Goal: Task Accomplishment & Management: Complete application form

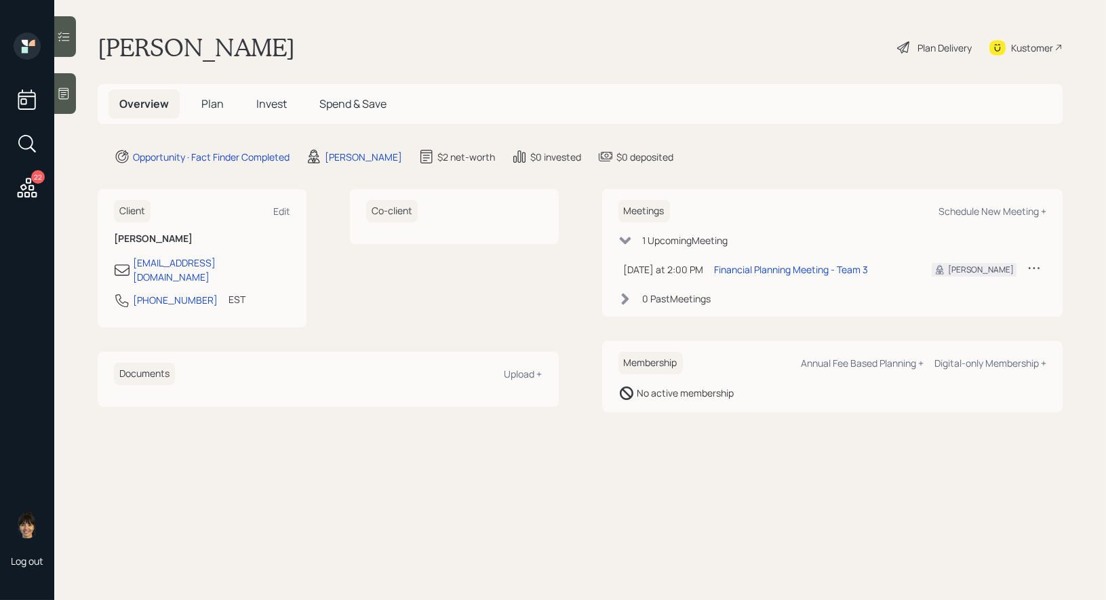
click at [209, 107] on span "Plan" at bounding box center [212, 103] width 22 height 15
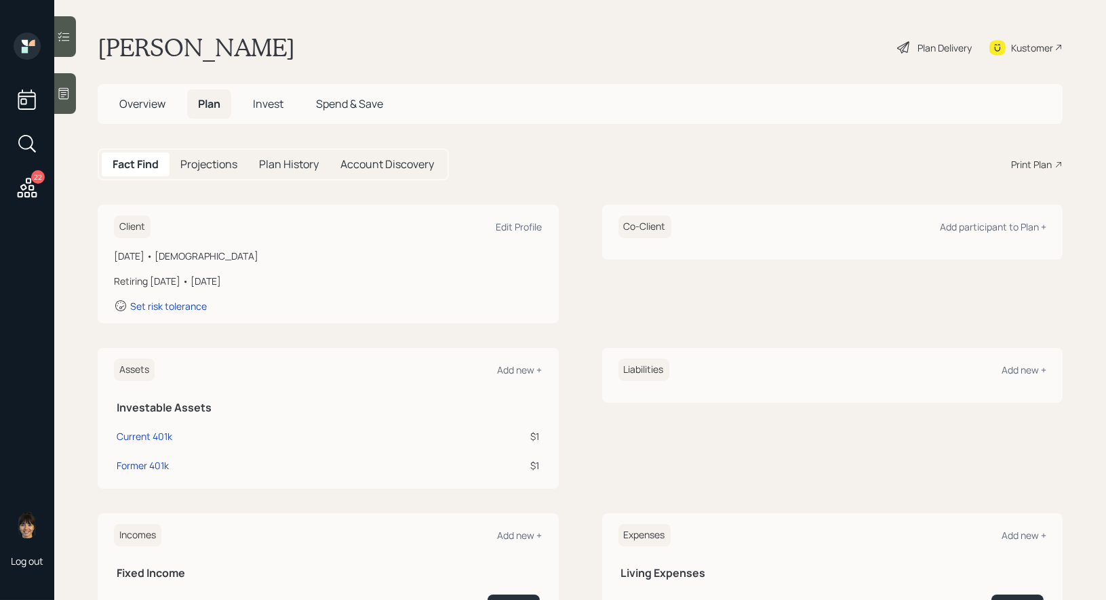
click at [924, 47] on div "Plan Delivery" at bounding box center [944, 48] width 54 height 14
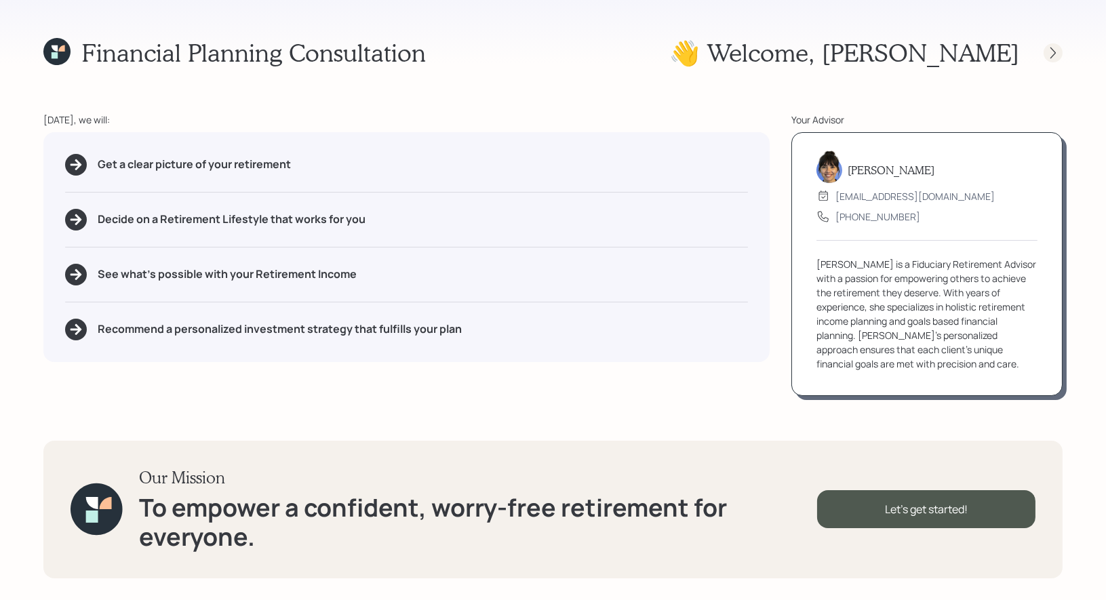
click at [1050, 54] on icon at bounding box center [1053, 53] width 14 height 14
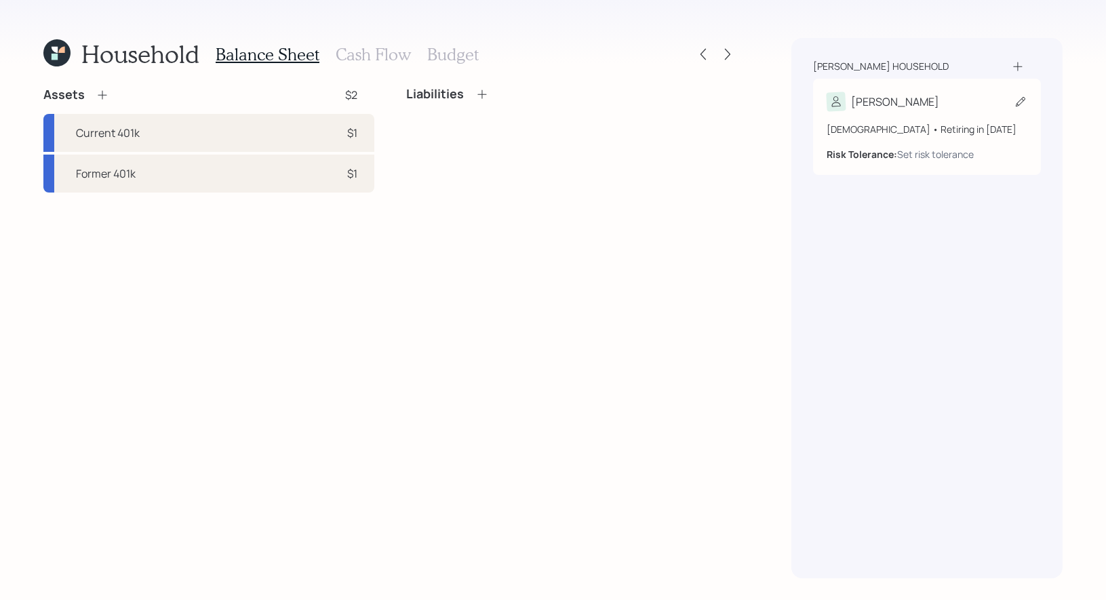
click at [1020, 95] on icon at bounding box center [1021, 102] width 14 height 14
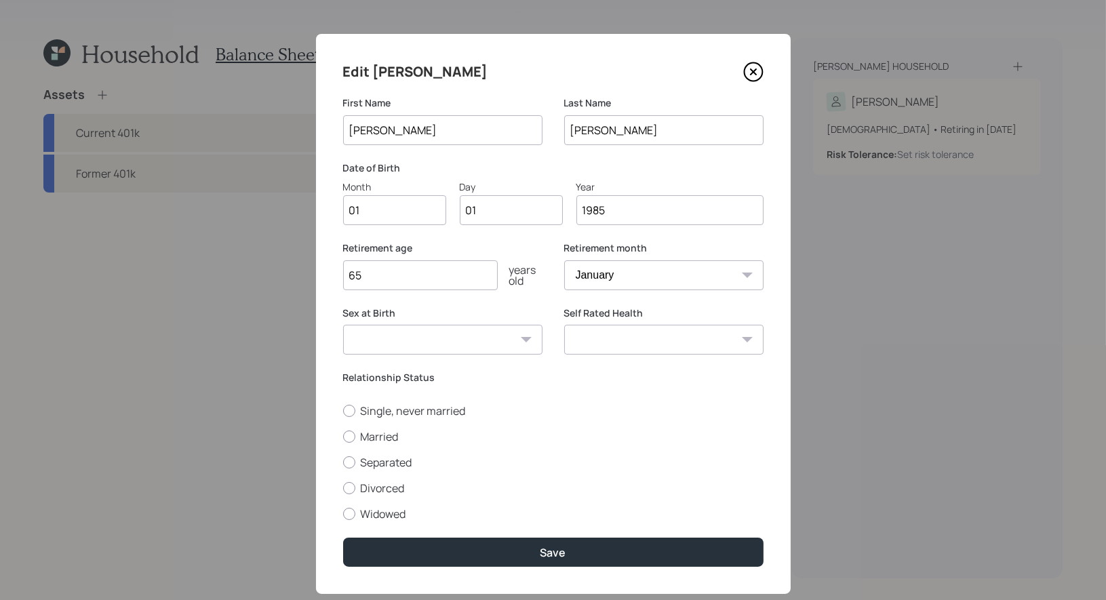
click at [405, 217] on input "01" at bounding box center [394, 210] width 103 height 30
type input "05"
type input "0"
type input "15"
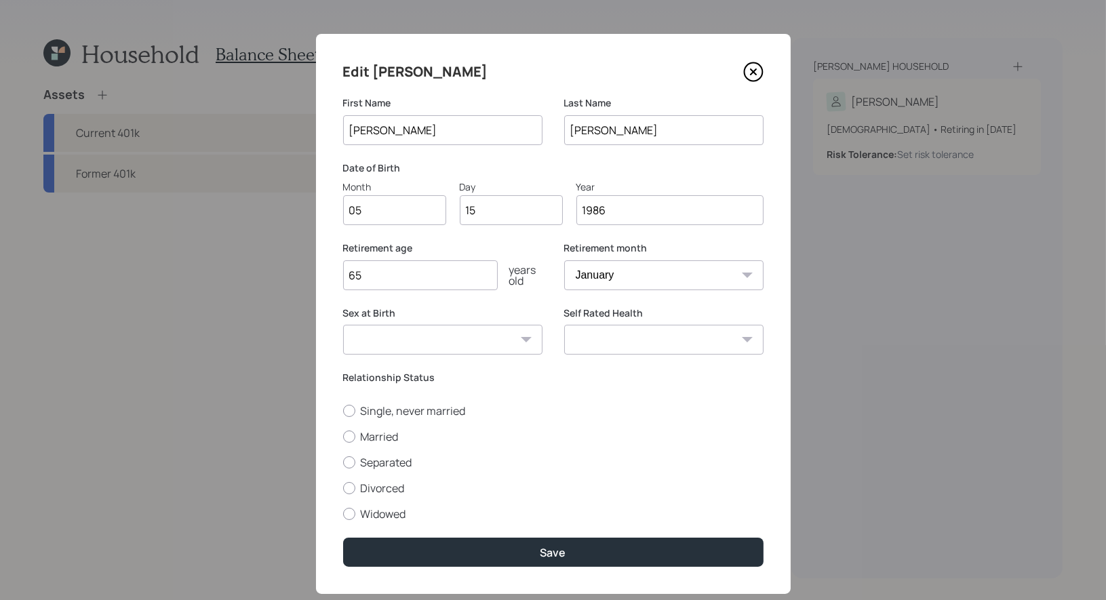
type input "1986"
click at [655, 275] on select "January February March April May June July August September October November De…" at bounding box center [663, 275] width 199 height 30
select select "5"
click at [564, 260] on select "January February March April May June July August September October November De…" at bounding box center [663, 275] width 199 height 30
click at [506, 341] on select "[DEMOGRAPHIC_DATA] [DEMOGRAPHIC_DATA] Other / Prefer not to say" at bounding box center [442, 340] width 199 height 30
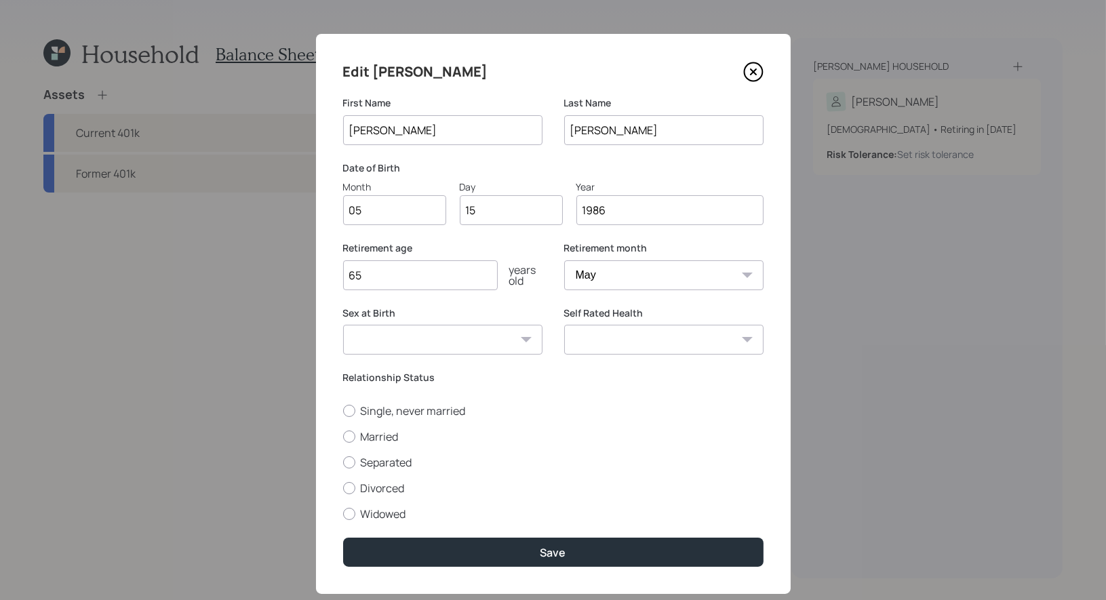
select select "[DEMOGRAPHIC_DATA]"
click at [343, 325] on select "[DEMOGRAPHIC_DATA] [DEMOGRAPHIC_DATA] Other / Prefer not to say" at bounding box center [442, 340] width 199 height 30
click at [350, 437] on div at bounding box center [349, 437] width 12 height 12
click at [343, 437] on input "Married" at bounding box center [342, 436] width 1 height 1
radio input "true"
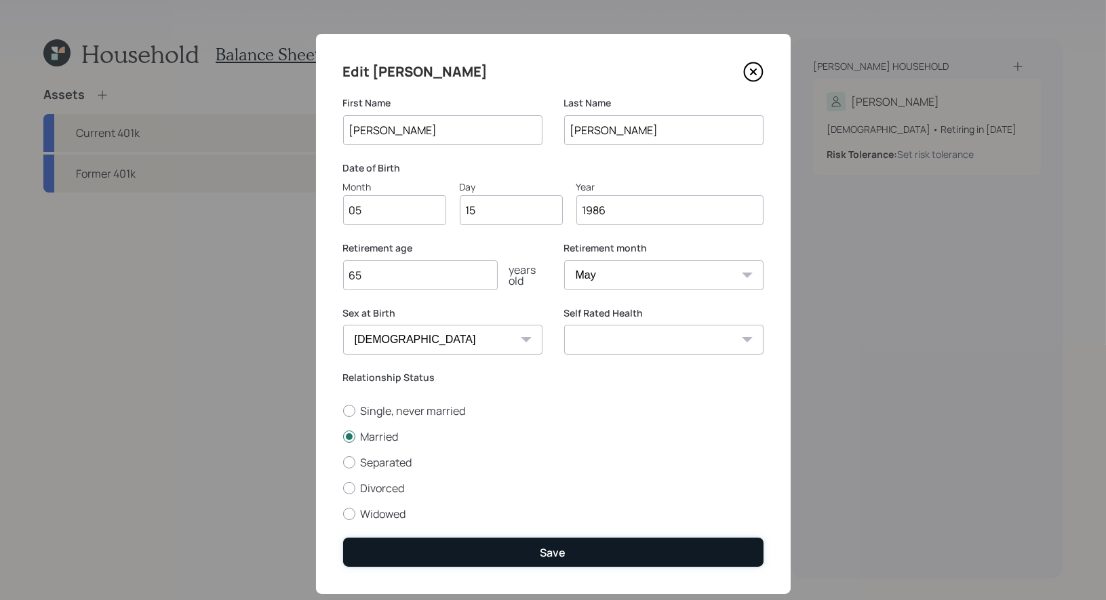
click at [475, 548] on button "Save" at bounding box center [553, 552] width 420 height 29
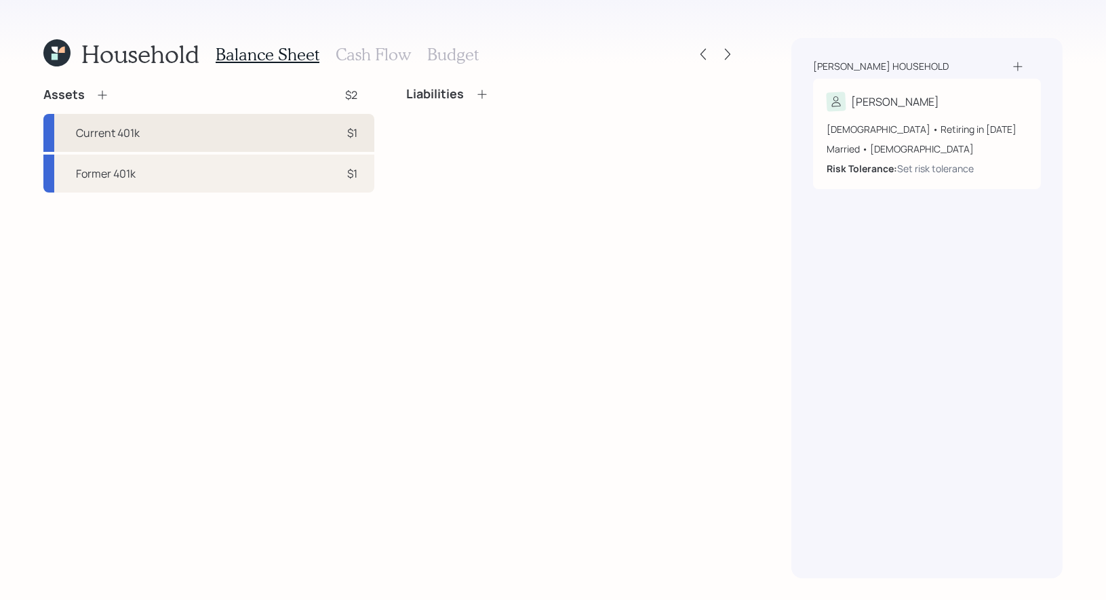
click at [247, 123] on div "Current 401k $1" at bounding box center [208, 133] width 331 height 38
select select "company_sponsored"
select select "balanced"
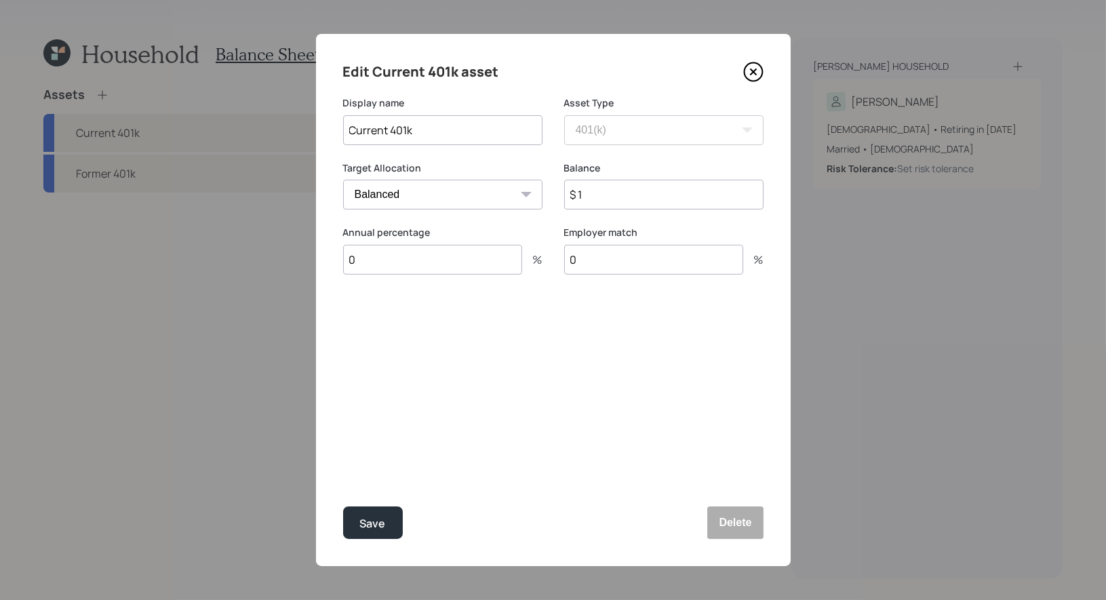
click at [612, 197] on input "$ 1" at bounding box center [663, 195] width 199 height 30
type input "$ 91,000"
click at [751, 69] on icon at bounding box center [752, 71] width 5 height 5
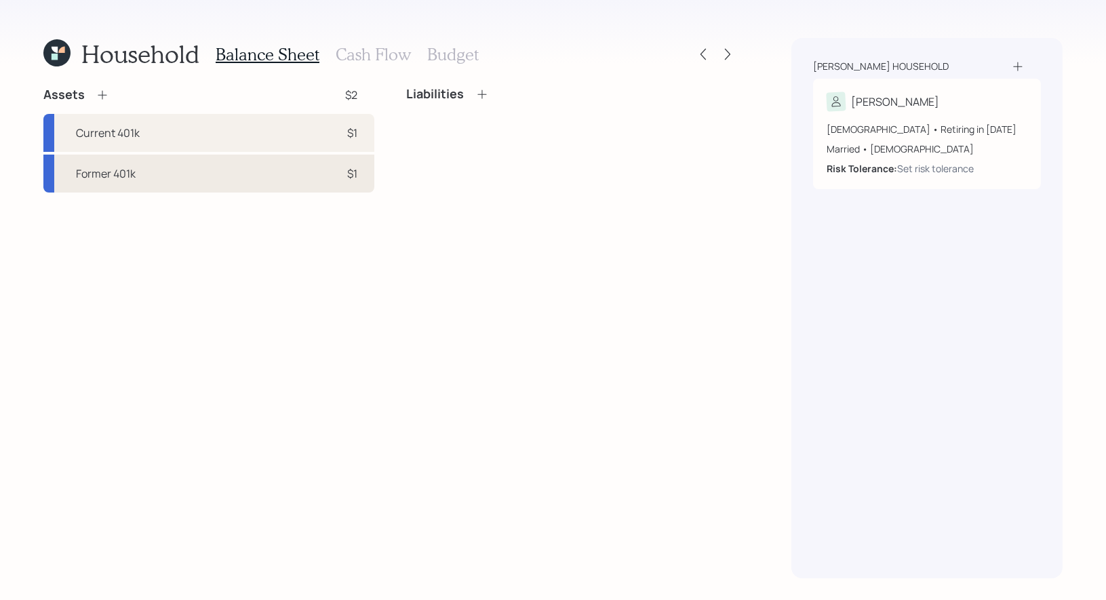
click at [95, 163] on div "Former 401k $1" at bounding box center [208, 174] width 331 height 38
select select "company_sponsored"
select select "balanced"
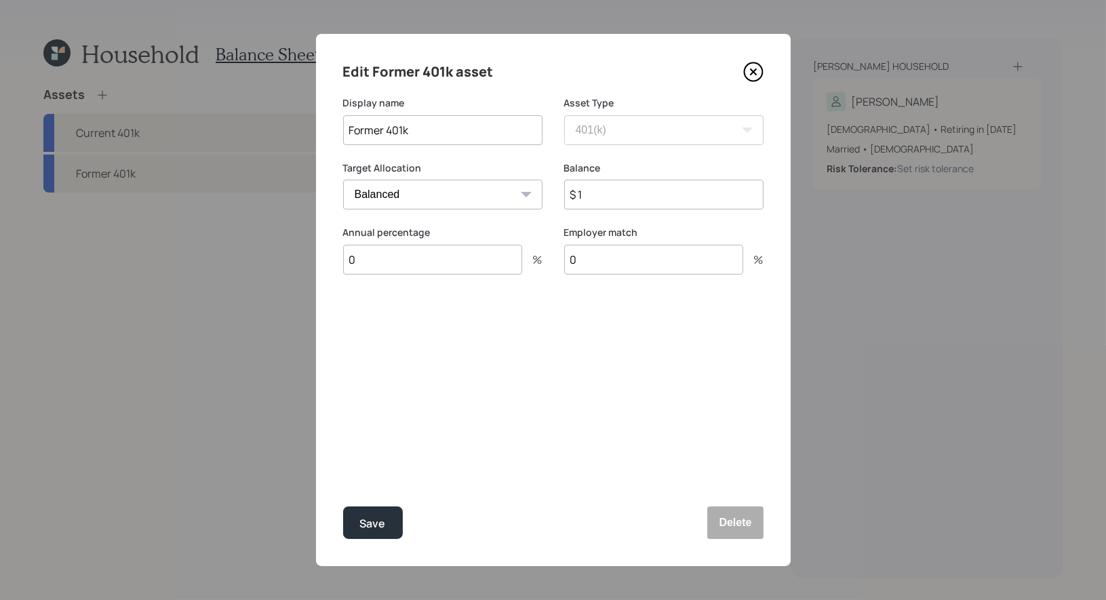
click at [630, 196] on input "$ 1" at bounding box center [663, 195] width 199 height 30
type input "$ 91,000"
click at [442, 129] on input "Former 401k" at bounding box center [442, 130] width 199 height 30
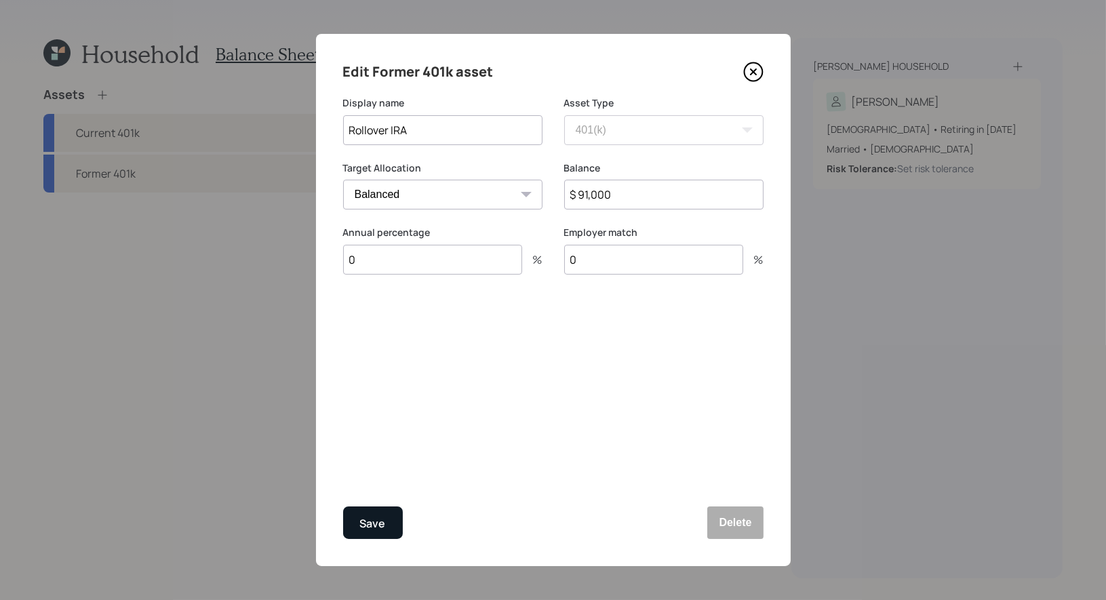
type input "Rollover IRA"
click at [369, 530] on div "Save" at bounding box center [373, 524] width 26 height 18
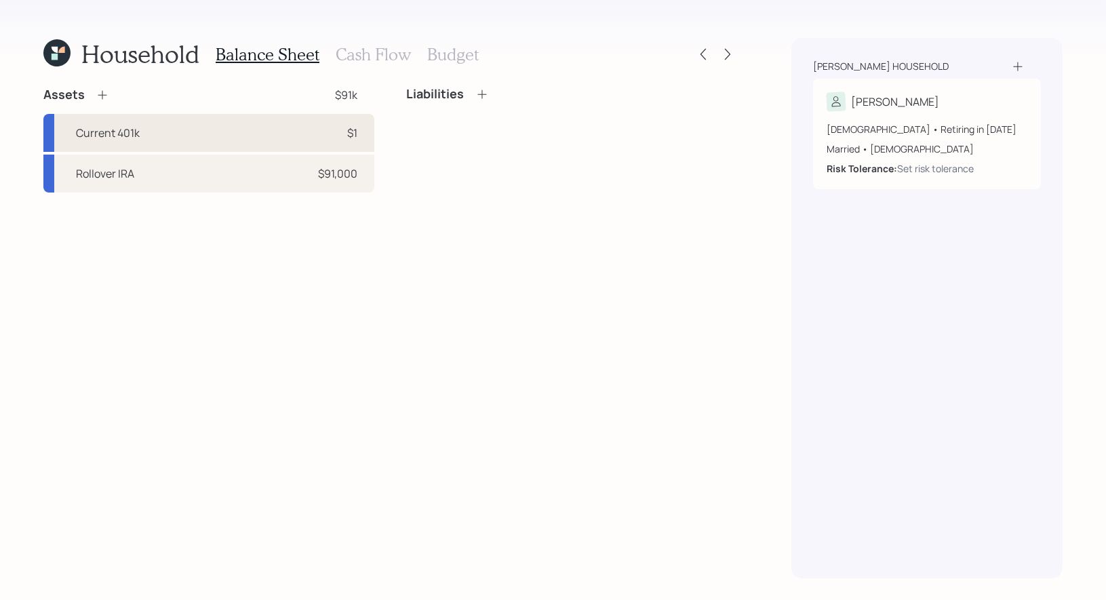
click at [169, 132] on div "Current 401k $1" at bounding box center [208, 133] width 331 height 38
select select "company_sponsored"
select select "balanced"
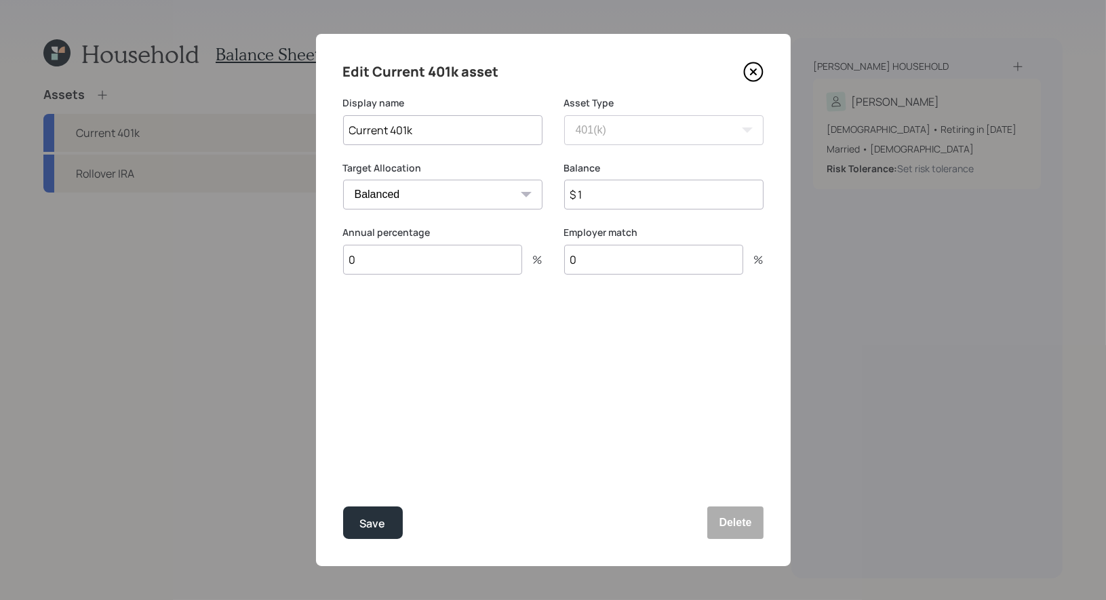
click at [597, 196] on input "$ 1" at bounding box center [663, 195] width 199 height 30
type input "$ 112,000"
click at [367, 260] on input "0" at bounding box center [432, 260] width 179 height 30
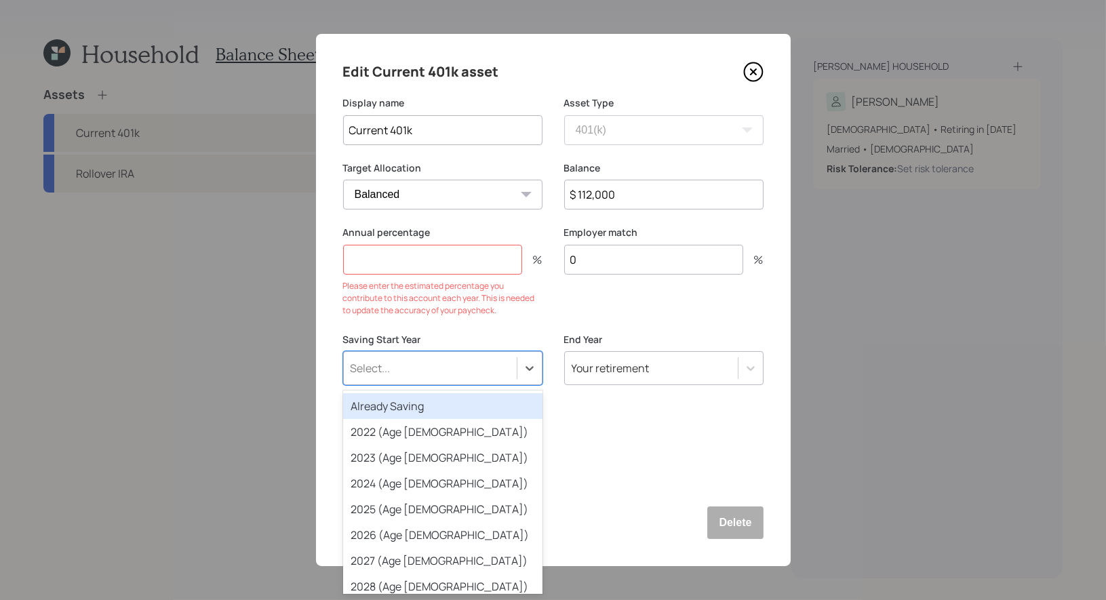
click at [0, 0] on form "Display name Current 401k Asset Type SEP [PERSON_NAME] IRA 401(k) [PERSON_NAME]…" at bounding box center [0, 0] width 0 height 0
click at [380, 404] on div "Already Saving" at bounding box center [442, 406] width 199 height 26
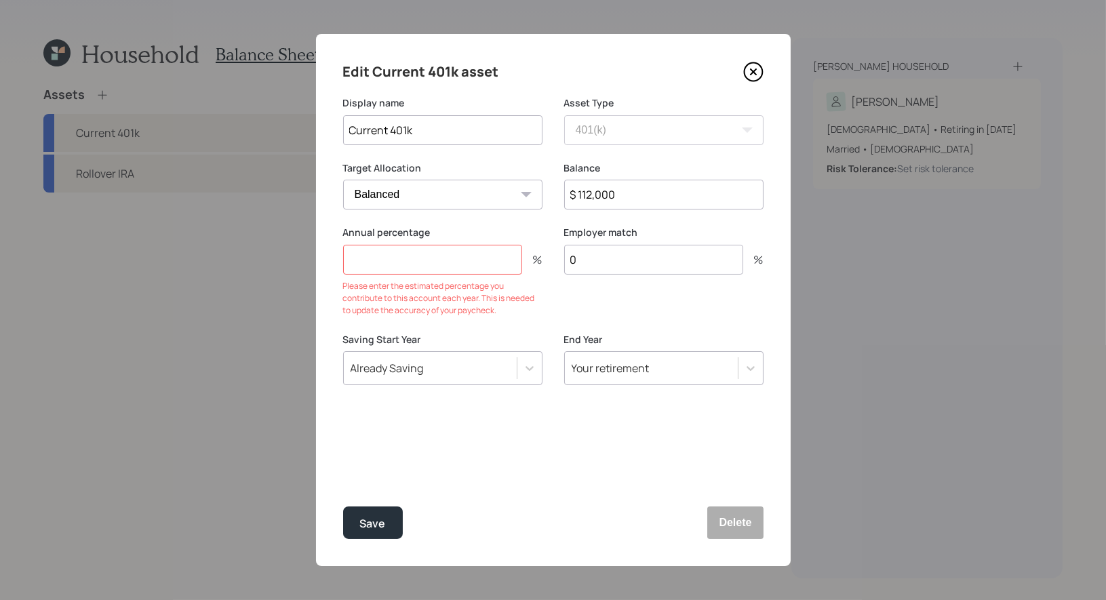
click at [363, 269] on input "number" at bounding box center [432, 260] width 179 height 30
type input "3"
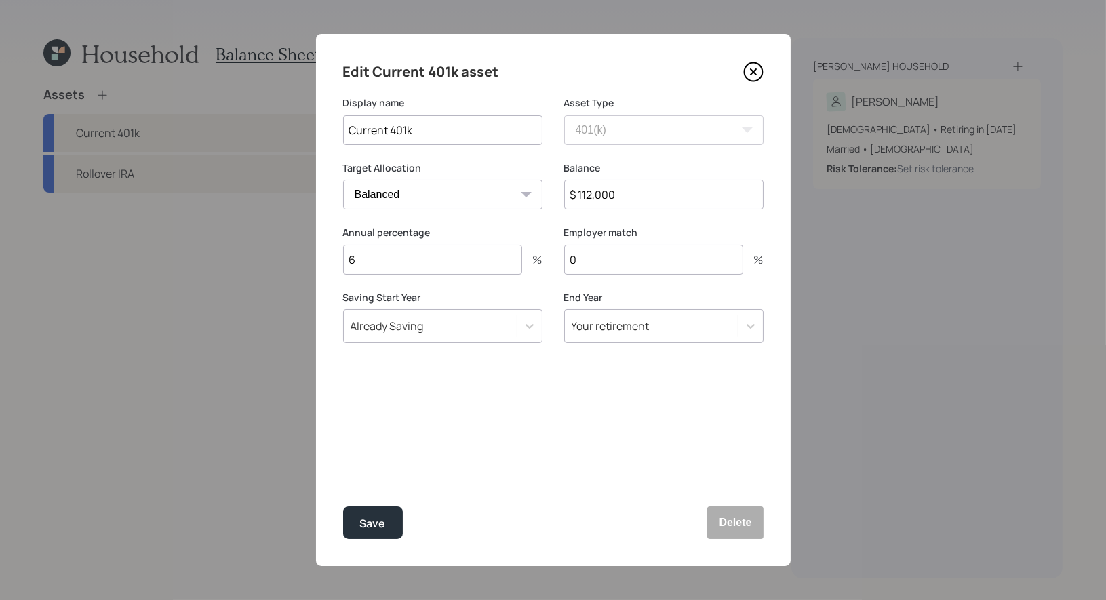
type input "6"
click at [599, 262] on input "0" at bounding box center [653, 260] width 179 height 30
type input "6"
type input "3"
click at [378, 515] on div "Save" at bounding box center [373, 524] width 26 height 18
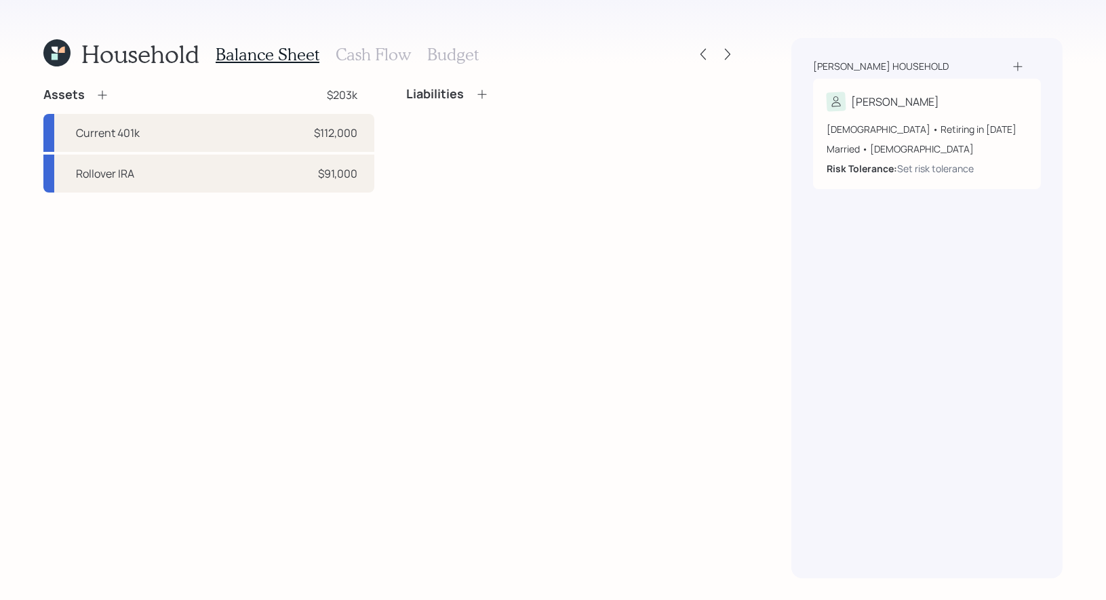
click at [101, 89] on icon at bounding box center [103, 95] width 14 height 14
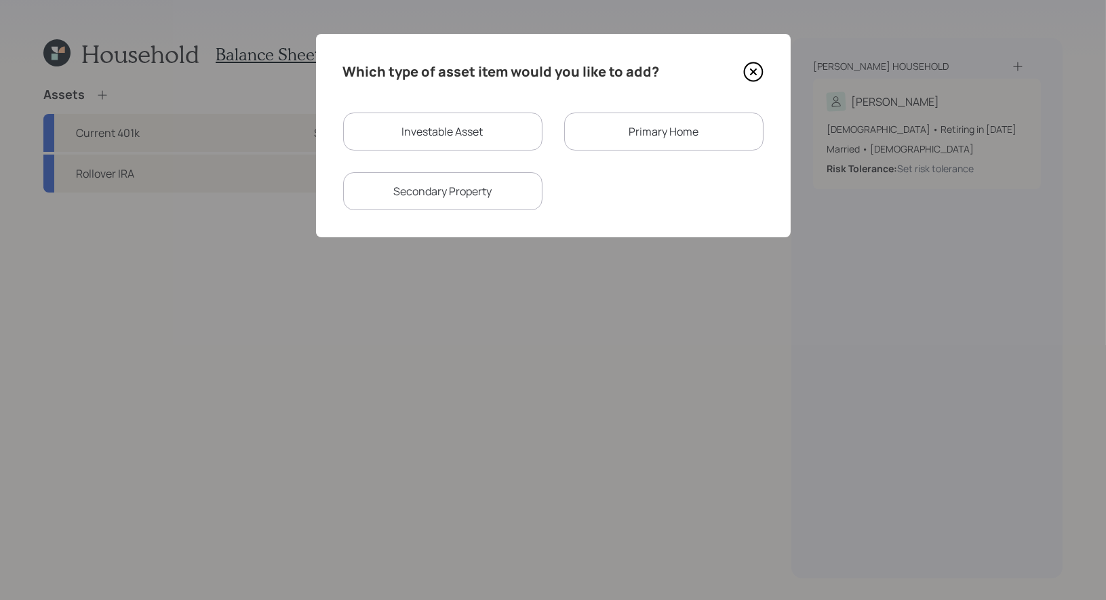
click at [490, 134] on div "Investable Asset" at bounding box center [442, 132] width 199 height 38
select select "taxable"
select select "balanced"
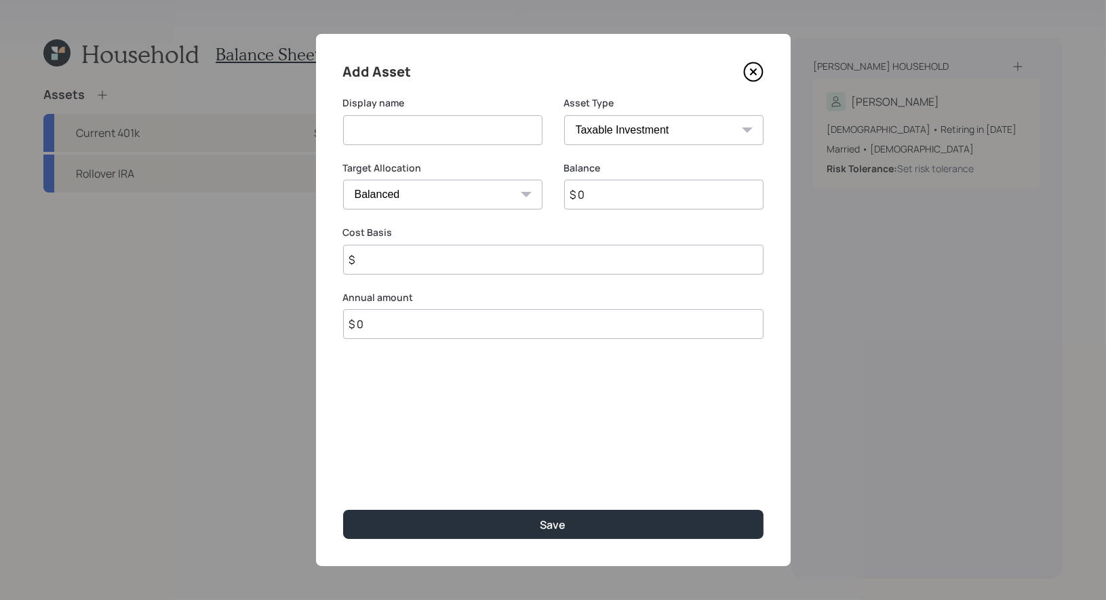
click at [471, 128] on input at bounding box center [442, 130] width 199 height 30
type input "[PERSON_NAME] 401k"
click at [677, 133] on select "SEP [PERSON_NAME] IRA 401(k) [PERSON_NAME] 401(k) 403(b) [PERSON_NAME] 403(b) 4…" at bounding box center [663, 130] width 199 height 30
select select "roth_401k"
click at [564, 115] on select "SEP [PERSON_NAME] IRA 401(k) [PERSON_NAME] 401(k) 403(b) [PERSON_NAME] 403(b) 4…" at bounding box center [663, 130] width 199 height 30
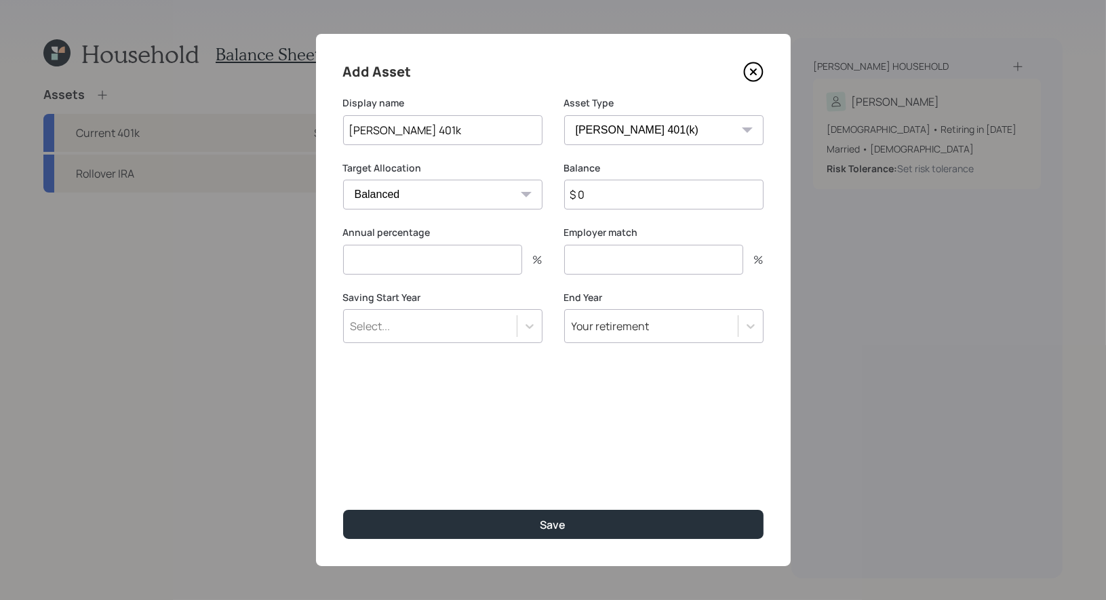
click at [631, 188] on input "$ 0" at bounding box center [663, 195] width 199 height 30
click at [433, 261] on input "number" at bounding box center [432, 260] width 179 height 30
type input "6"
click at [362, 332] on div "Select..." at bounding box center [371, 326] width 40 height 15
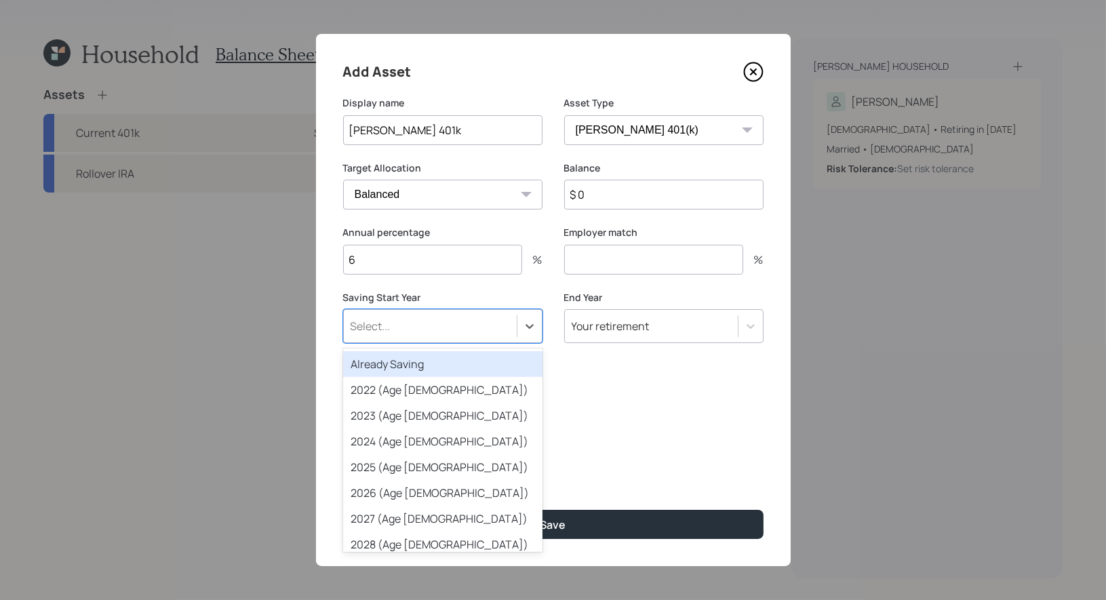
click at [369, 369] on div "Already Saving" at bounding box center [442, 364] width 199 height 26
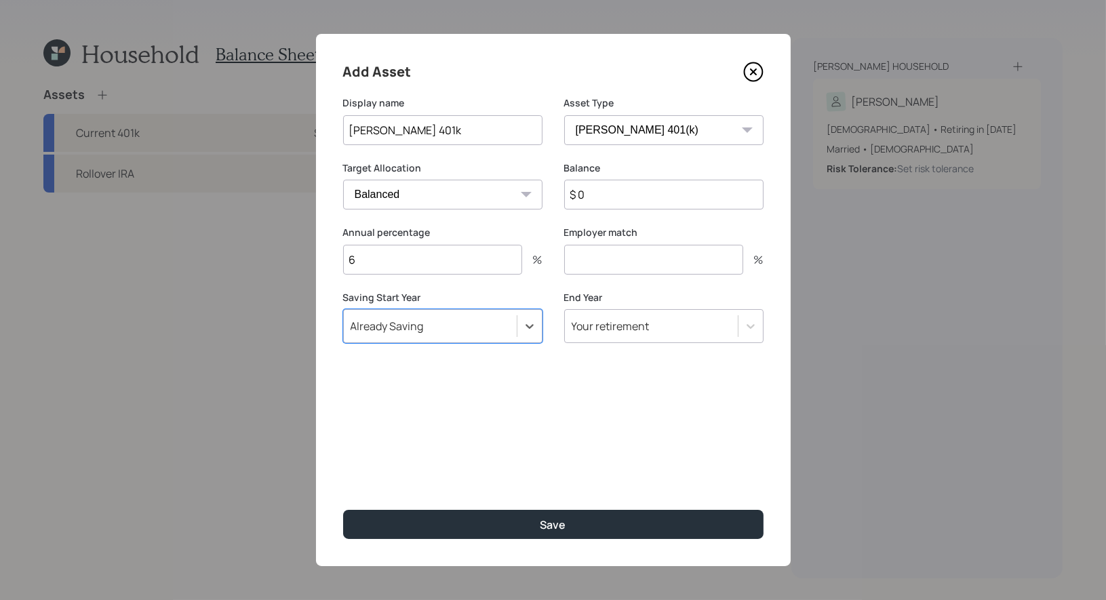
click at [605, 263] on input "number" at bounding box center [653, 260] width 179 height 30
type input "3"
click at [607, 202] on input "$ 0" at bounding box center [663, 195] width 199 height 30
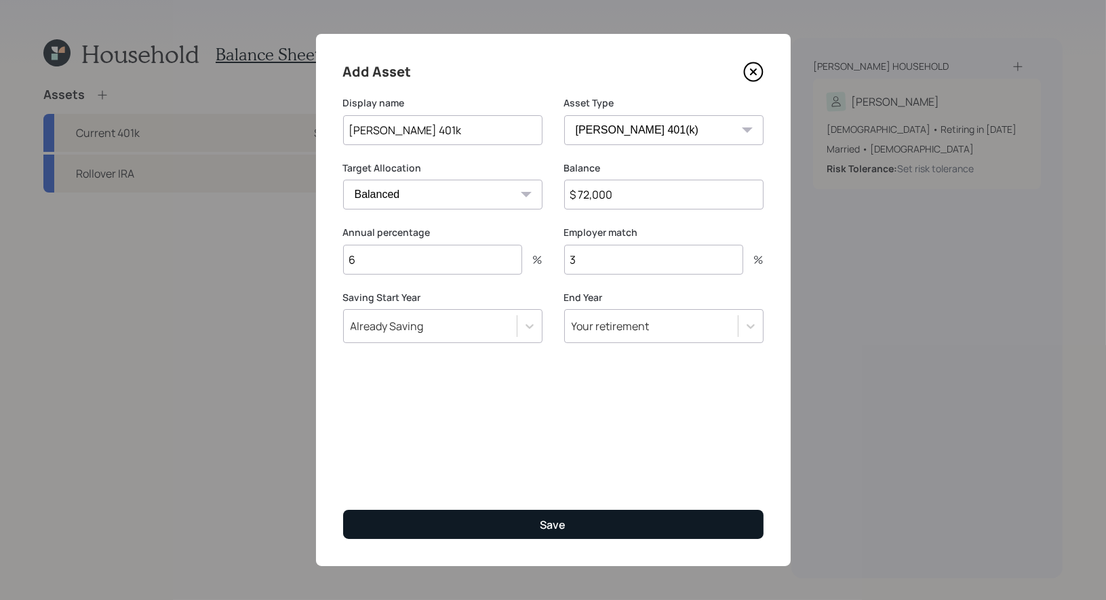
type input "$ 72,000"
click at [515, 523] on button "Save" at bounding box center [553, 524] width 420 height 29
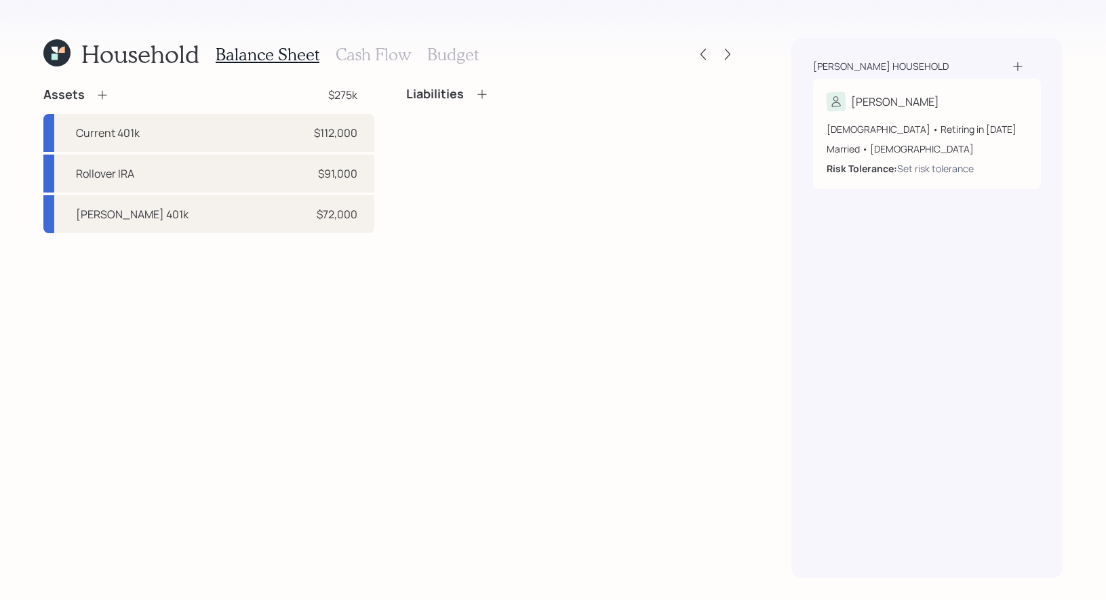
click at [101, 93] on icon at bounding box center [102, 95] width 9 height 9
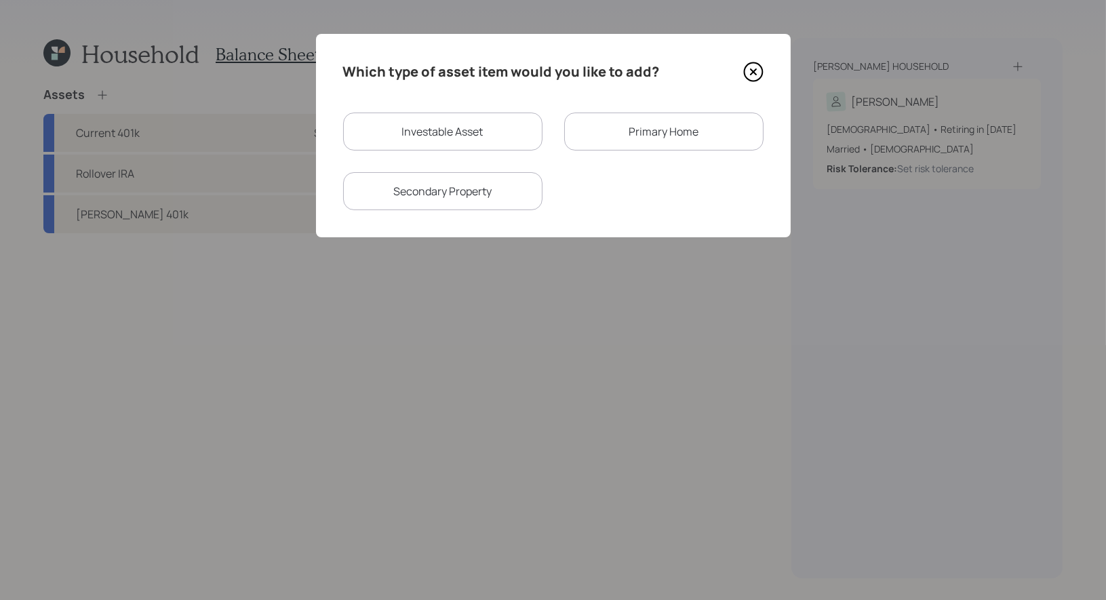
click at [439, 138] on div "Investable Asset" at bounding box center [442, 132] width 199 height 38
select select "taxable"
select select "balanced"
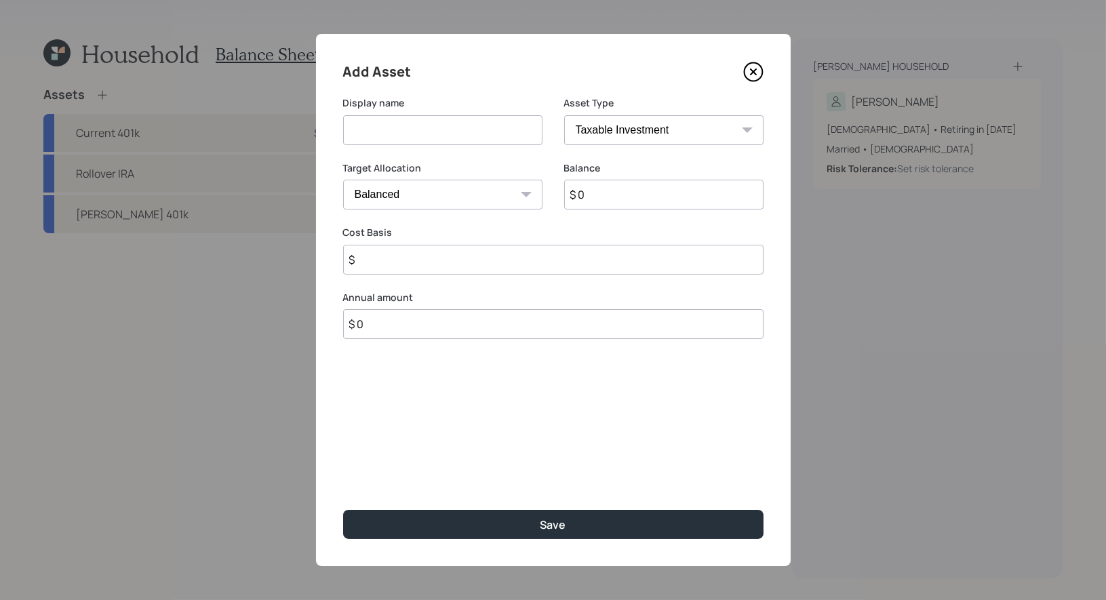
click at [463, 134] on input at bounding box center [442, 130] width 199 height 30
type input "401k"
click at [648, 199] on input "$ 0" at bounding box center [663, 195] width 199 height 30
type input "$ 97,000"
click at [614, 126] on select "SEP [PERSON_NAME] IRA 401(k) [PERSON_NAME] 401(k) 403(b) [PERSON_NAME] 403(b) 4…" at bounding box center [663, 130] width 199 height 30
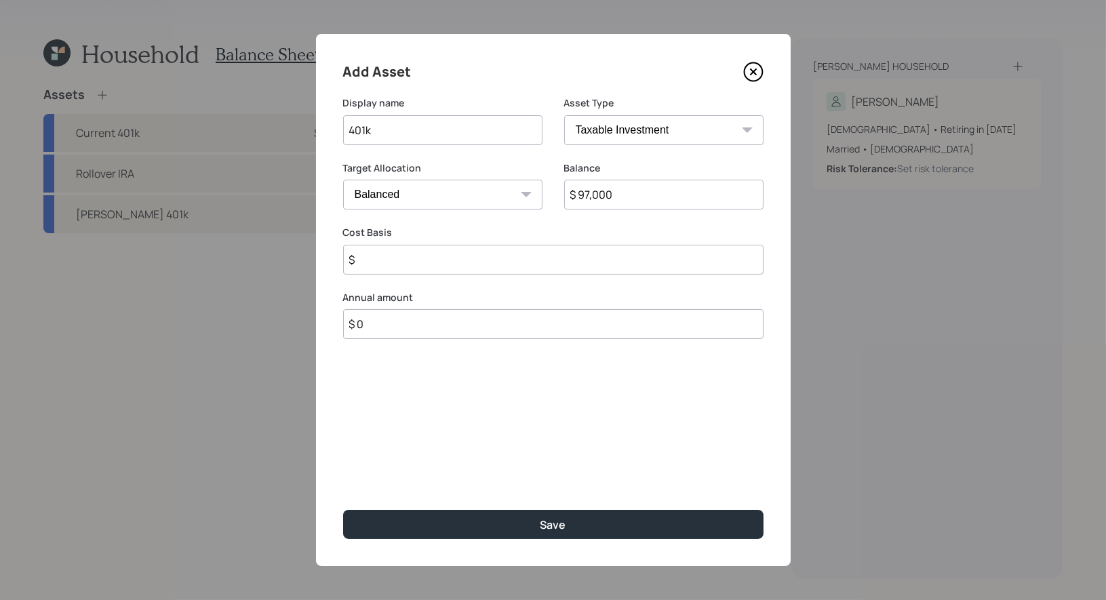
select select "company_sponsored"
click at [564, 115] on select "SEP [PERSON_NAME] IRA 401(k) [PERSON_NAME] 401(k) 403(b) [PERSON_NAME] 403(b) 4…" at bounding box center [663, 130] width 199 height 30
click at [458, 256] on input "number" at bounding box center [432, 260] width 179 height 30
type input "0"
click at [598, 266] on input "number" at bounding box center [653, 260] width 179 height 30
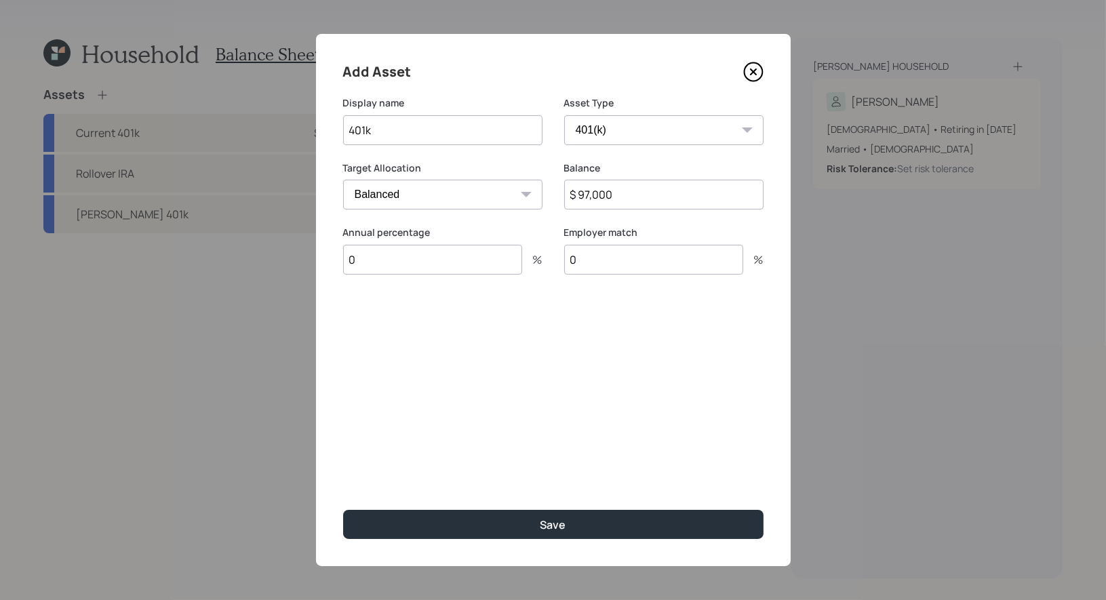
type input "0"
click at [454, 137] on input "401k" at bounding box center [442, 130] width 199 height 30
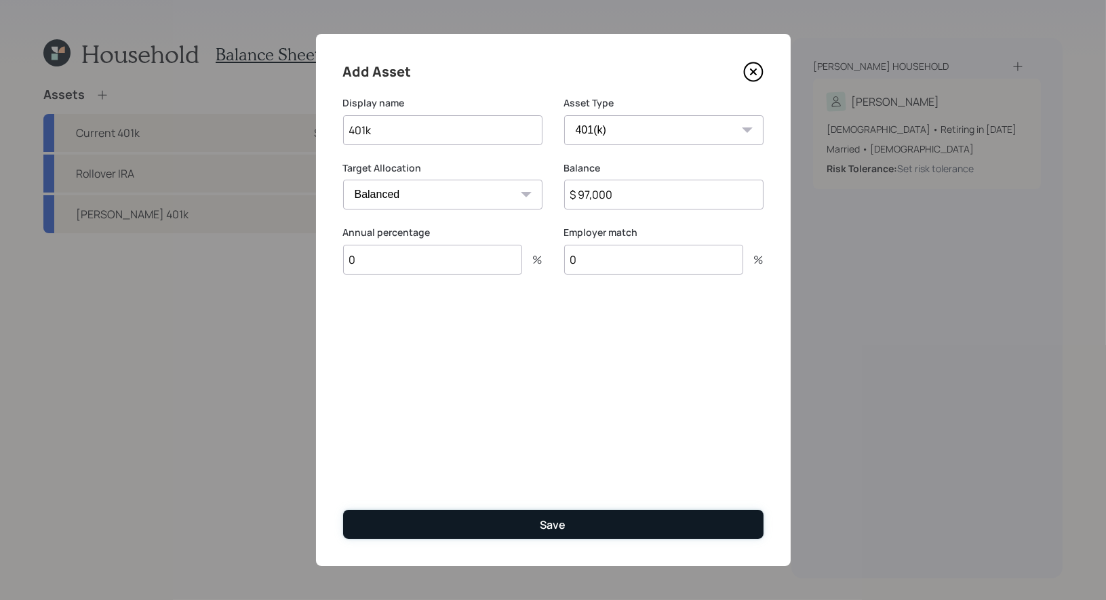
click at [507, 519] on button "Save" at bounding box center [553, 524] width 420 height 29
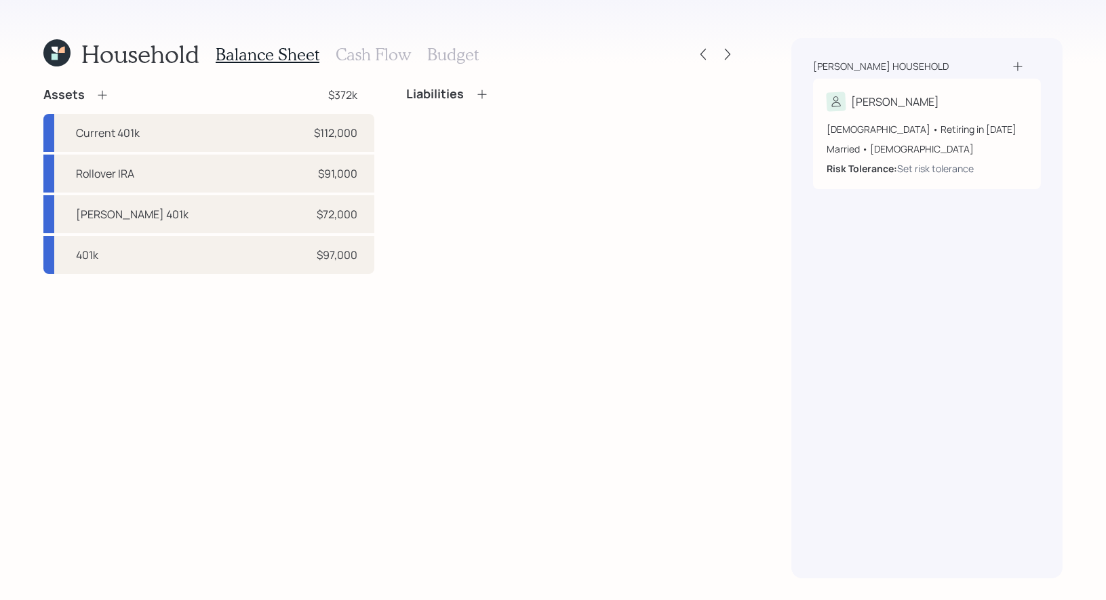
click at [99, 94] on icon at bounding box center [102, 95] width 9 height 9
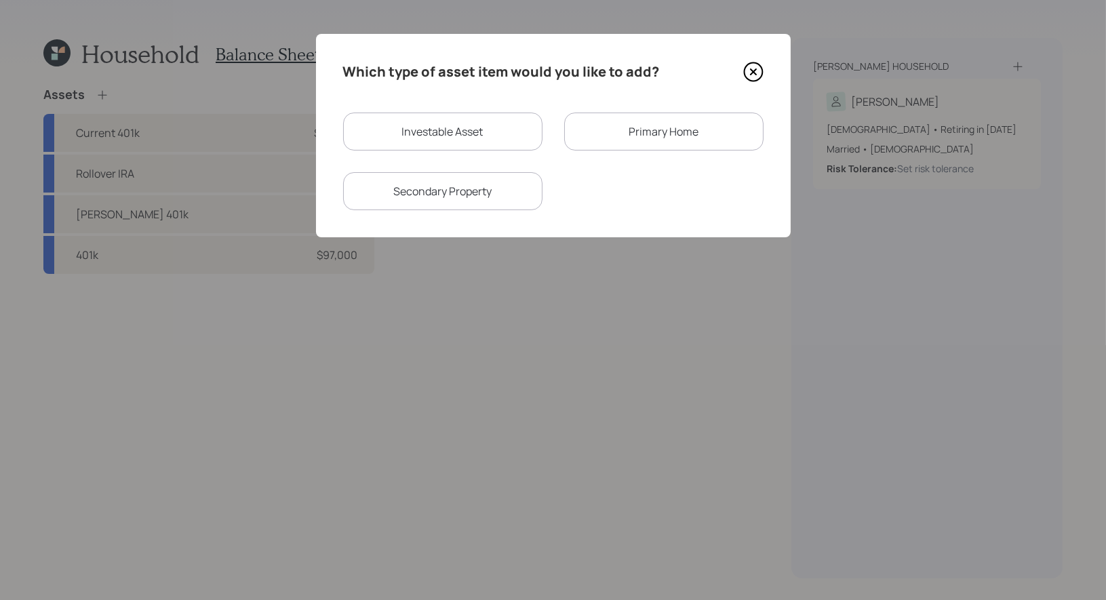
click at [463, 138] on div "Investable Asset" at bounding box center [442, 132] width 199 height 38
select select "taxable"
select select "balanced"
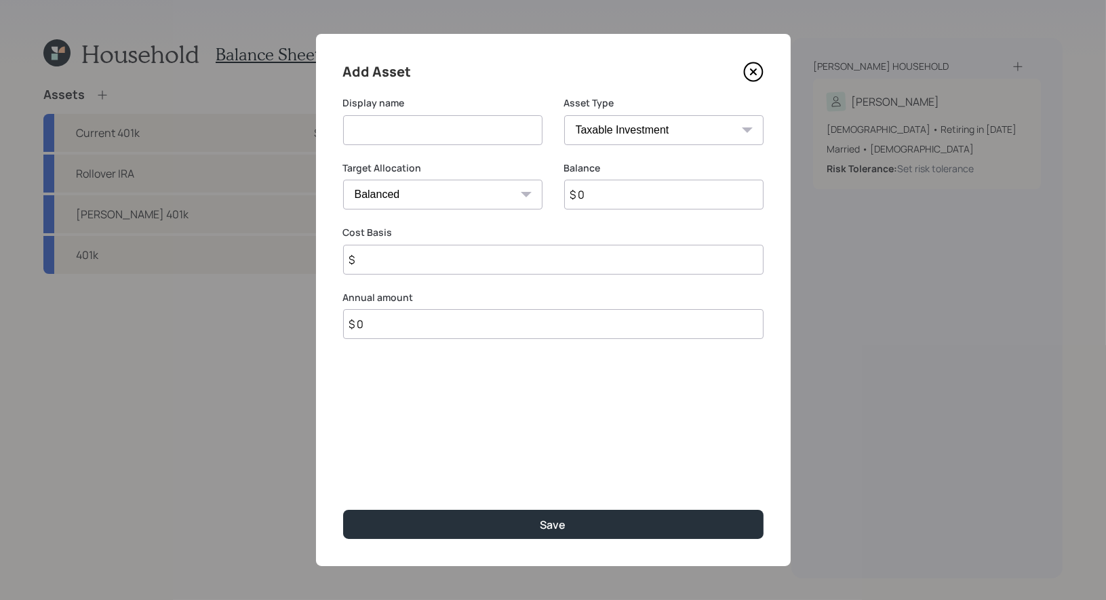
click at [434, 131] on input at bounding box center [442, 130] width 199 height 30
type input "Former Employer Plan"
click at [685, 127] on select "SEP [PERSON_NAME] IRA 401(k) [PERSON_NAME] 401(k) 403(b) [PERSON_NAME] 403(b) 4…" at bounding box center [663, 130] width 199 height 30
select select "company_sponsored"
click at [564, 115] on select "SEP [PERSON_NAME] IRA 401(k) [PERSON_NAME] 401(k) 403(b) [PERSON_NAME] 403(b) 4…" at bounding box center [663, 130] width 199 height 30
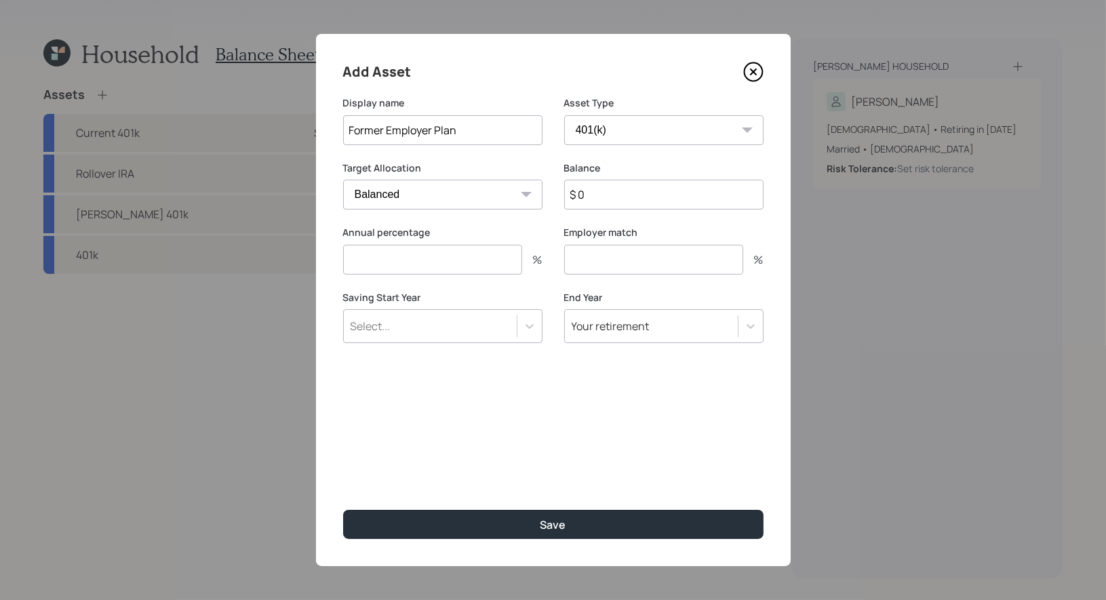
click at [620, 198] on input "$ 0" at bounding box center [663, 195] width 199 height 30
click at [477, 266] on input "number" at bounding box center [432, 260] width 179 height 30
type input "0"
click at [647, 241] on div "Employer match %" at bounding box center [663, 250] width 199 height 49
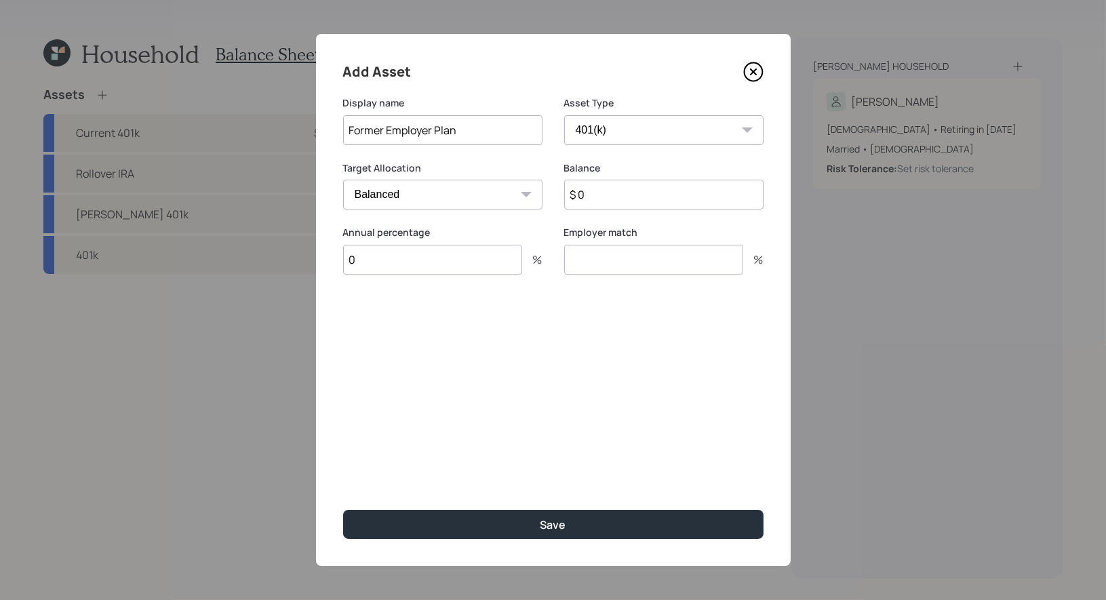
click at [636, 255] on input "number" at bounding box center [653, 260] width 179 height 30
type input "0"
click at [595, 196] on input "$ 0" at bounding box center [663, 195] width 199 height 30
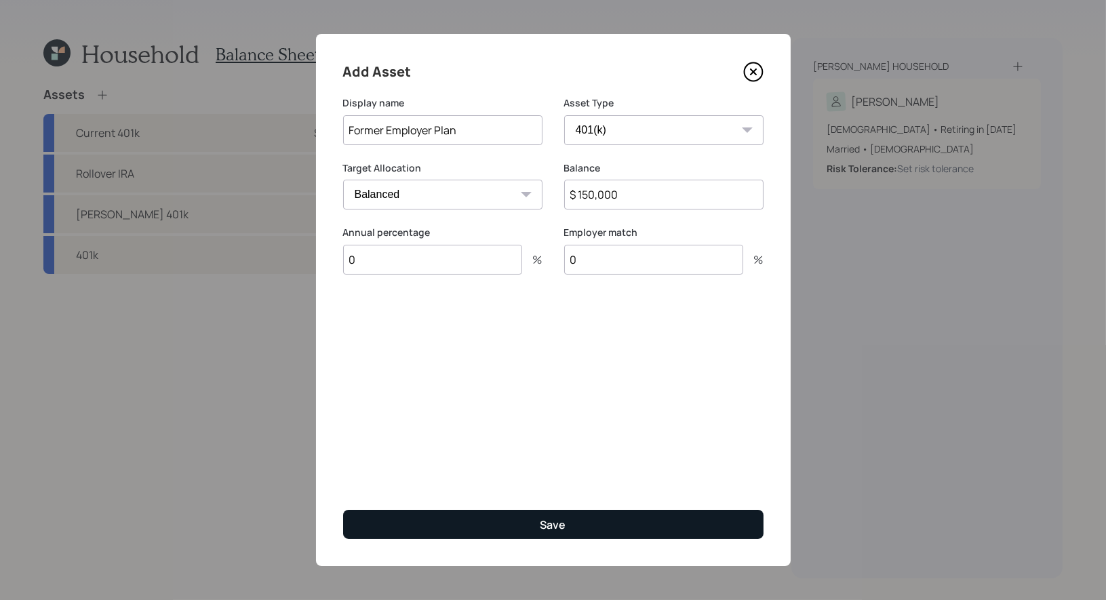
type input "$ 150,000"
click at [471, 529] on button "Save" at bounding box center [553, 524] width 420 height 29
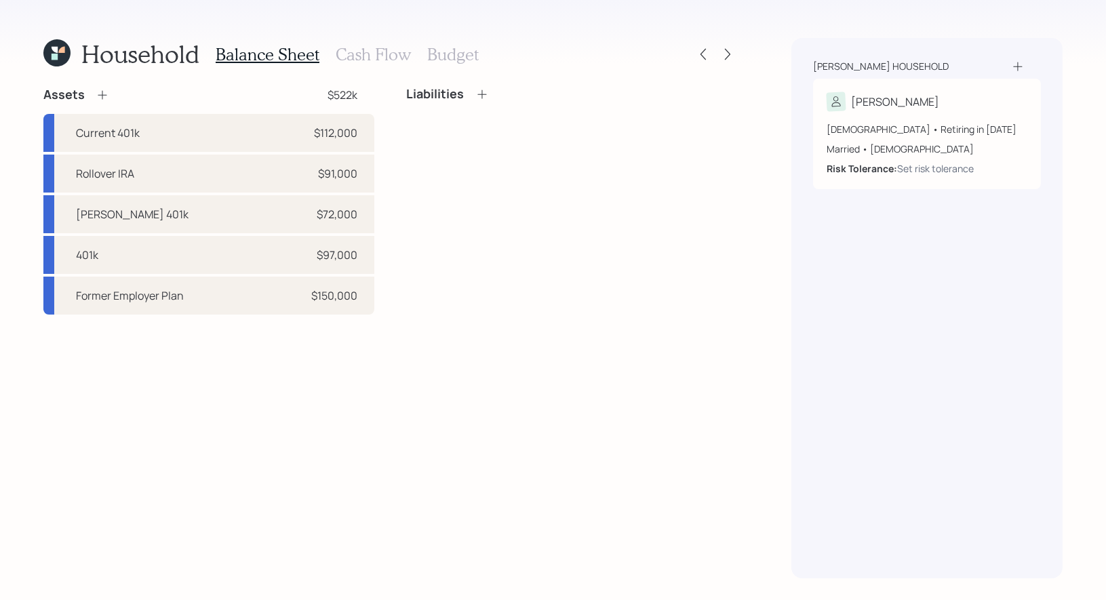
click at [99, 94] on icon at bounding box center [103, 95] width 14 height 14
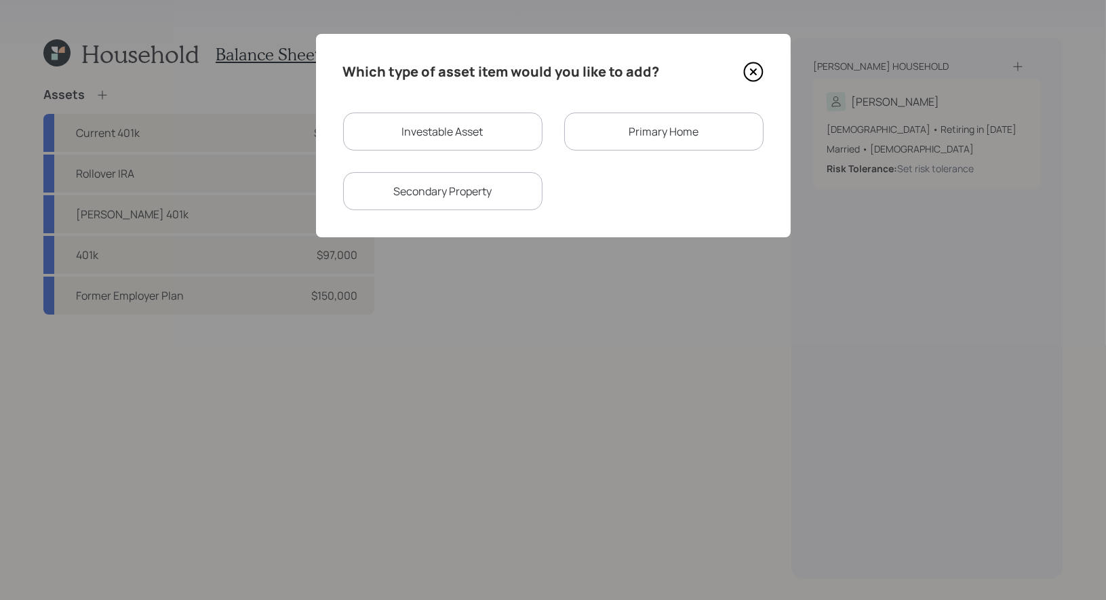
click at [390, 129] on div "Investable Asset" at bounding box center [442, 132] width 199 height 38
select select "taxable"
select select "balanced"
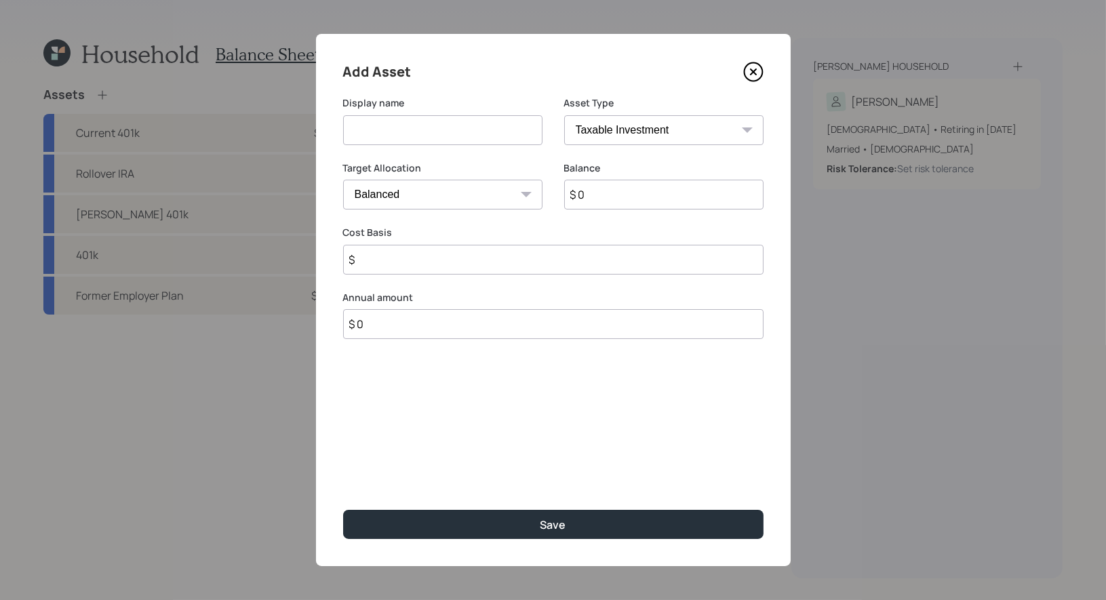
click at [398, 132] on input at bounding box center [442, 130] width 199 height 30
type input "Taxable"
click at [599, 200] on input "$ 0" at bounding box center [663, 195] width 199 height 30
type input "$ 180,000"
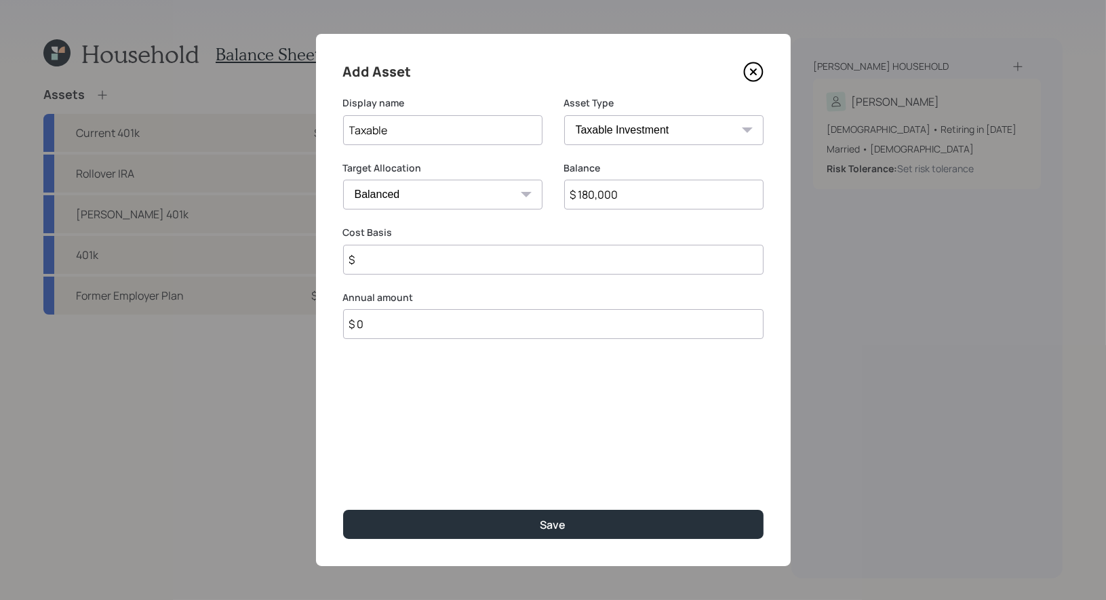
click at [513, 258] on input "$" at bounding box center [553, 260] width 420 height 30
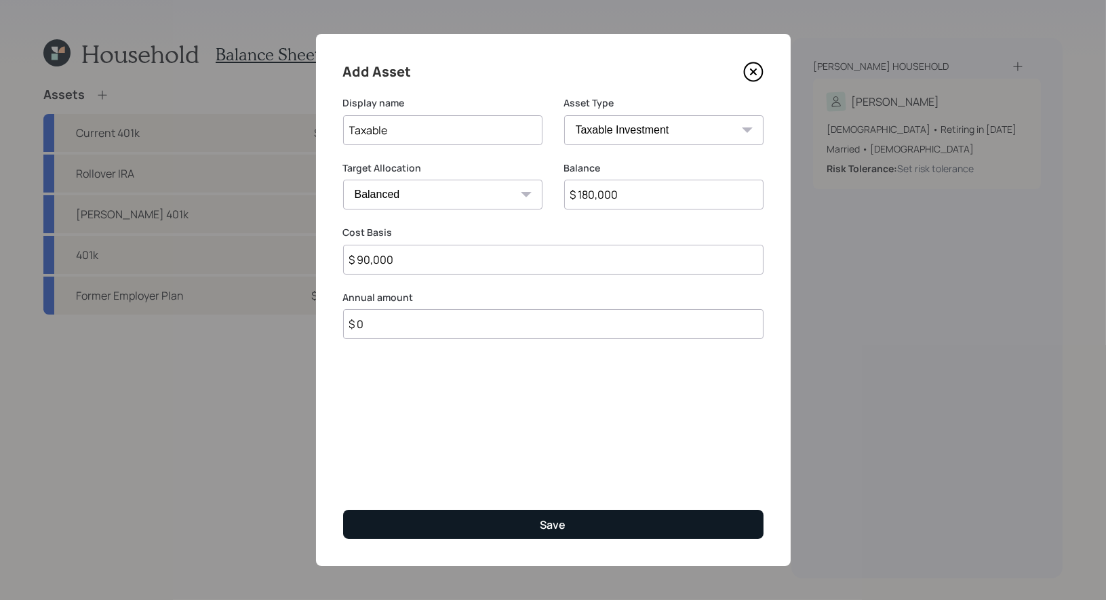
type input "$ 90,000"
click at [506, 528] on button "Save" at bounding box center [553, 524] width 420 height 29
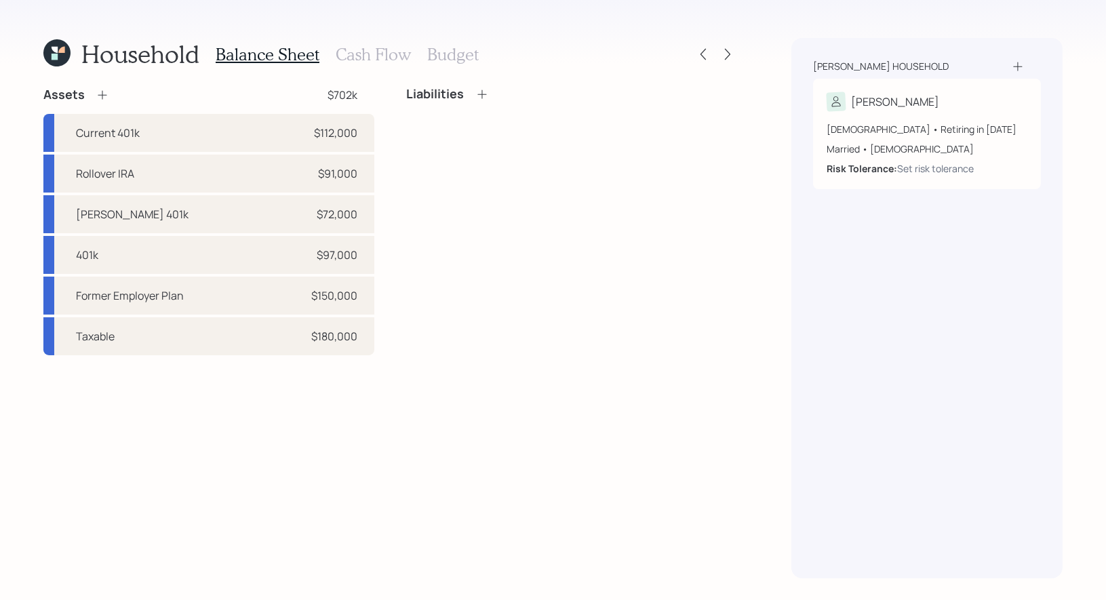
click at [102, 91] on icon at bounding box center [103, 95] width 14 height 14
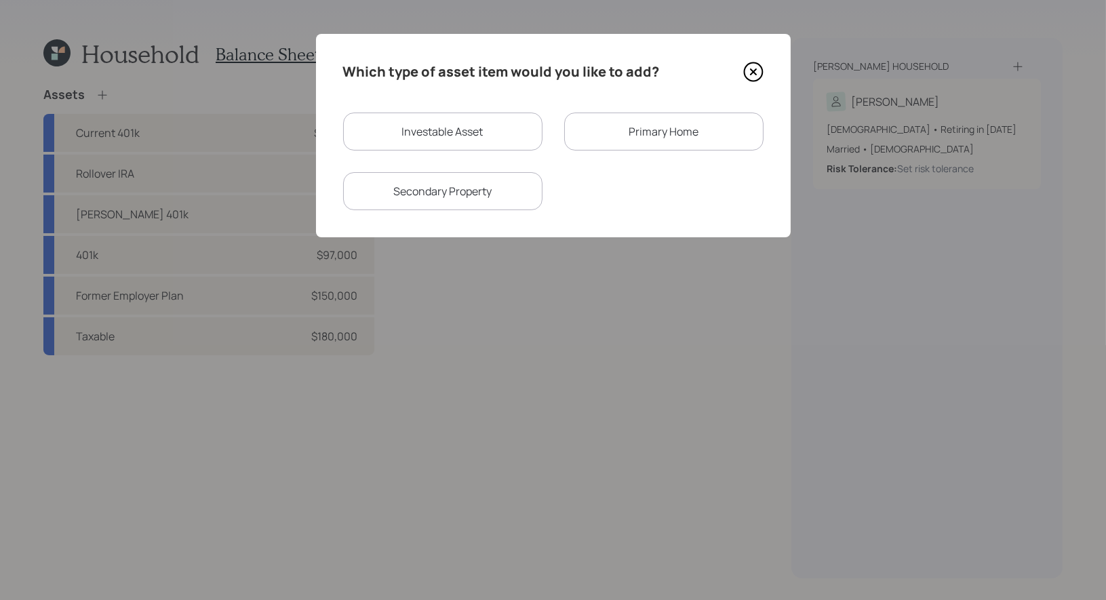
click at [397, 133] on div "Investable Asset" at bounding box center [442, 132] width 199 height 38
select select "taxable"
select select "balanced"
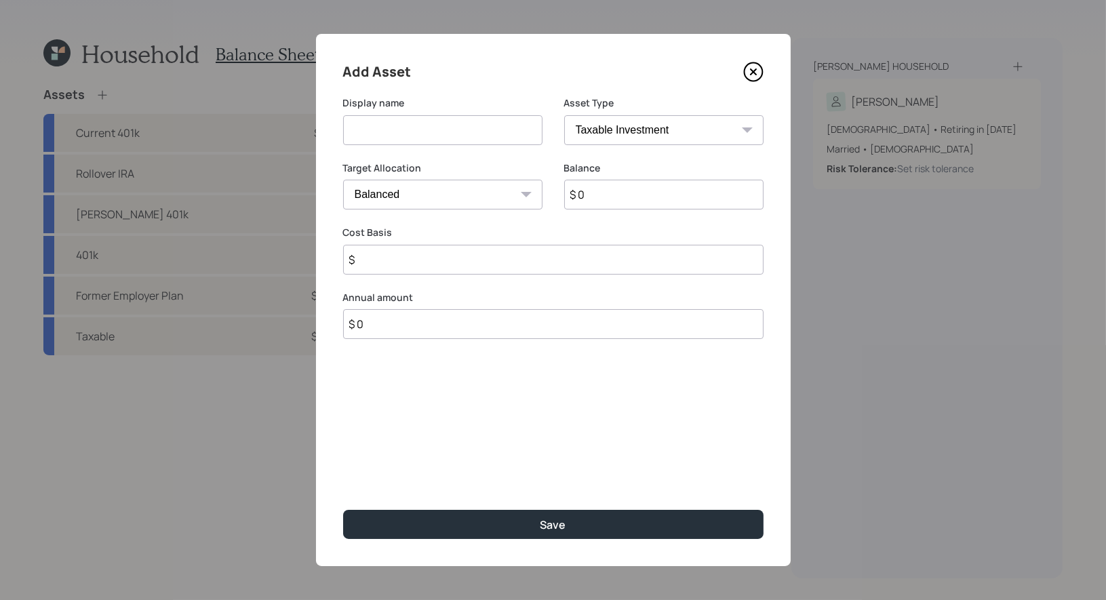
click at [397, 133] on input at bounding box center [442, 130] width 199 height 30
type input "Savings"
click at [435, 192] on select "Cash Conservative Balanced Aggressive" at bounding box center [442, 195] width 199 height 30
select select "uninvested"
click at [343, 180] on select "Cash Conservative Balanced Aggressive" at bounding box center [442, 195] width 199 height 30
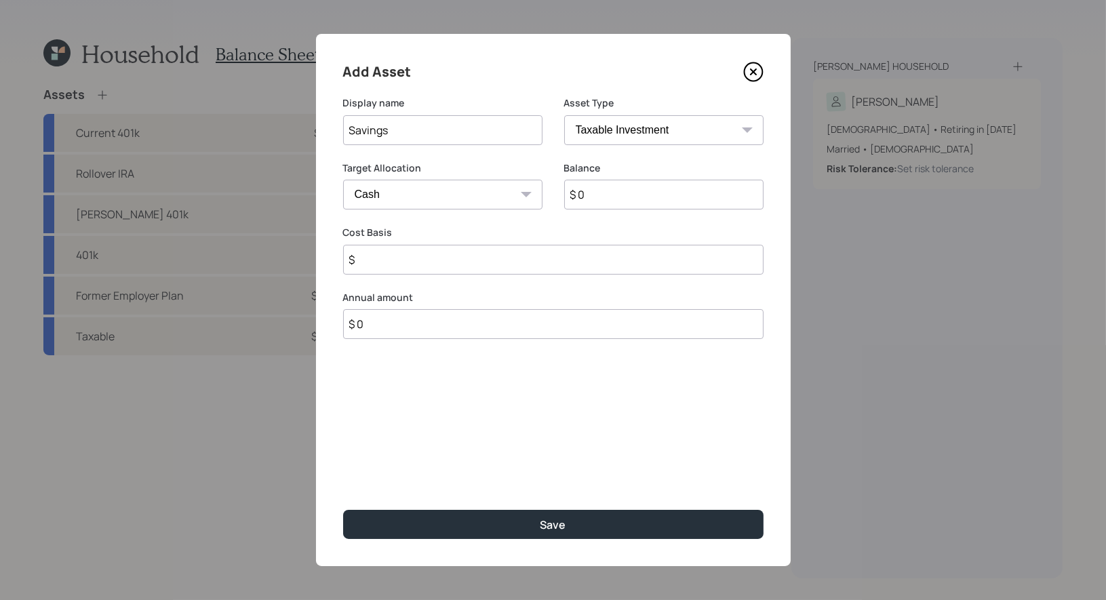
click at [640, 201] on input "$ 0" at bounding box center [663, 195] width 199 height 30
type input "$ 1"
type input "$ 10"
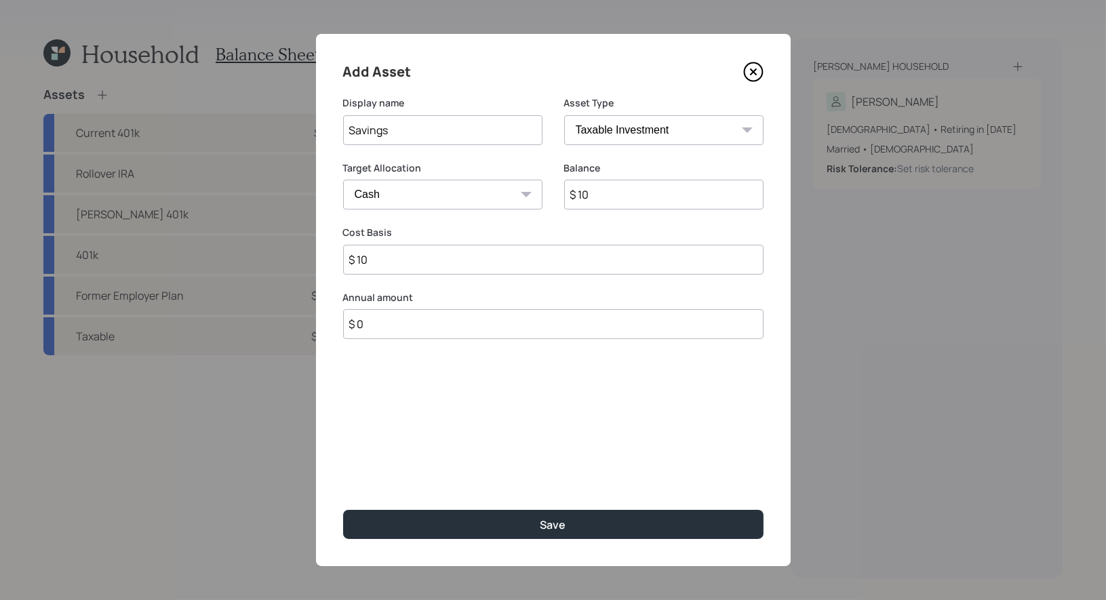
type input "$ 100"
type input "$ 1,000"
type input "$ 10,000"
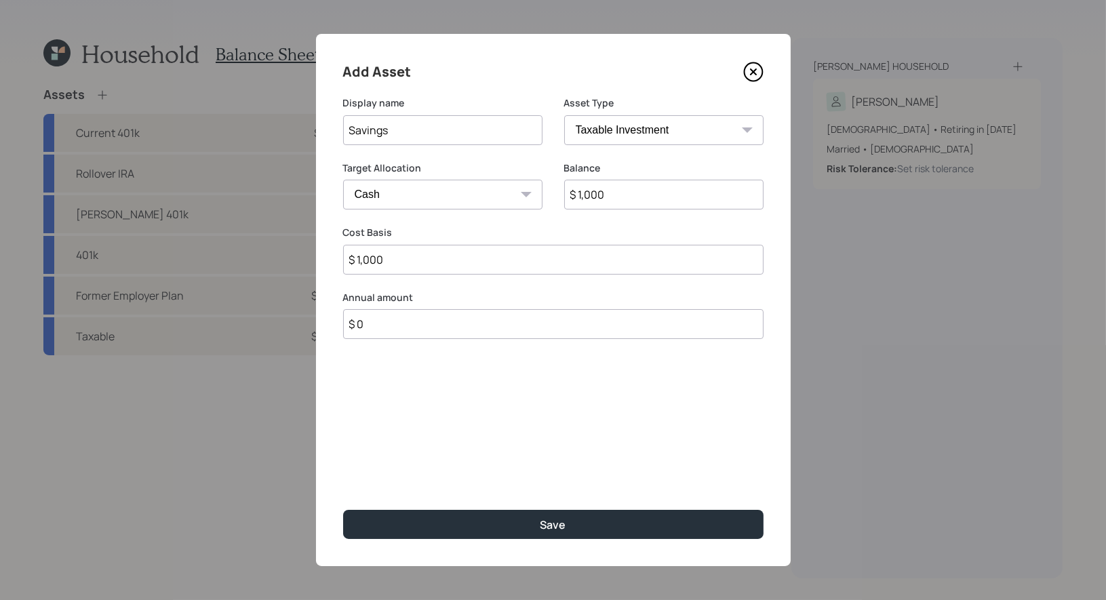
type input "$ 10,000"
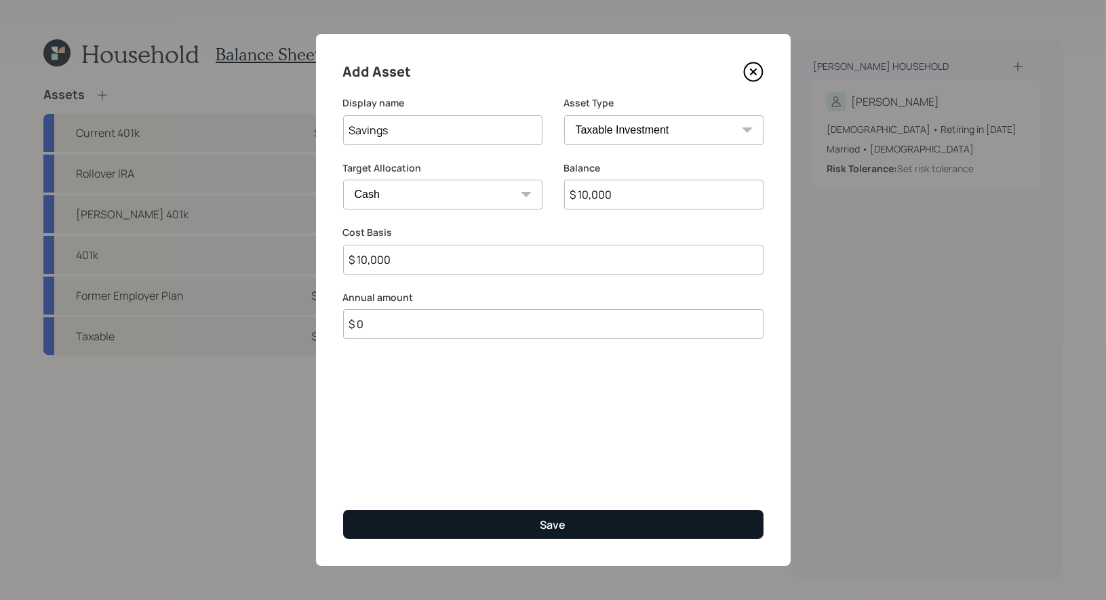
type input "$ 10,000"
click at [517, 523] on button "Save" at bounding box center [553, 524] width 420 height 29
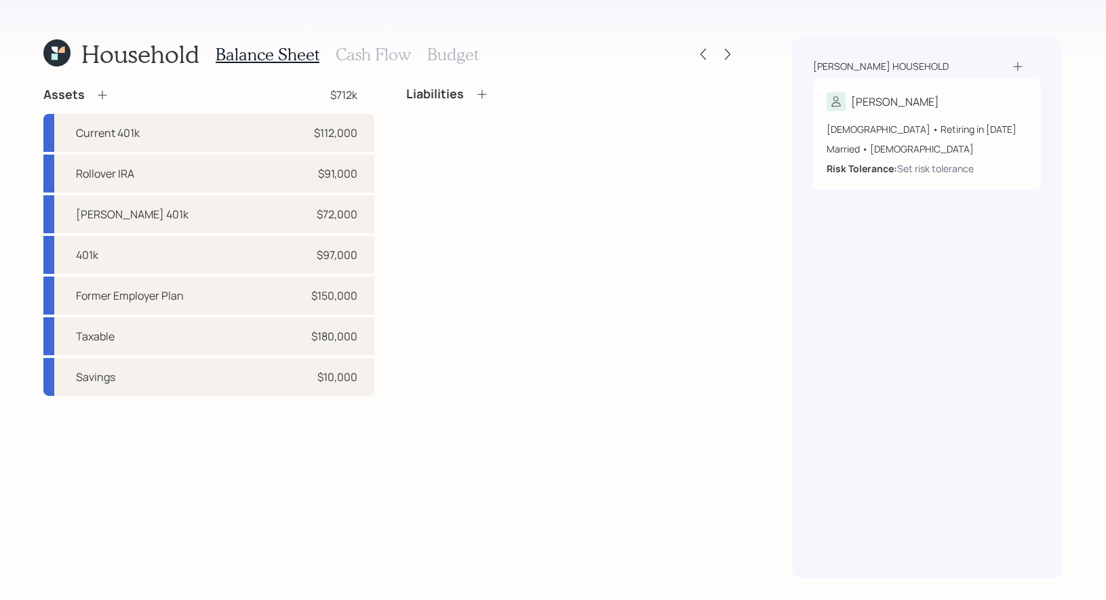
click at [100, 93] on icon at bounding box center [103, 95] width 14 height 14
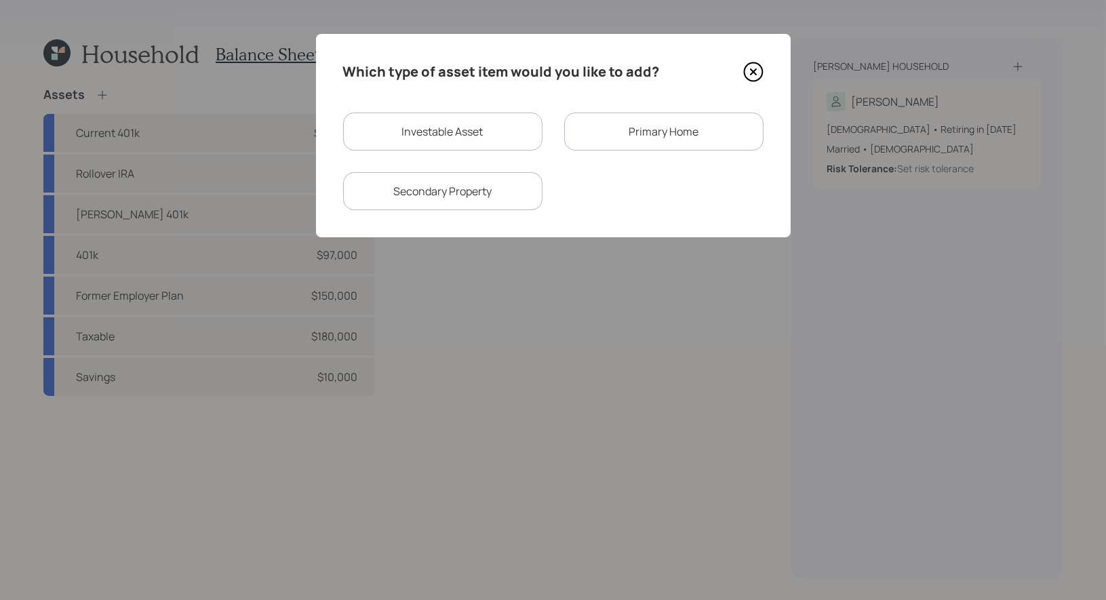
click at [607, 131] on div "Primary Home" at bounding box center [663, 132] width 199 height 38
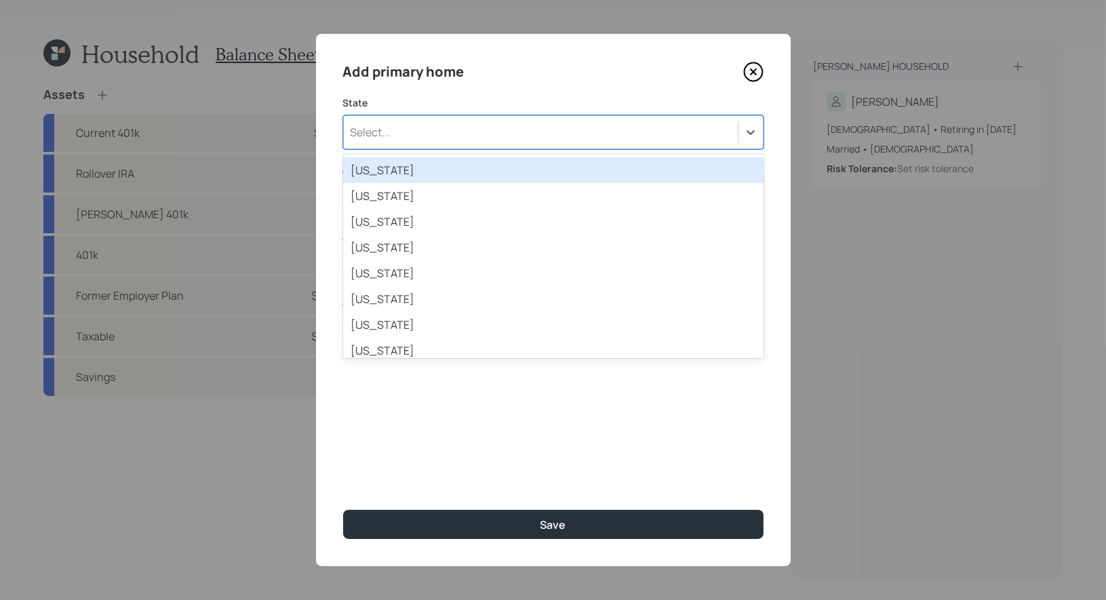
click at [522, 129] on div "Select..." at bounding box center [541, 132] width 394 height 23
type input "mass"
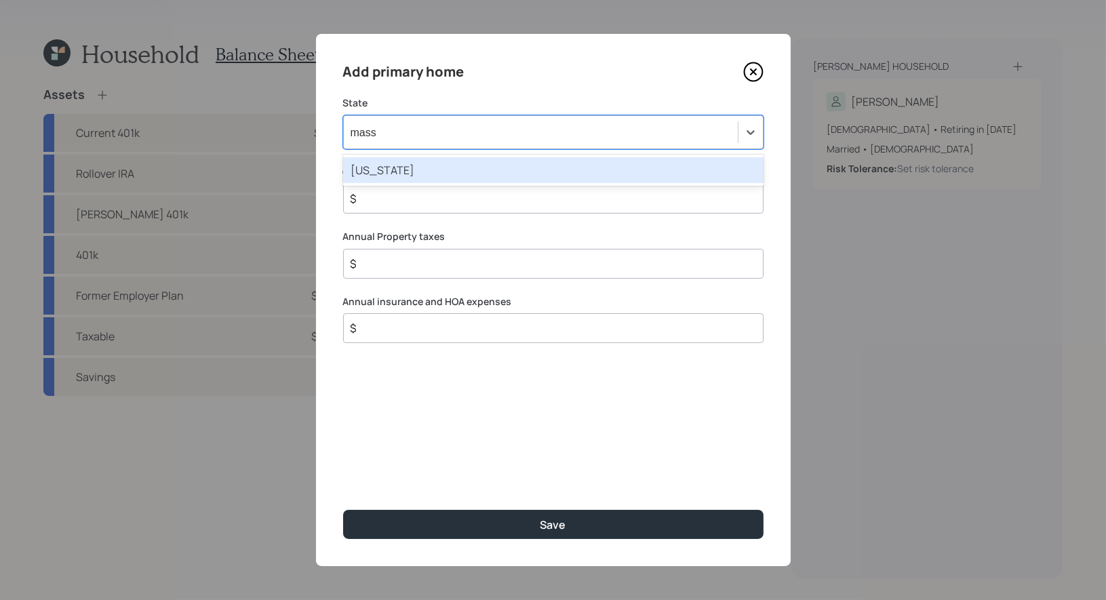
click at [468, 167] on div "[US_STATE]" at bounding box center [553, 170] width 420 height 26
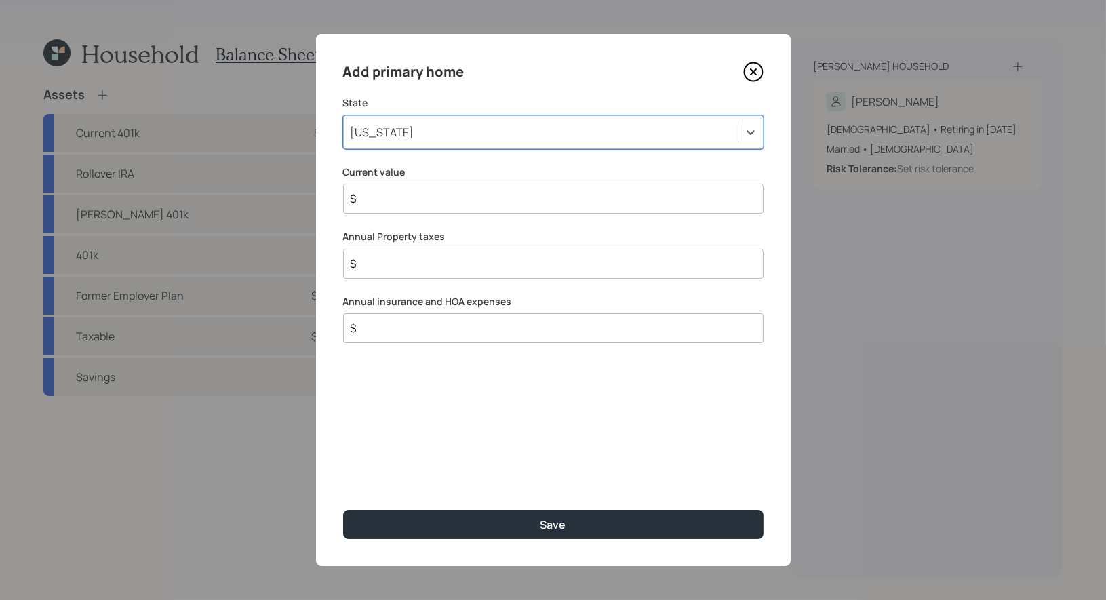
click at [443, 192] on input "$" at bounding box center [547, 199] width 397 height 16
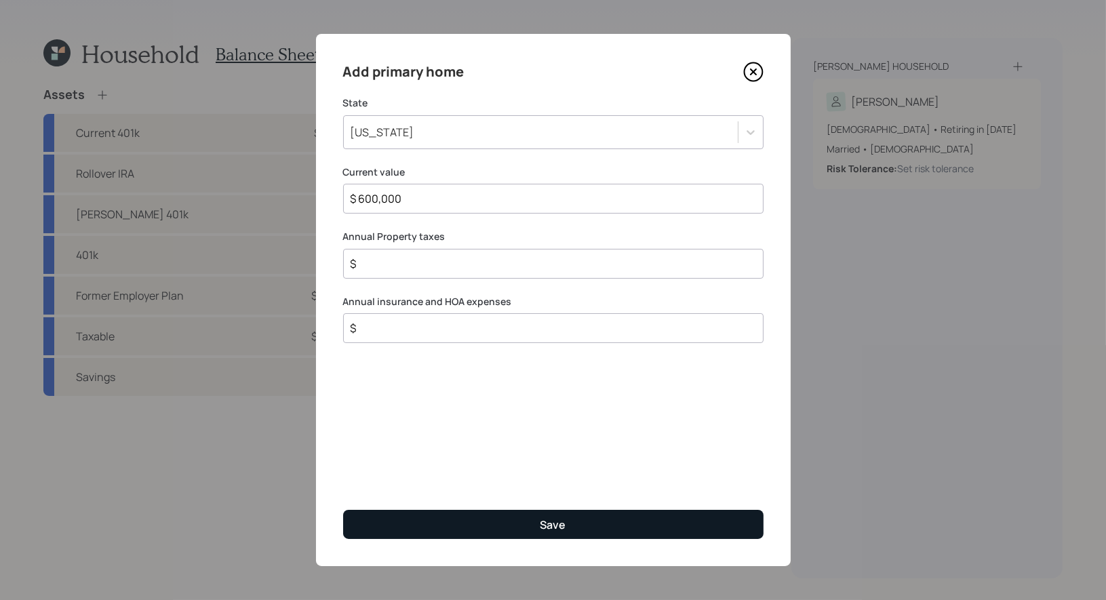
type input "$ 600,000"
click at [532, 519] on button "Save" at bounding box center [553, 524] width 420 height 29
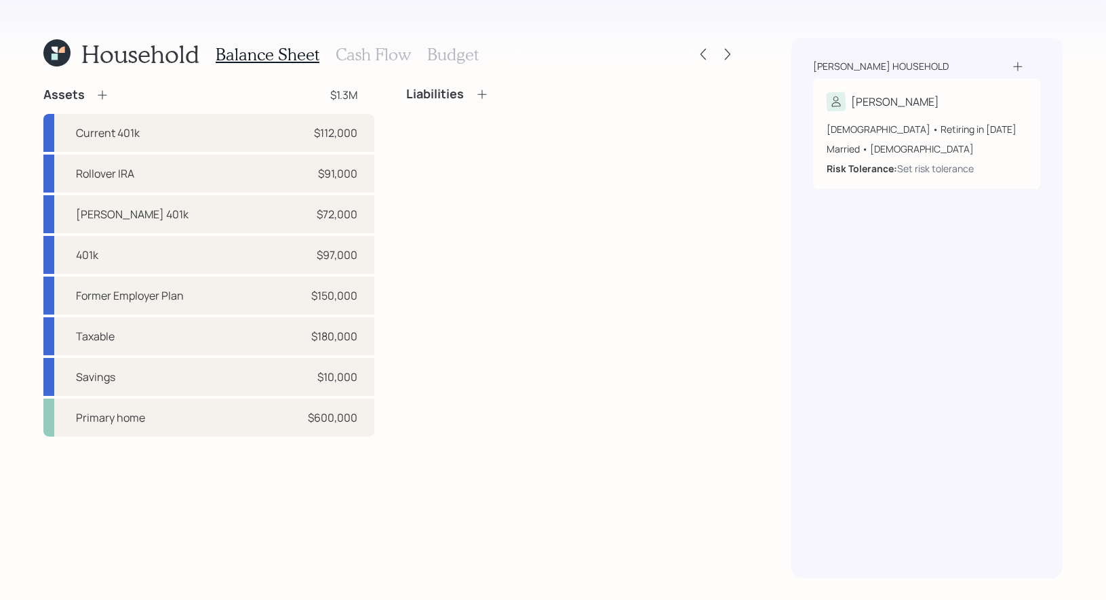
click at [479, 95] on icon at bounding box center [482, 94] width 14 height 14
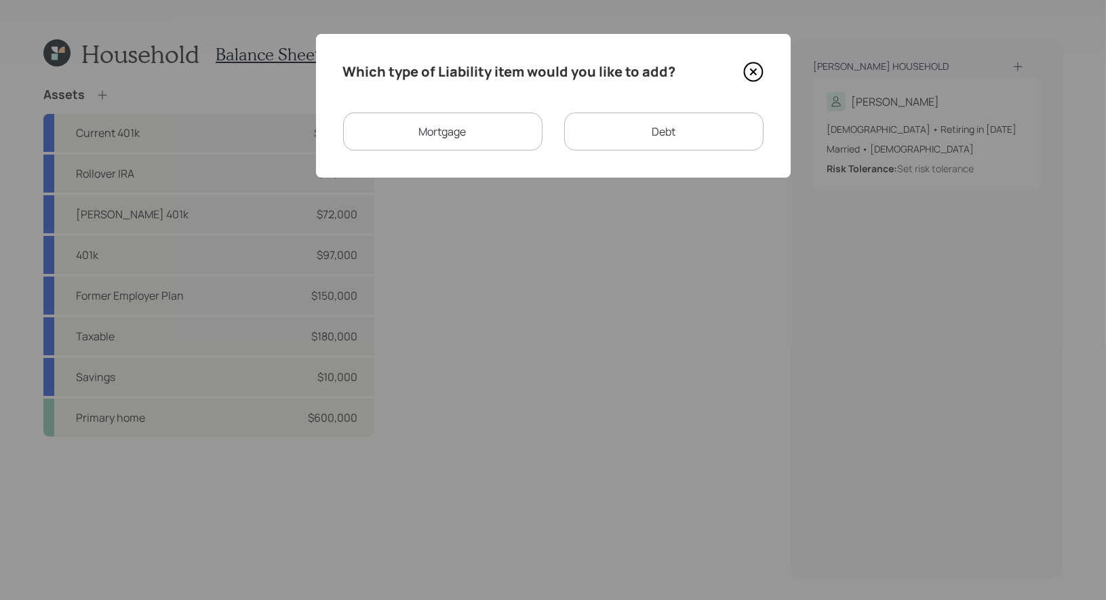
click at [463, 132] on div "Mortgage" at bounding box center [442, 132] width 199 height 38
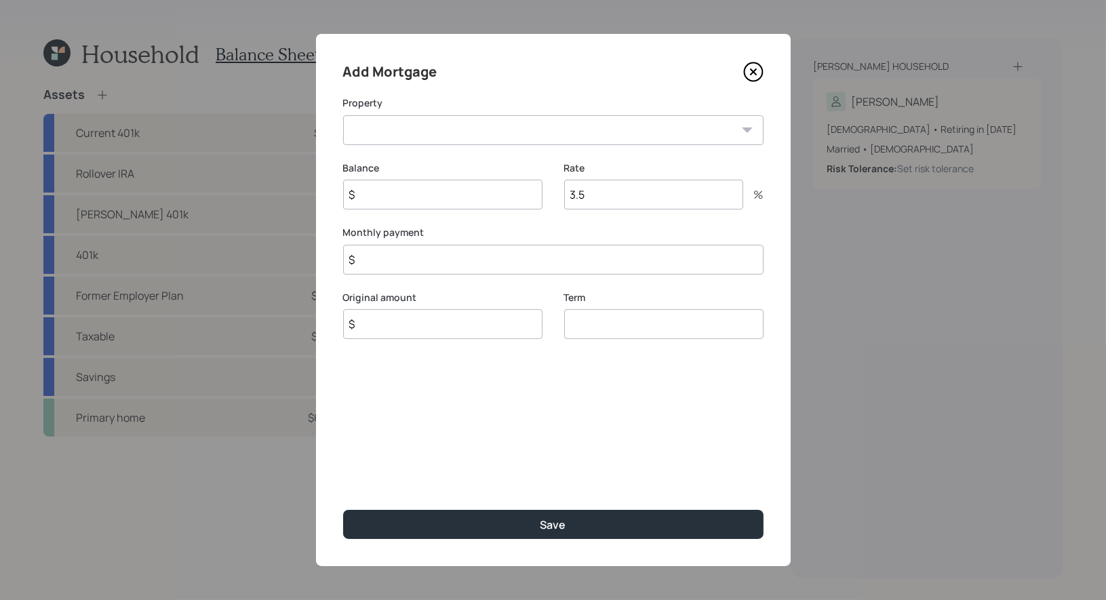
click at [460, 132] on select "MA Primary home" at bounding box center [553, 130] width 420 height 30
select select "d92bae0a-bf53-4301-a460-0afc51d6abe6"
click at [343, 115] on select "MA Primary home" at bounding box center [553, 130] width 420 height 30
click at [421, 197] on input "$" at bounding box center [442, 195] width 199 height 30
type input "$ 270,000"
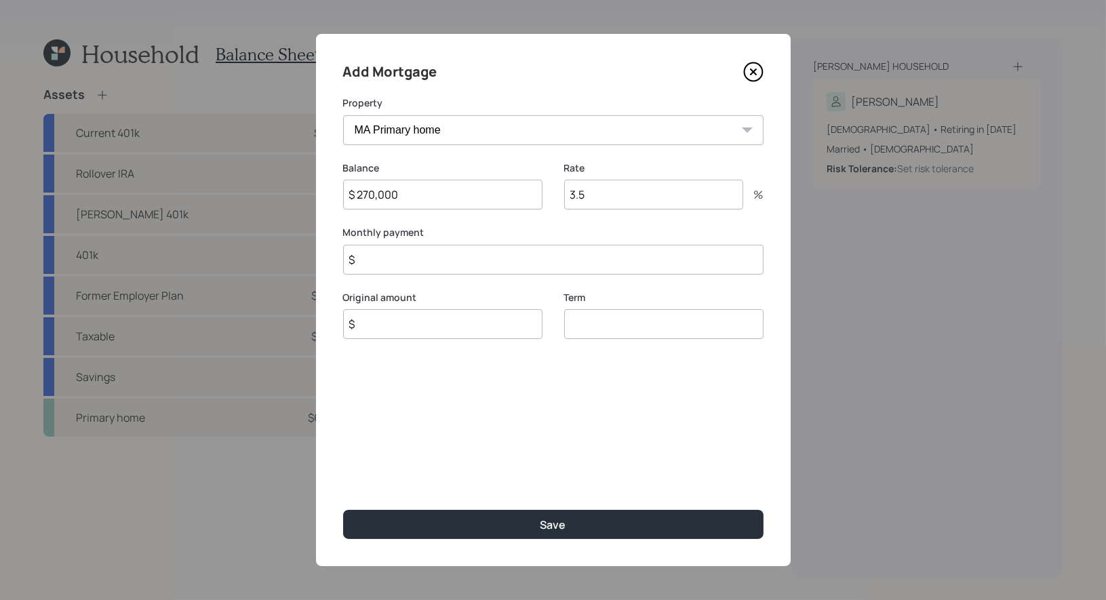
click at [387, 321] on input "$" at bounding box center [442, 324] width 199 height 30
type input "$ 270,000"
click at [600, 200] on input "3.5" at bounding box center [653, 195] width 179 height 30
type input "3"
type input "2.65"
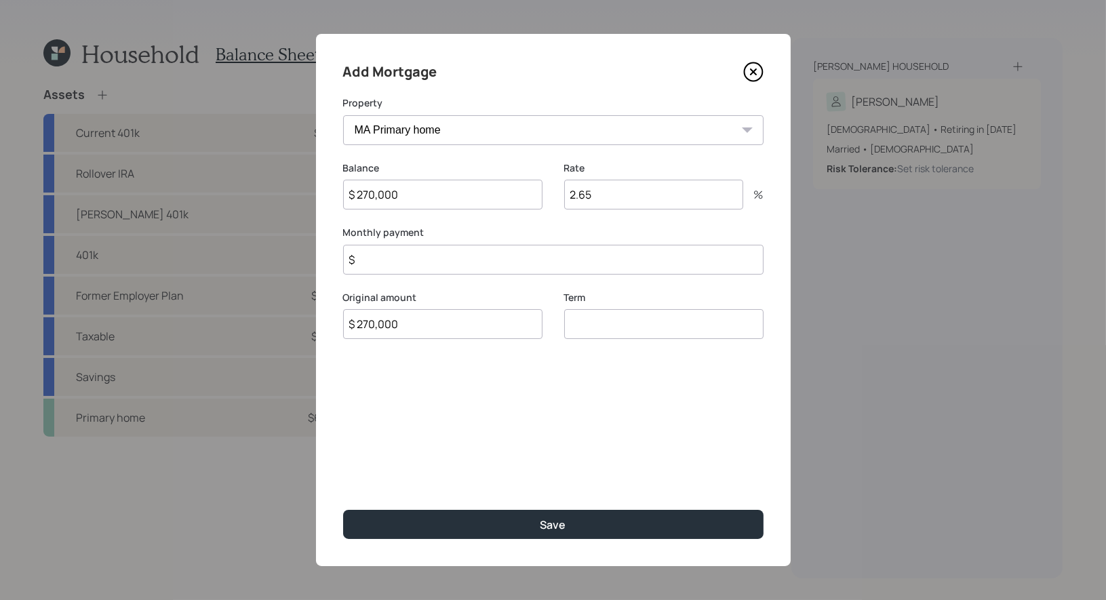
click at [650, 326] on input "number" at bounding box center [663, 324] width 199 height 30
type input "30"
click at [536, 254] on input "$" at bounding box center [553, 260] width 420 height 30
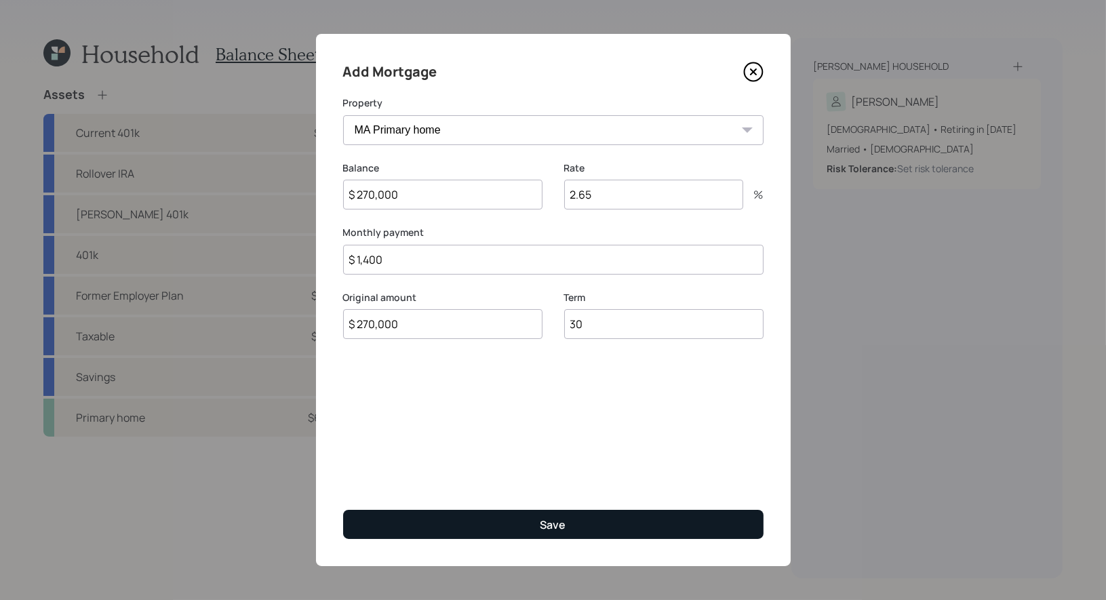
type input "$ 1,400"
click at [413, 524] on button "Save" at bounding box center [553, 524] width 420 height 29
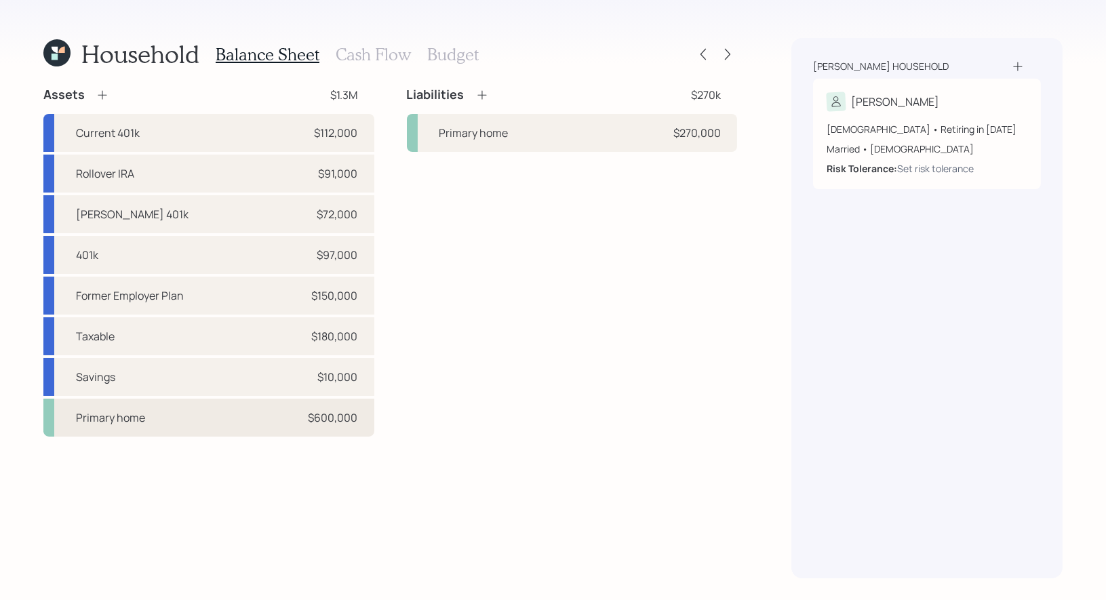
click at [247, 426] on div "Primary home $600,000" at bounding box center [208, 418] width 331 height 38
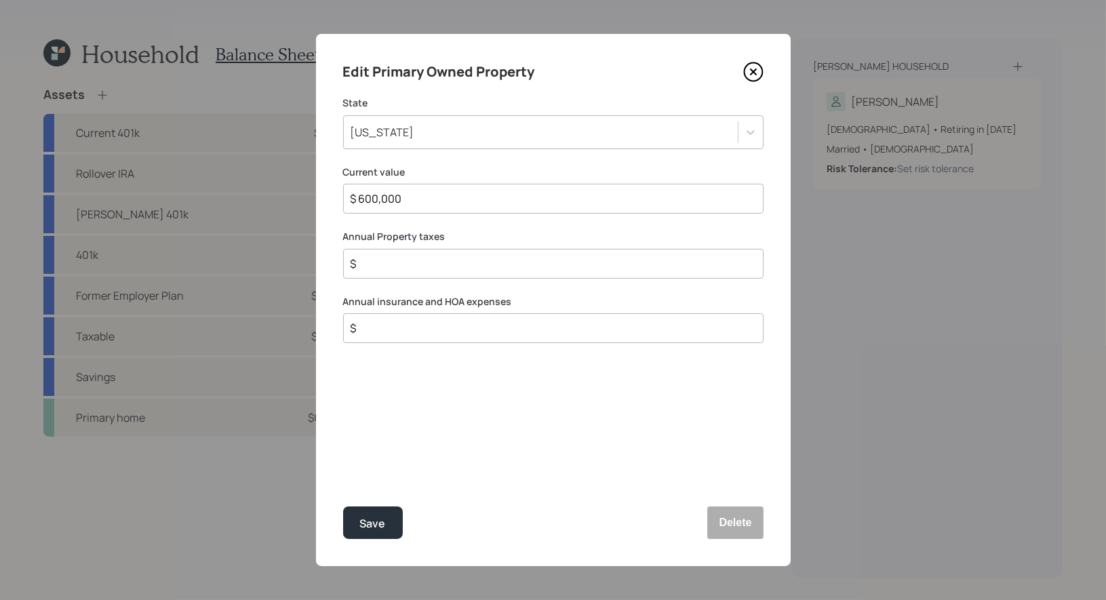
click at [377, 262] on input "$" at bounding box center [547, 264] width 397 height 16
type input "$ 4,400"
click at [404, 332] on input "$" at bounding box center [547, 328] width 397 height 16
type input "$ 4,000"
click at [375, 523] on div "Save" at bounding box center [373, 524] width 26 height 18
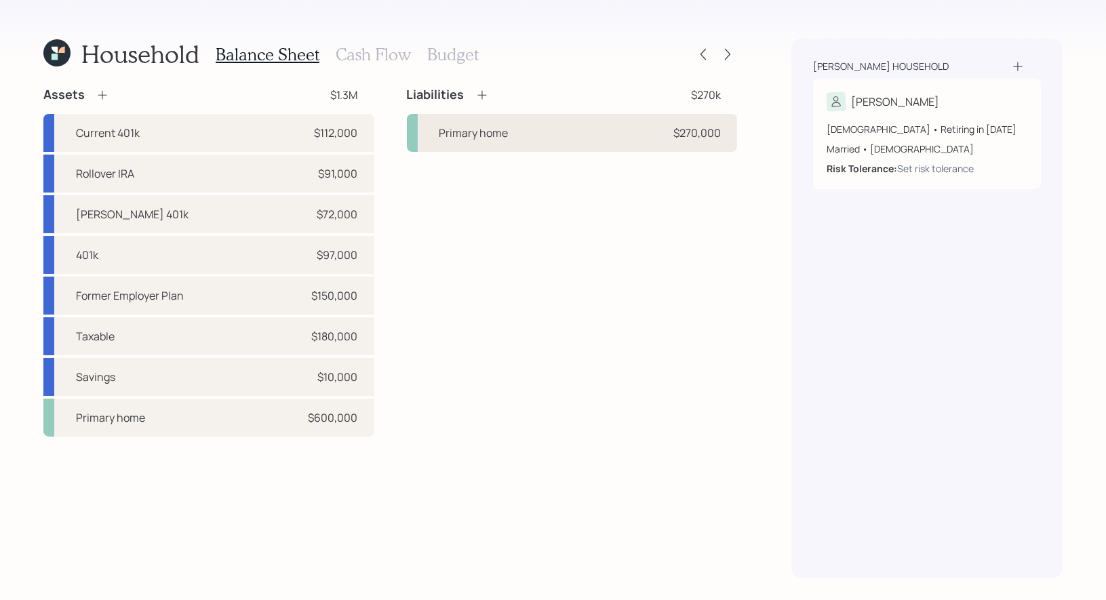
click at [556, 142] on div "Primary home $270,000" at bounding box center [572, 133] width 331 height 38
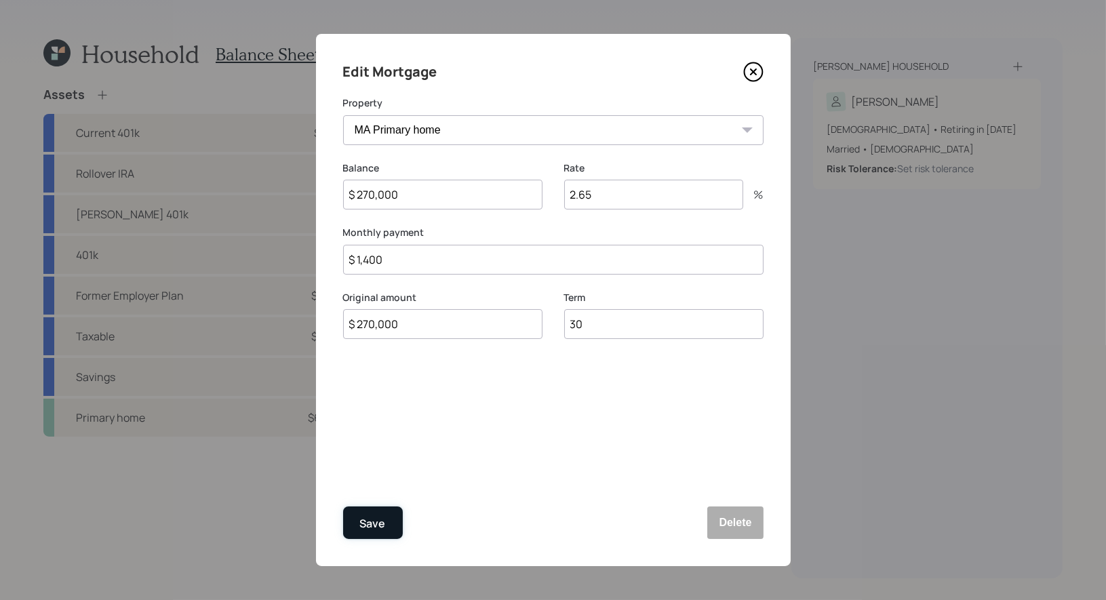
click at [373, 522] on div "Save" at bounding box center [373, 524] width 26 height 18
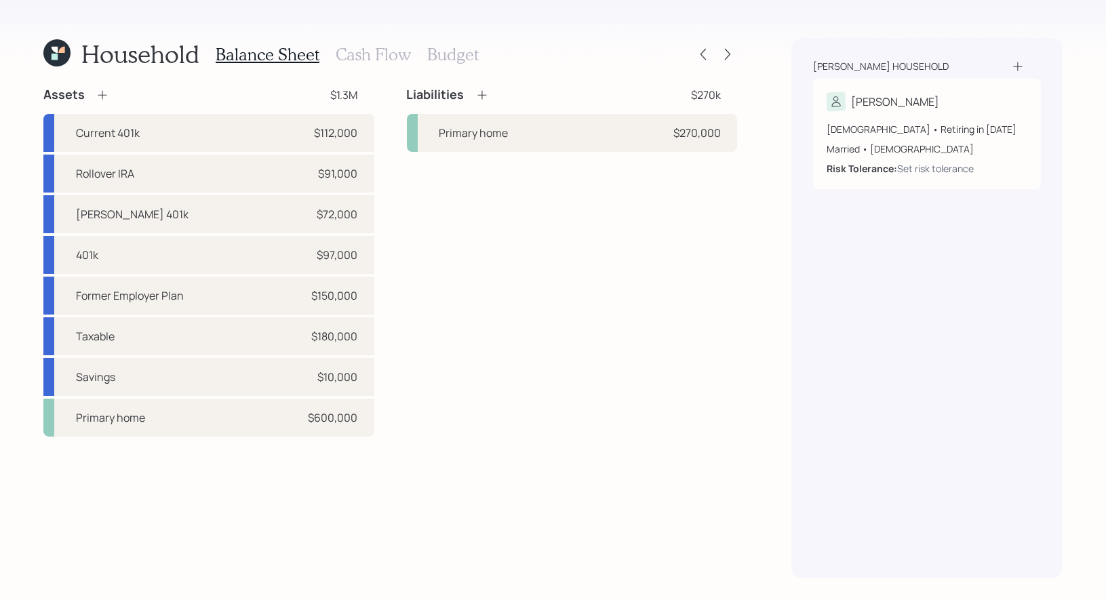
click at [356, 49] on h3 "Cash Flow" at bounding box center [373, 55] width 75 height 20
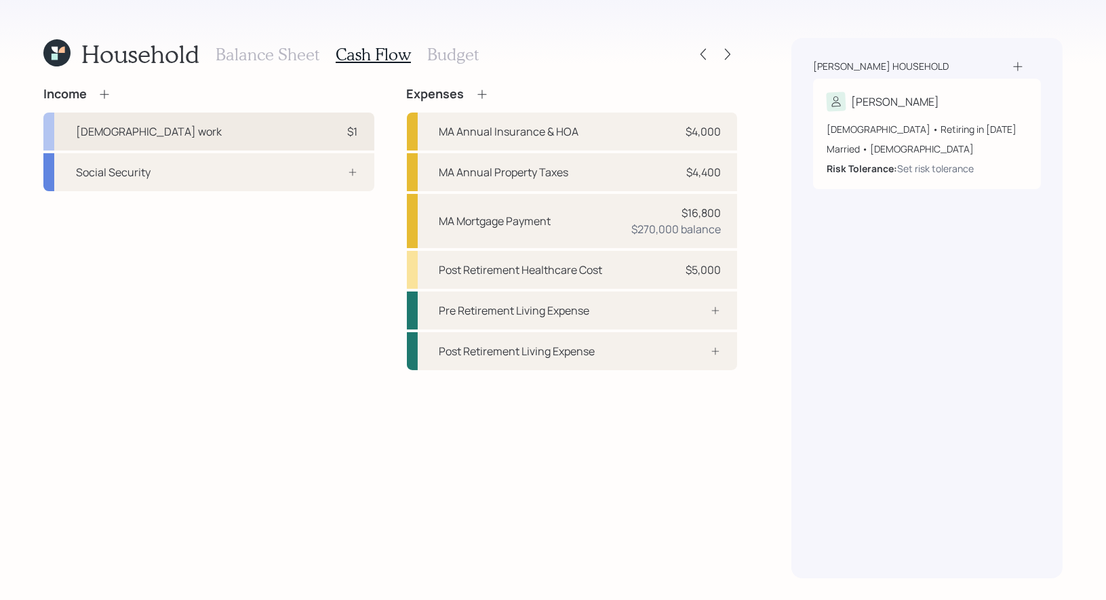
click at [297, 126] on div "[DEMOGRAPHIC_DATA] work $1" at bounding box center [208, 132] width 331 height 38
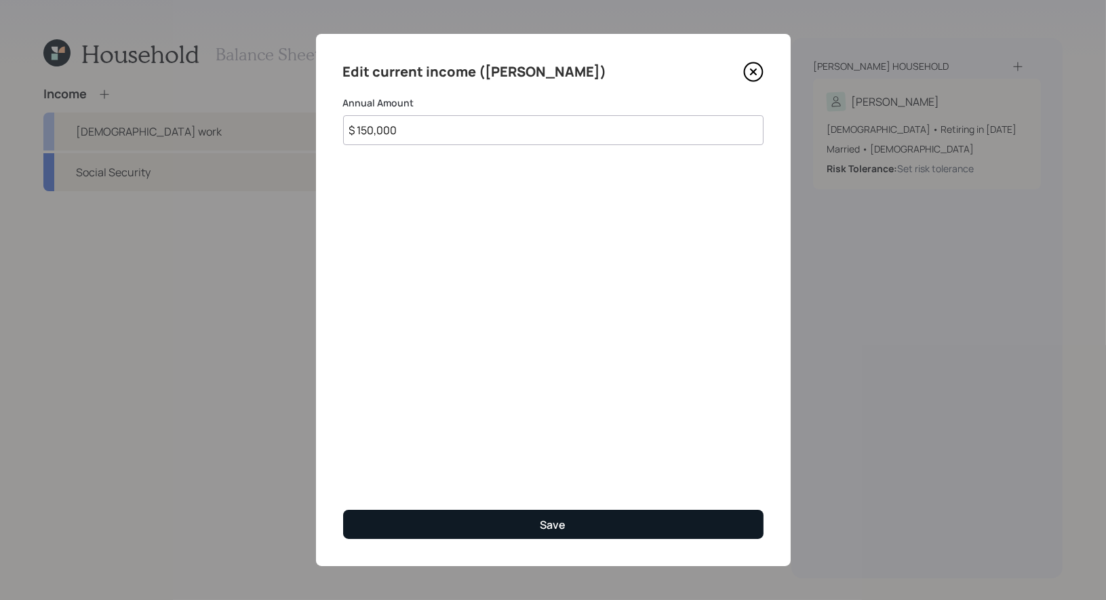
type input "$ 150,000"
click at [460, 525] on button "Save" at bounding box center [553, 524] width 420 height 29
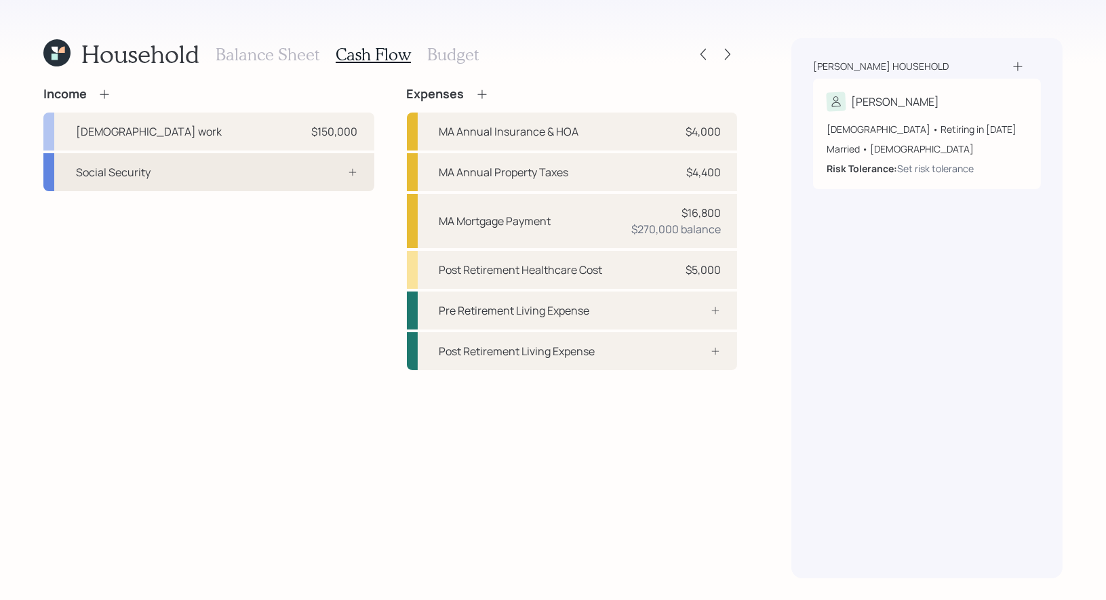
click at [216, 174] on div "Social Security" at bounding box center [208, 172] width 331 height 38
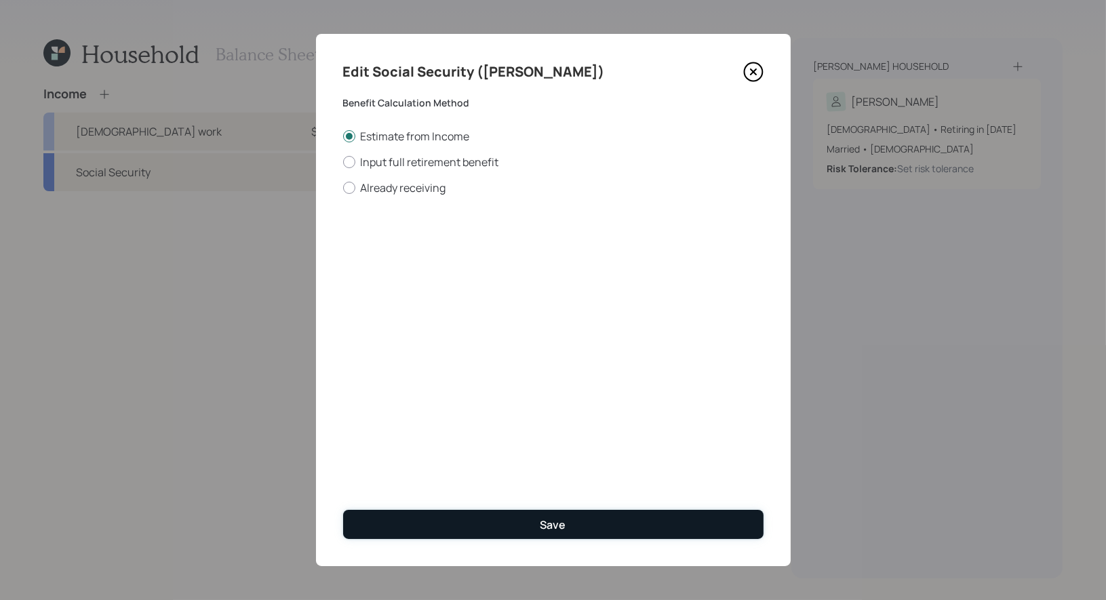
click at [490, 519] on button "Save" at bounding box center [553, 524] width 420 height 29
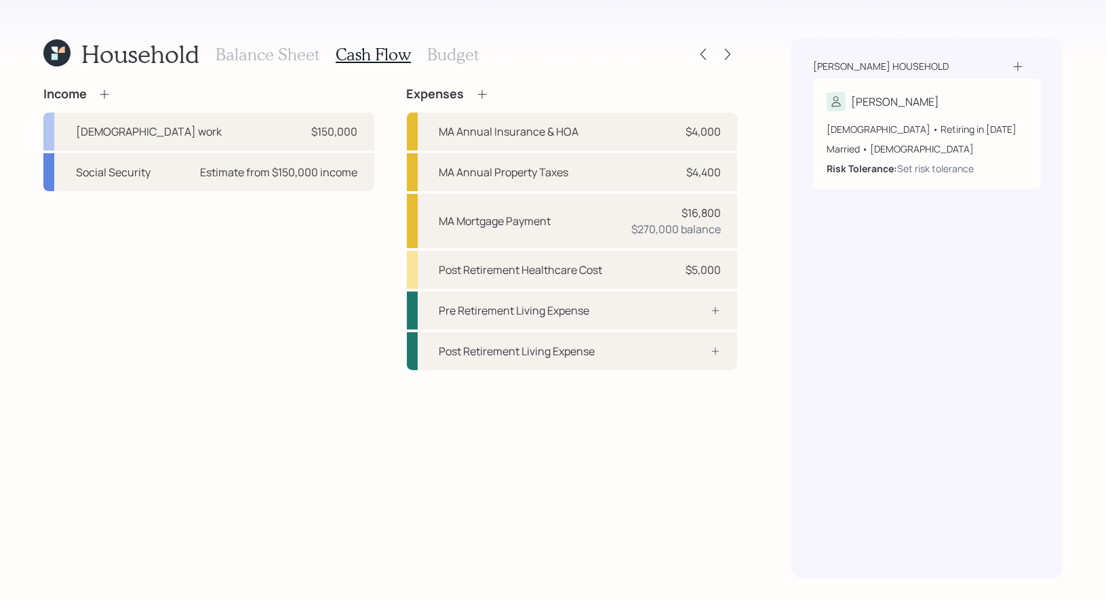
click at [440, 51] on h3 "Budget" at bounding box center [453, 55] width 52 height 20
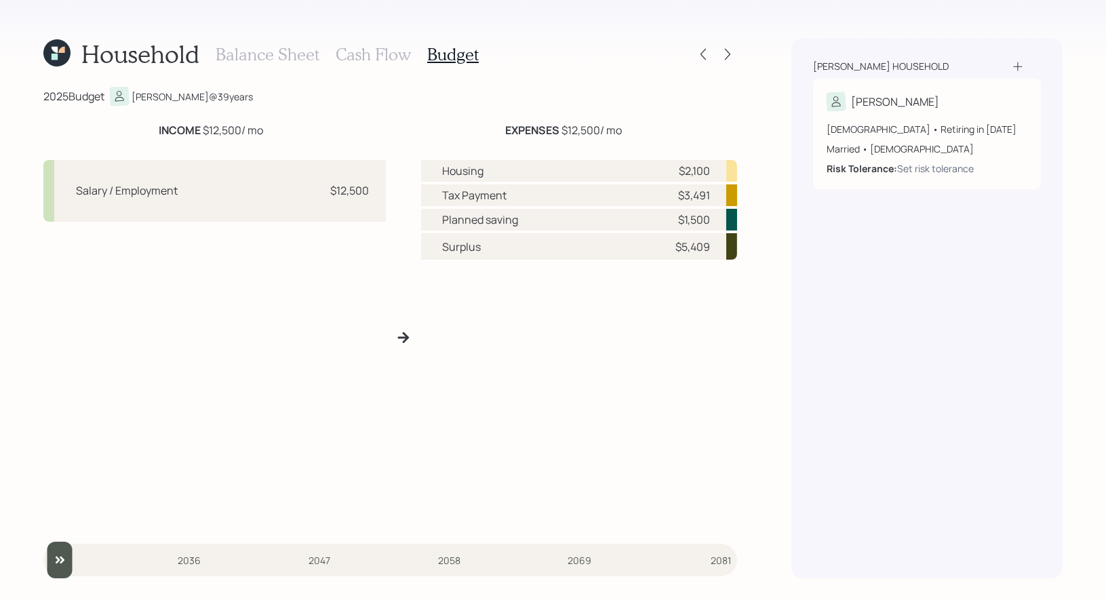
click at [362, 55] on h3 "Cash Flow" at bounding box center [373, 55] width 75 height 20
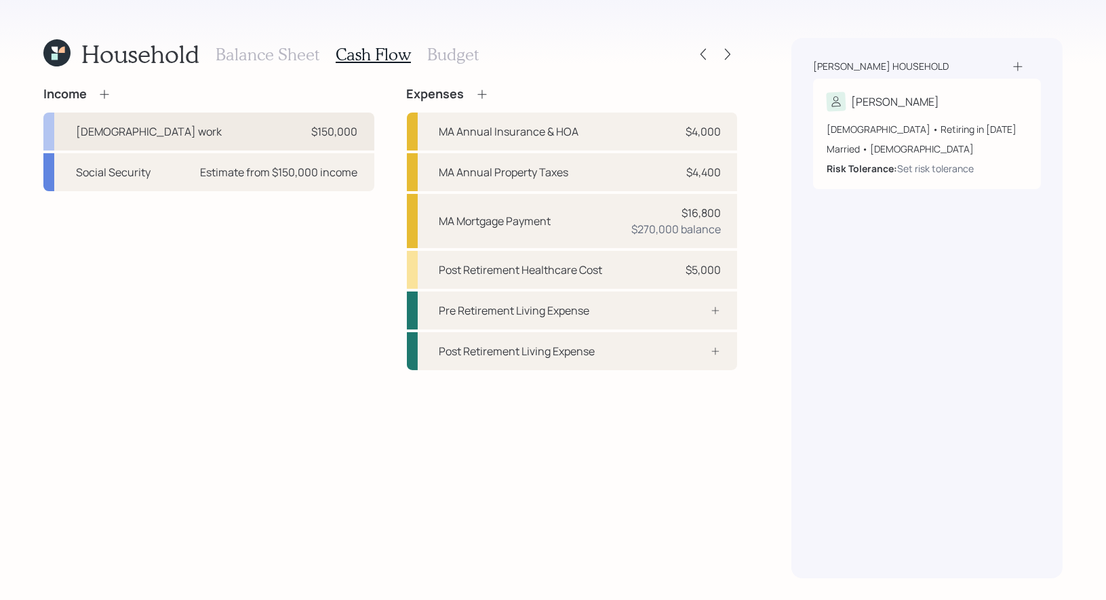
click at [292, 124] on div "[DEMOGRAPHIC_DATA] work $150,000" at bounding box center [208, 132] width 331 height 38
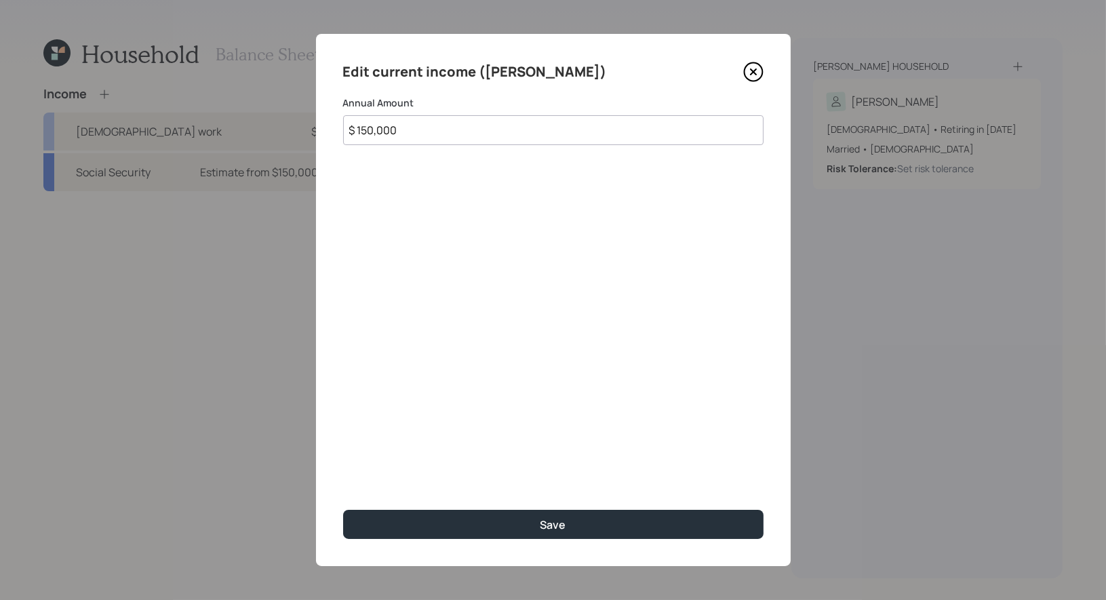
click at [414, 134] on input "$ 150,000" at bounding box center [553, 130] width 420 height 30
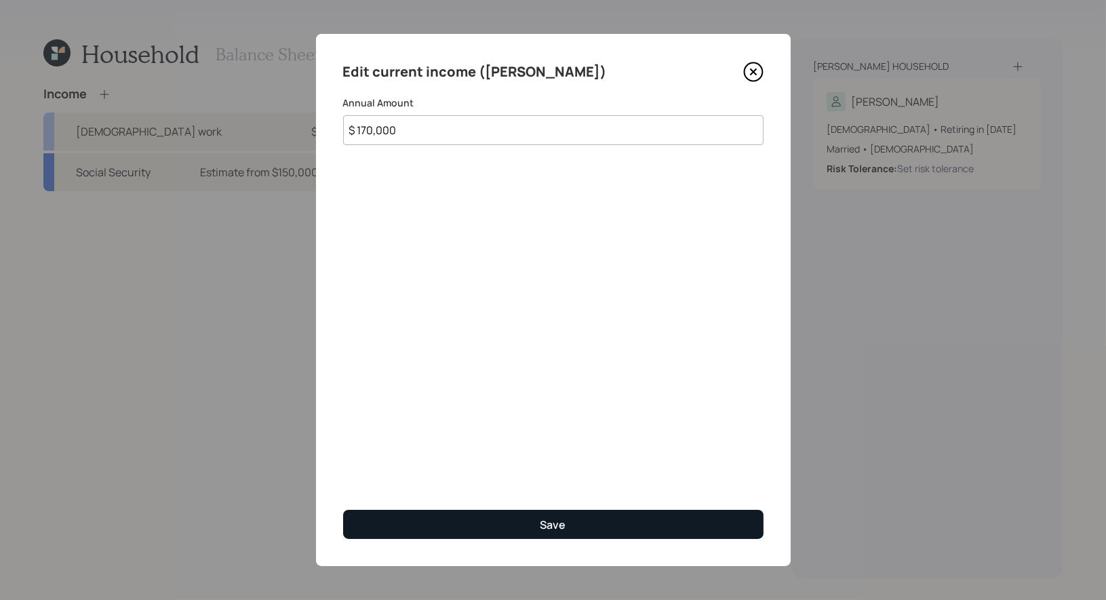
type input "$ 170,000"
click at [425, 519] on button "Save" at bounding box center [553, 524] width 420 height 29
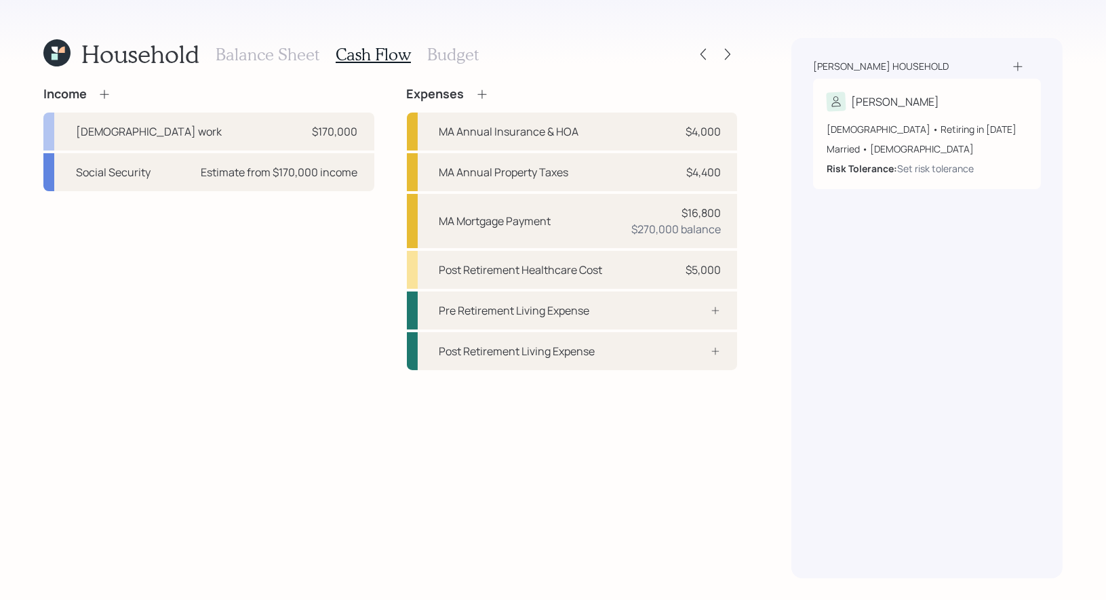
click at [444, 50] on h3 "Budget" at bounding box center [453, 55] width 52 height 20
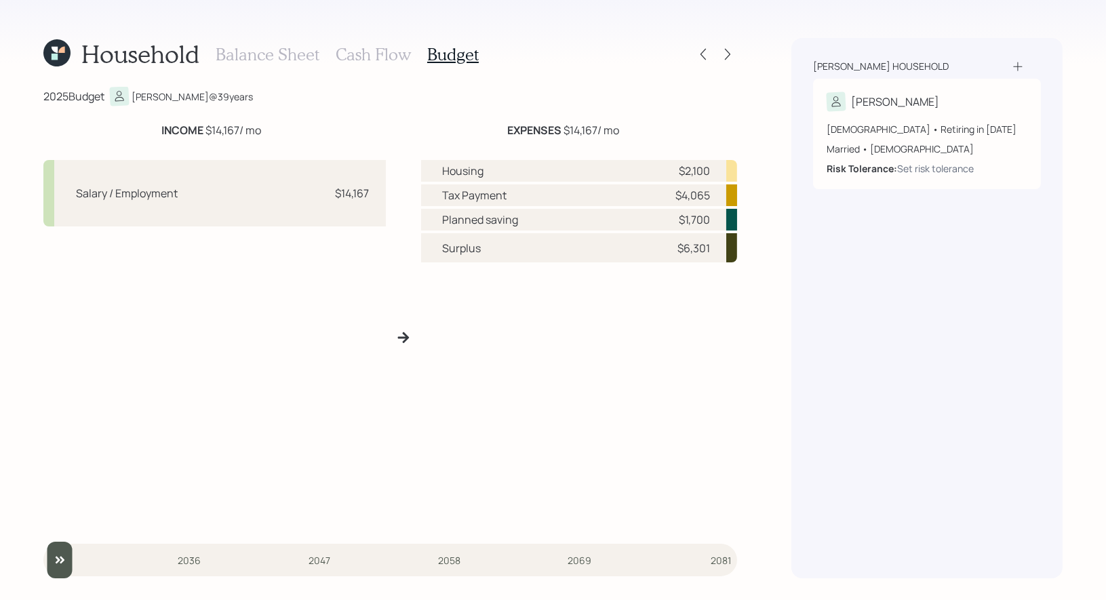
click at [373, 49] on h3 "Cash Flow" at bounding box center [373, 55] width 75 height 20
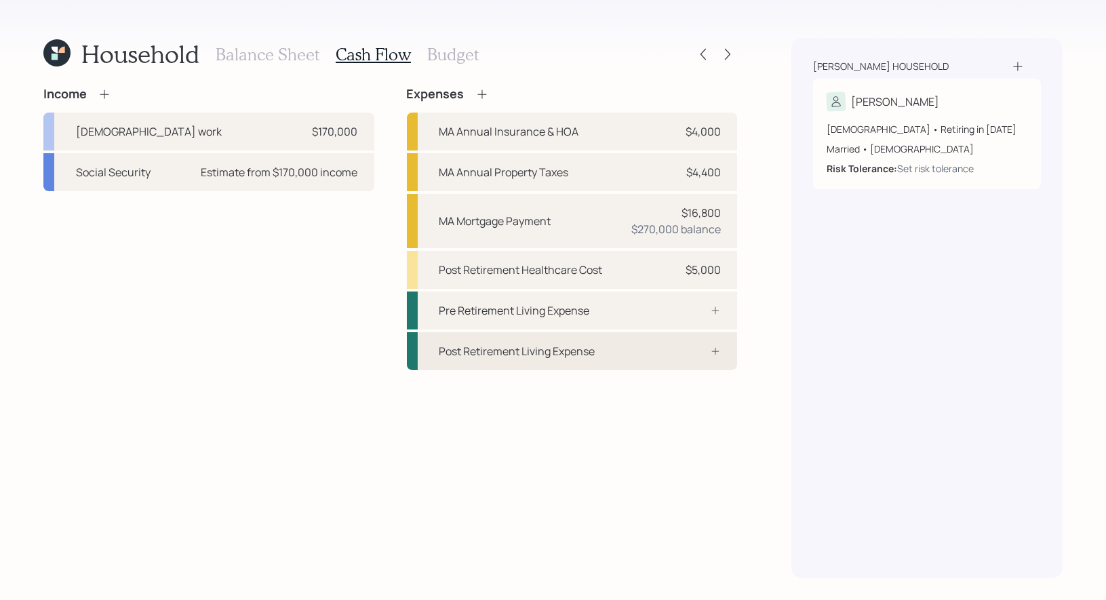
click at [483, 347] on div "Post Retirement Living Expense" at bounding box center [517, 351] width 156 height 16
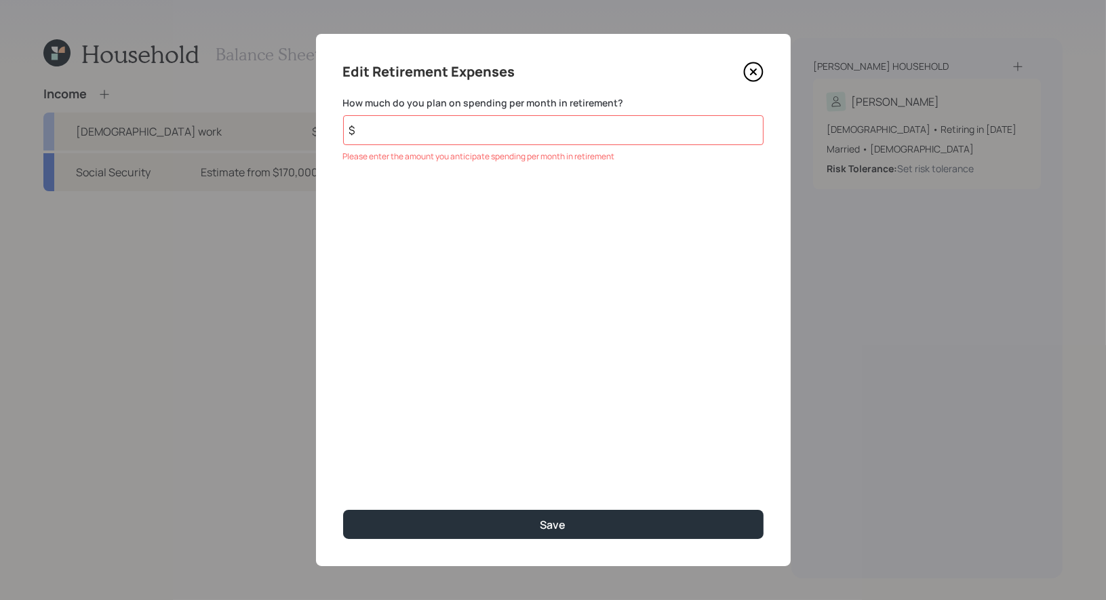
click at [758, 71] on icon at bounding box center [753, 72] width 20 height 20
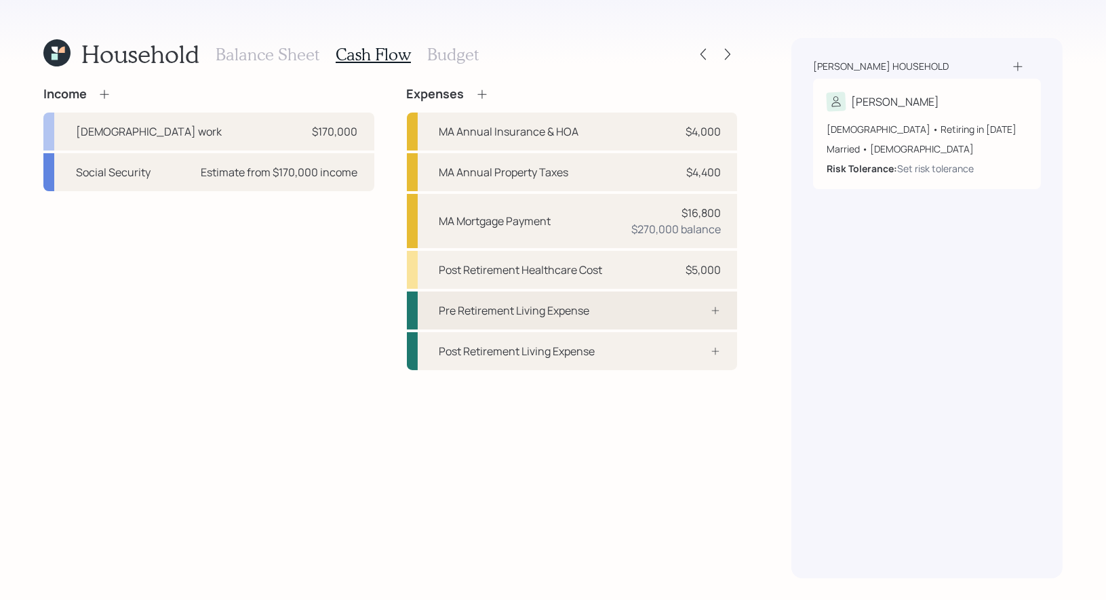
click at [500, 315] on div "Pre Retirement Living Expense" at bounding box center [514, 310] width 151 height 16
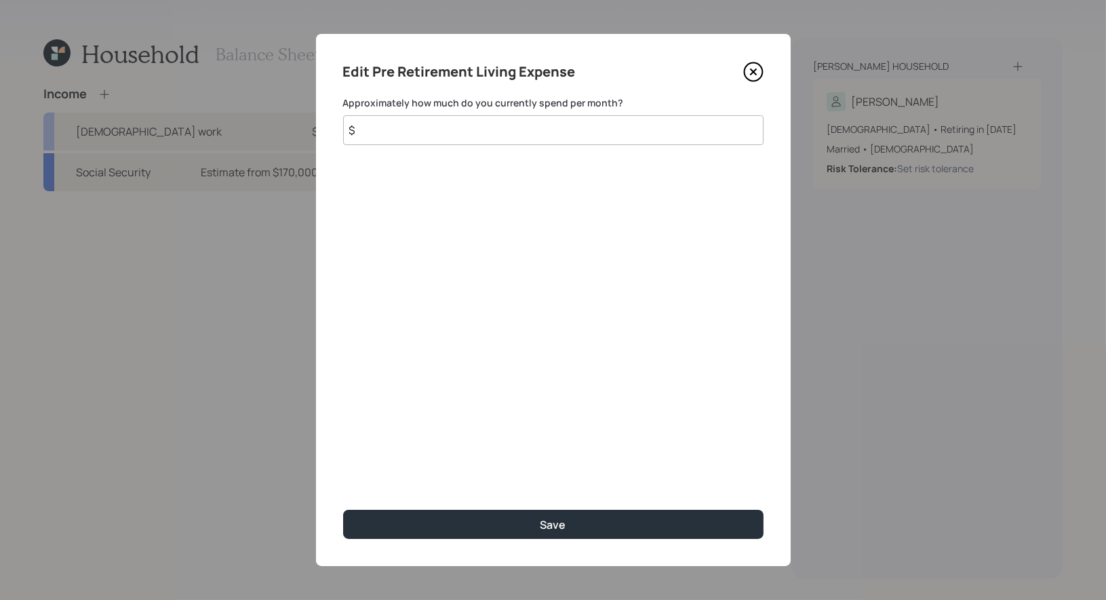
click at [401, 129] on input "$" at bounding box center [553, 130] width 420 height 30
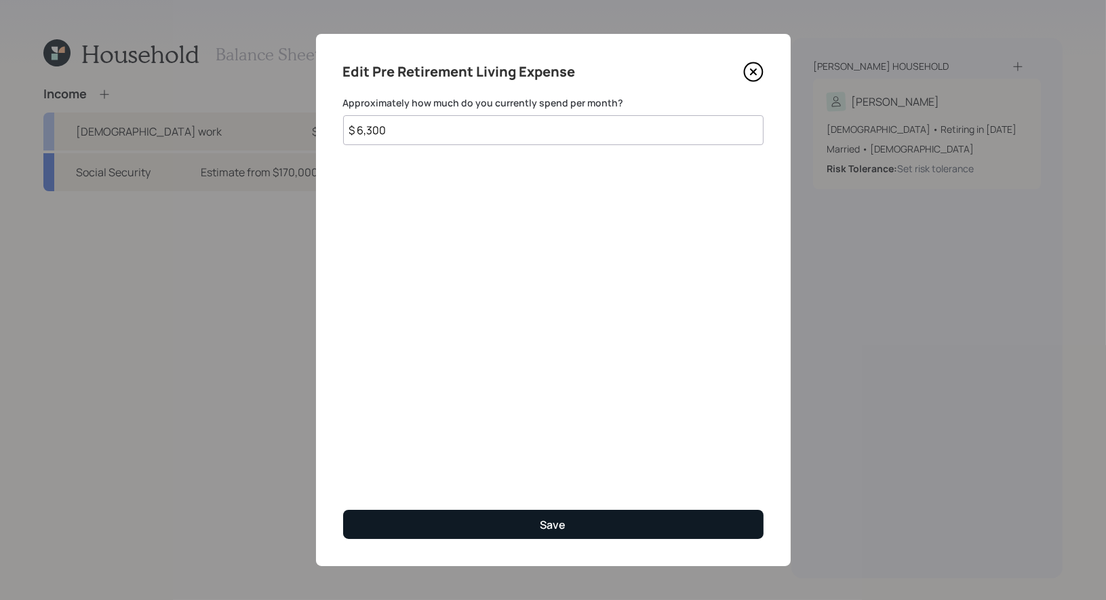
type input "$ 6,300"
click at [417, 521] on button "Save" at bounding box center [553, 524] width 420 height 29
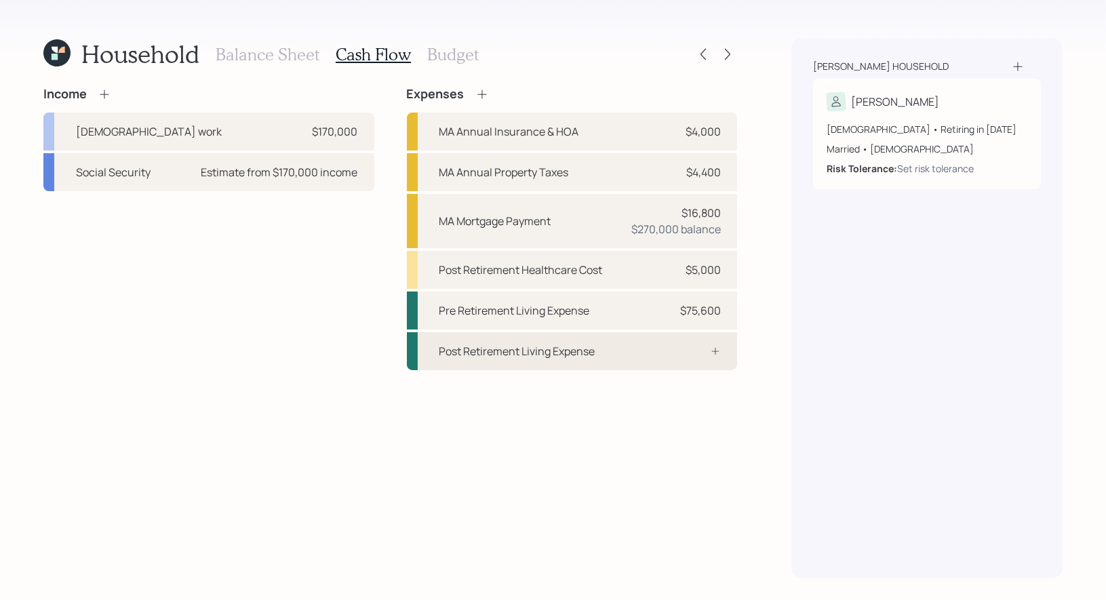
click at [473, 349] on div "Post Retirement Living Expense" at bounding box center [517, 351] width 156 height 16
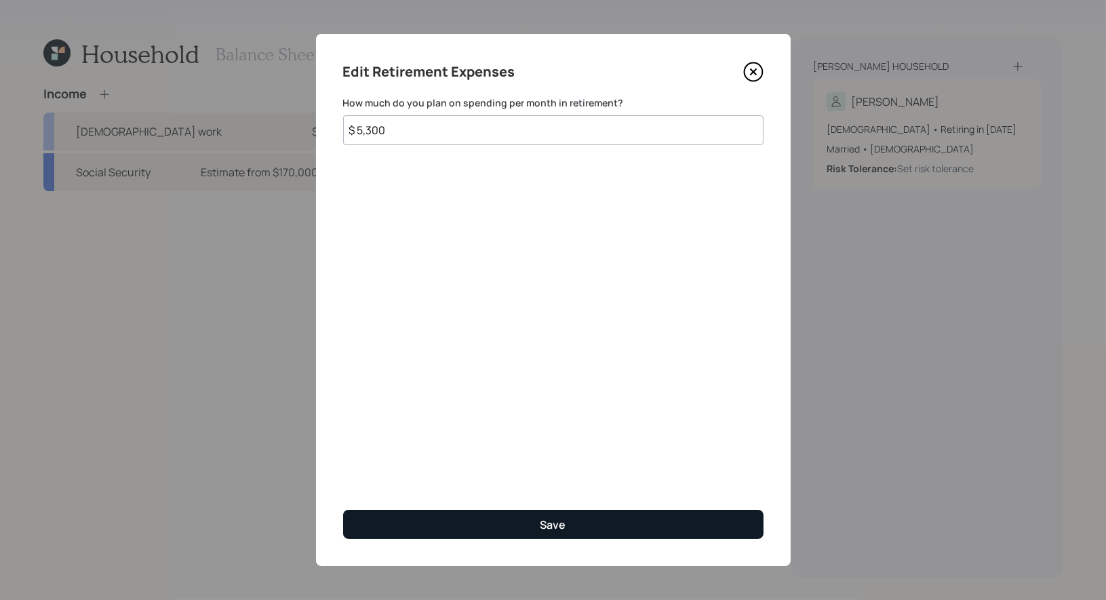
type input "$ 5,300"
click at [529, 522] on button "Save" at bounding box center [553, 524] width 420 height 29
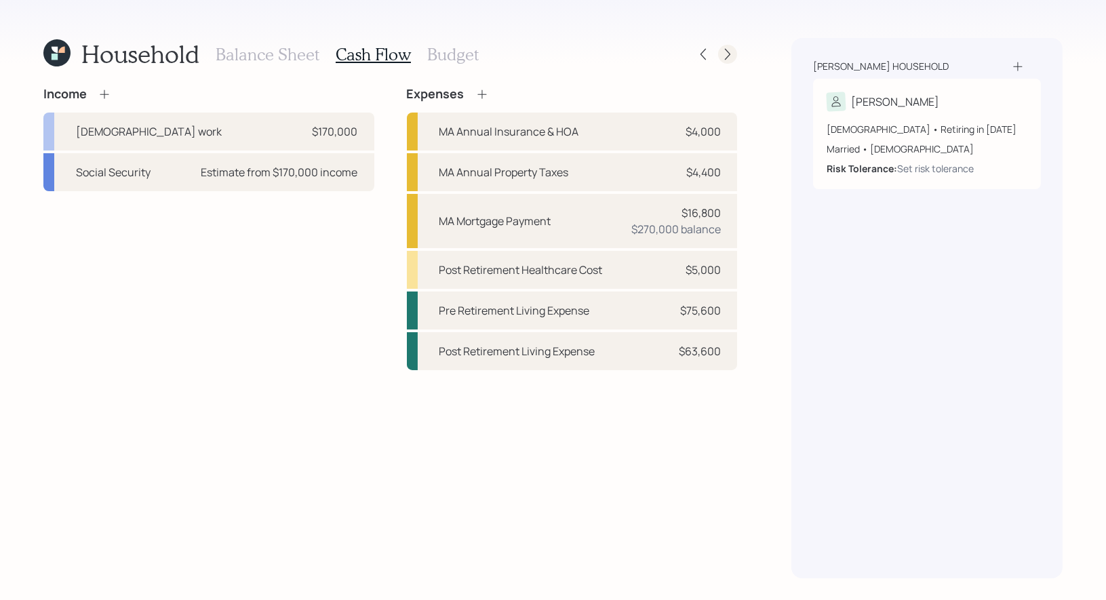
click at [732, 56] on icon at bounding box center [728, 54] width 14 height 14
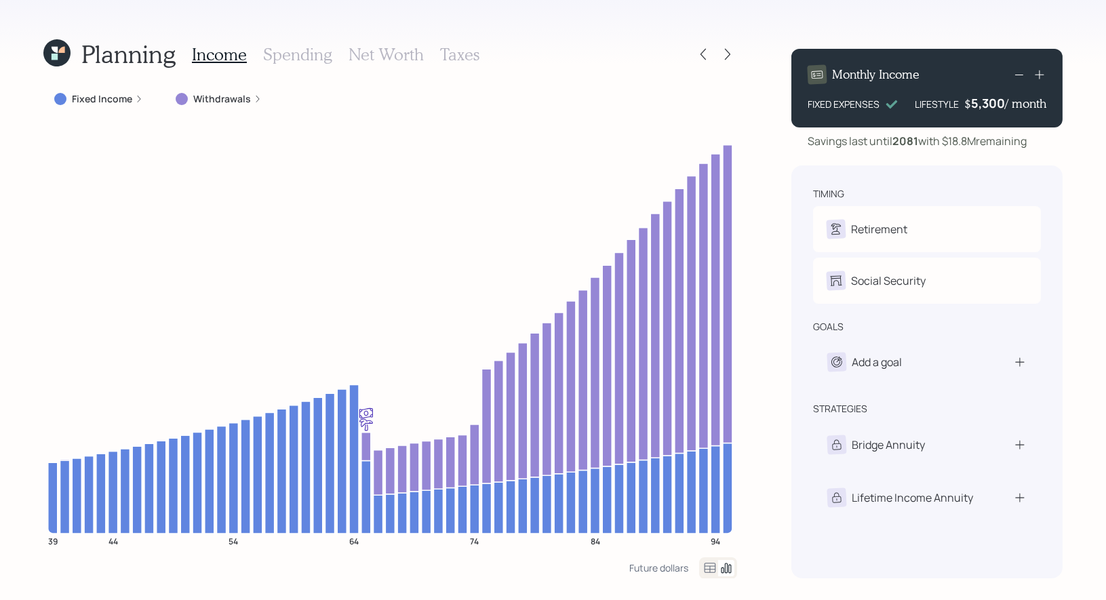
click at [205, 98] on label "Withdrawals" at bounding box center [222, 99] width 58 height 14
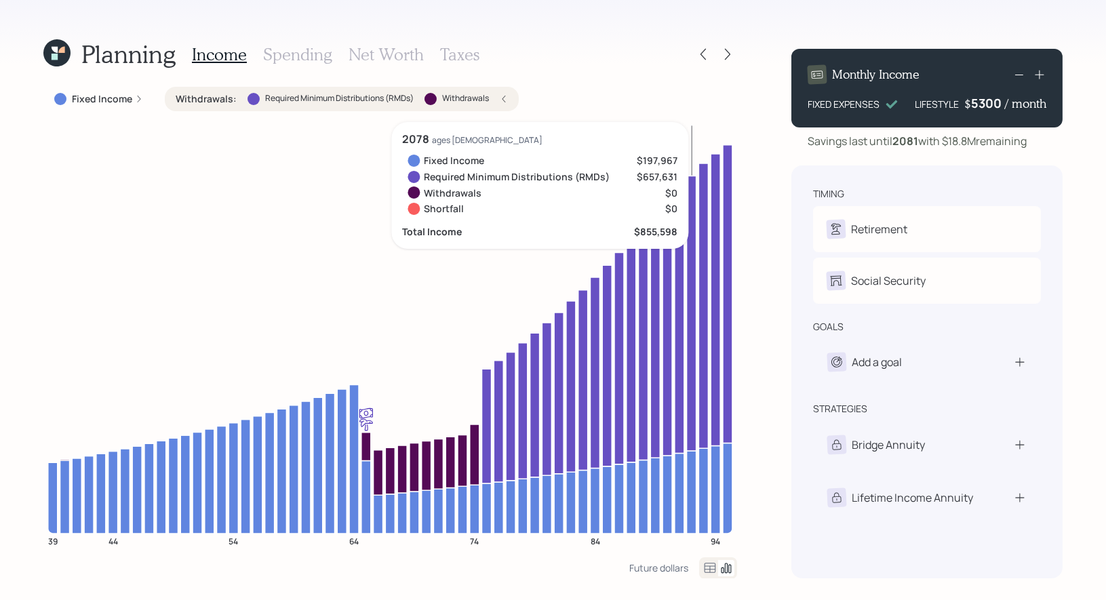
click at [984, 106] on div "5300" at bounding box center [988, 103] width 34 height 16
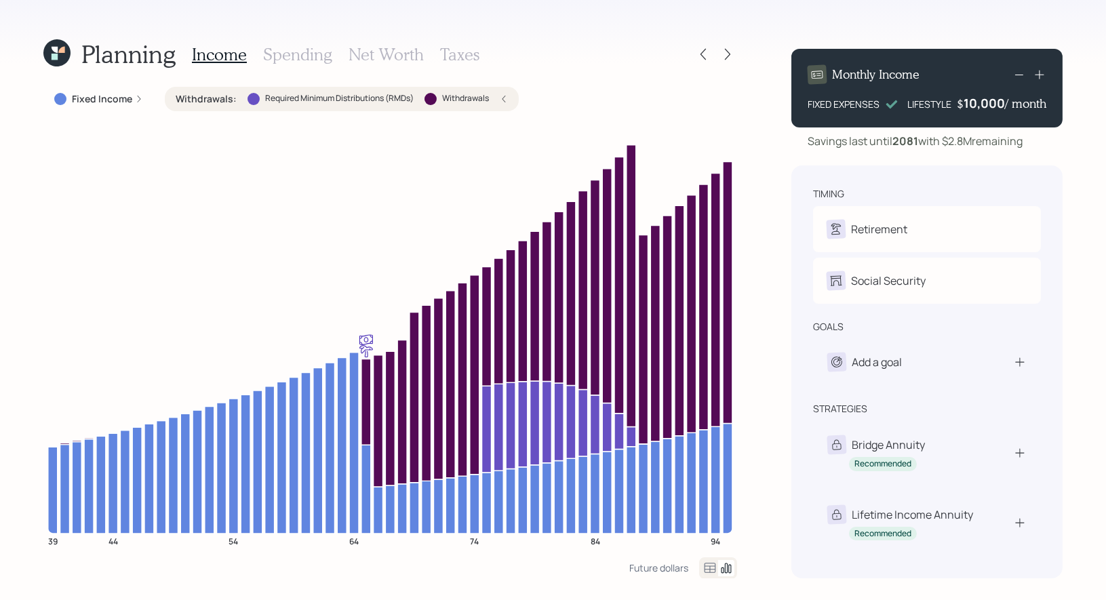
click at [471, 99] on label "Withdrawals" at bounding box center [465, 99] width 47 height 12
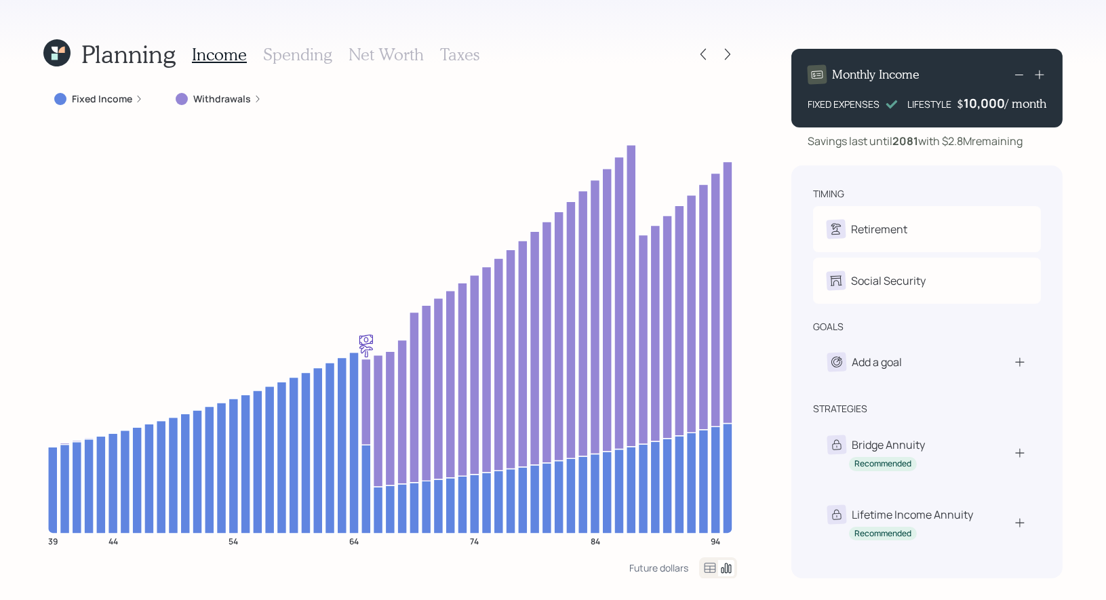
click at [371, 50] on h3 "Net Worth" at bounding box center [385, 55] width 75 height 20
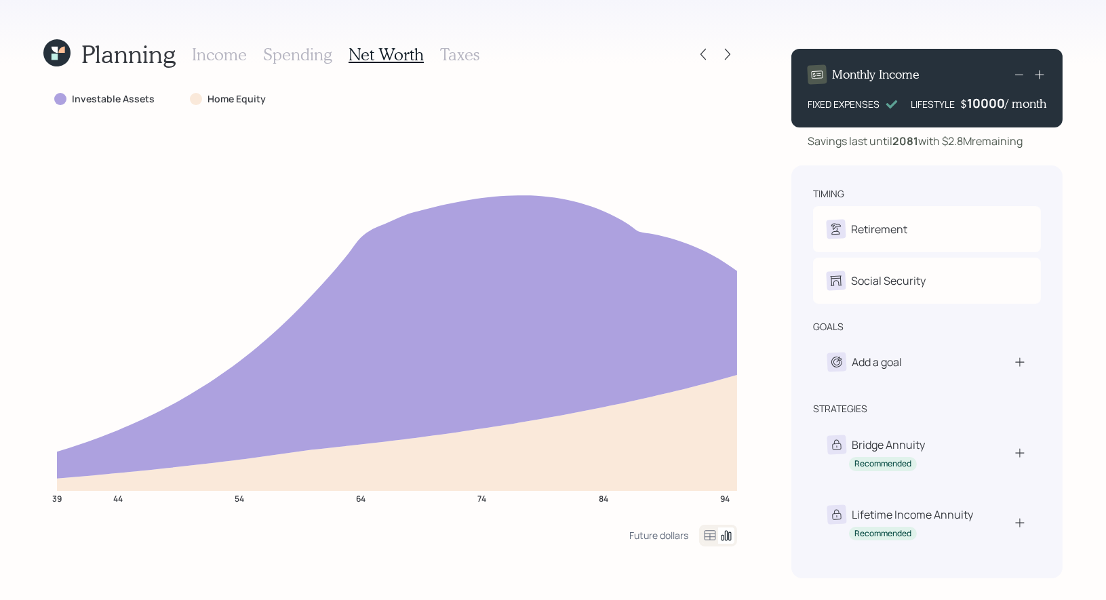
click at [975, 104] on div "10000" at bounding box center [986, 103] width 38 height 16
click at [1080, 153] on div "Planning Income Spending Net Worth Taxes Investable Assets Home Equity 39 44 54…" at bounding box center [553, 300] width 1106 height 600
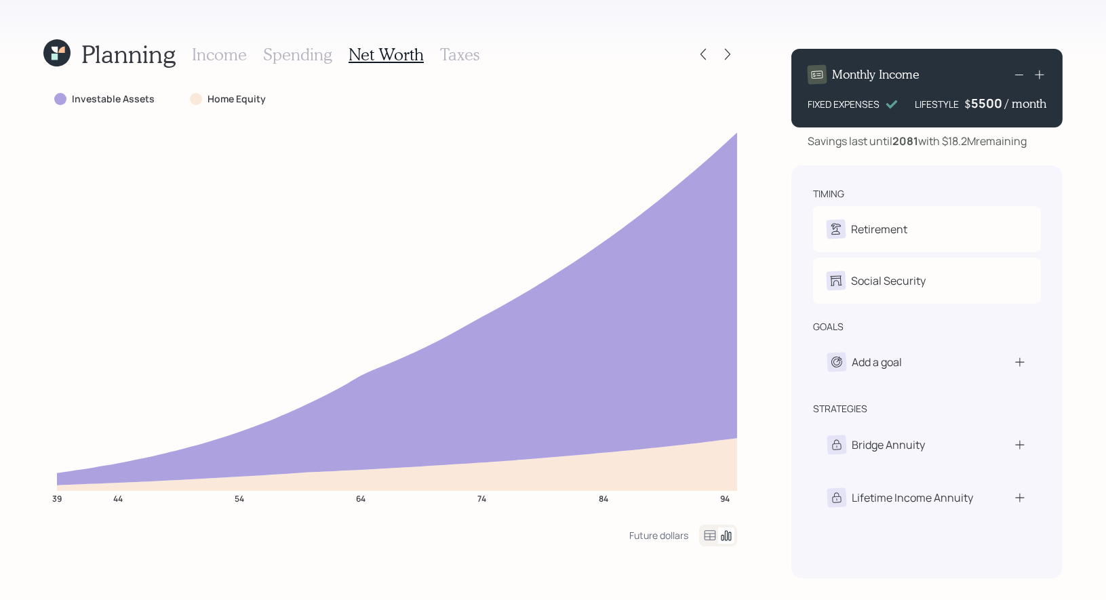
click at [976, 108] on div "5500" at bounding box center [988, 103] width 34 height 16
click at [454, 58] on h3 "Taxes" at bounding box center [459, 55] width 39 height 20
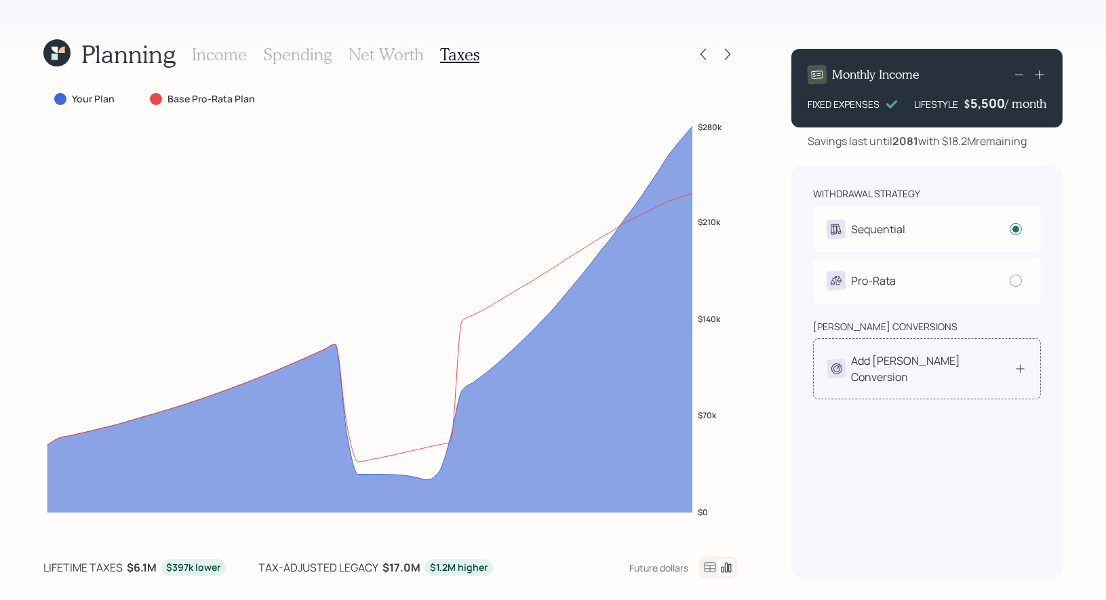
click at [964, 365] on div "Add [PERSON_NAME] Conversion" at bounding box center [926, 369] width 199 height 33
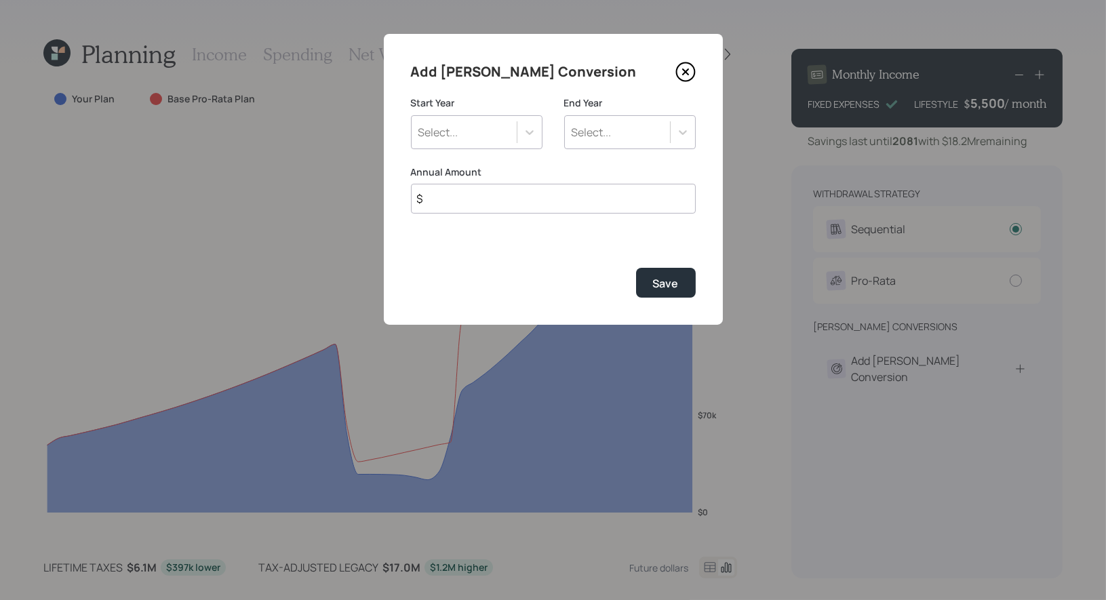
click at [493, 140] on div "Select..." at bounding box center [464, 132] width 105 height 23
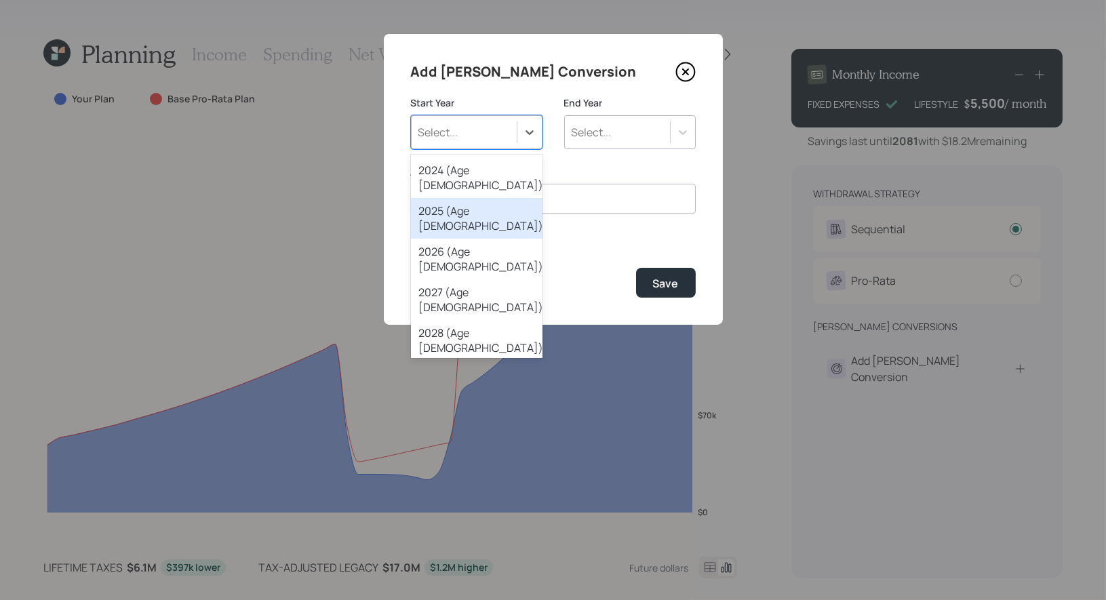
click at [461, 199] on div "2025 (Age [DEMOGRAPHIC_DATA])" at bounding box center [477, 218] width 132 height 41
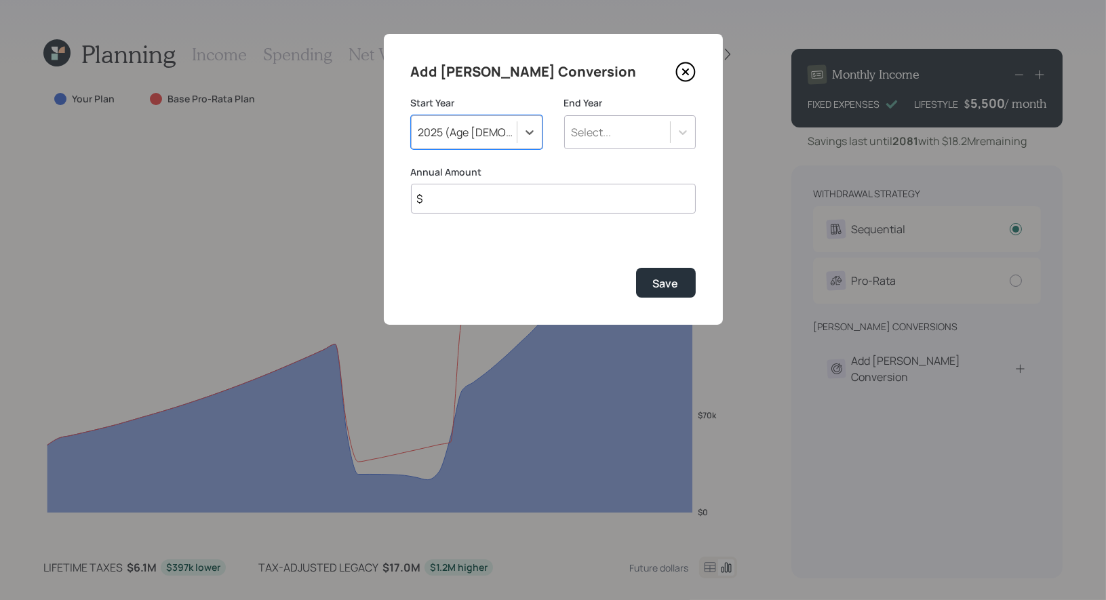
click at [622, 134] on div "Select..." at bounding box center [617, 132] width 105 height 23
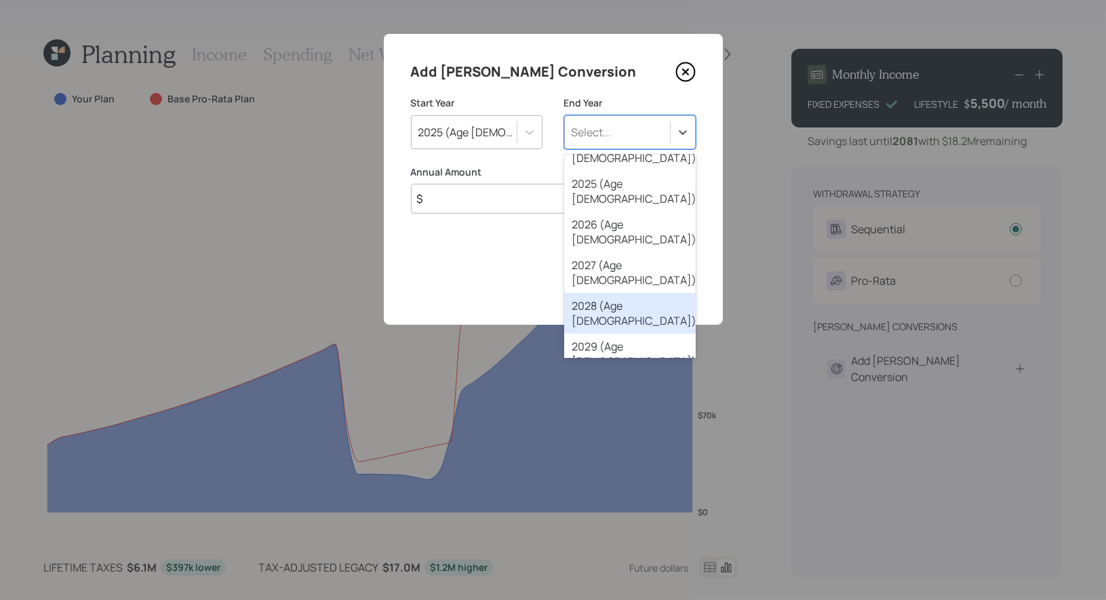
scroll to position [30, 0]
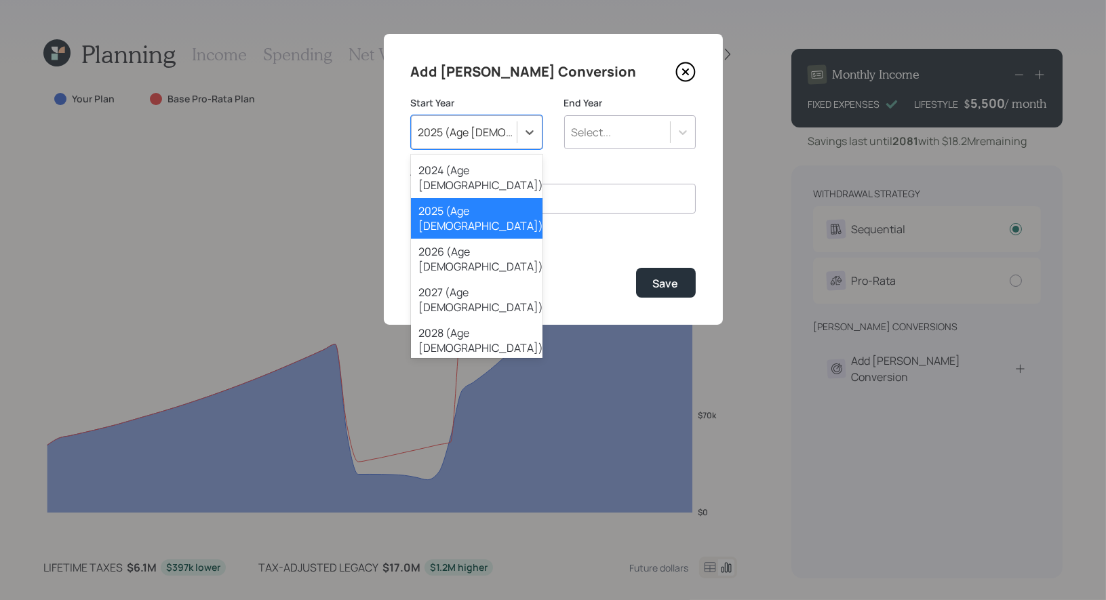
click at [457, 129] on div "2025 (Age [DEMOGRAPHIC_DATA])" at bounding box center [468, 132] width 100 height 15
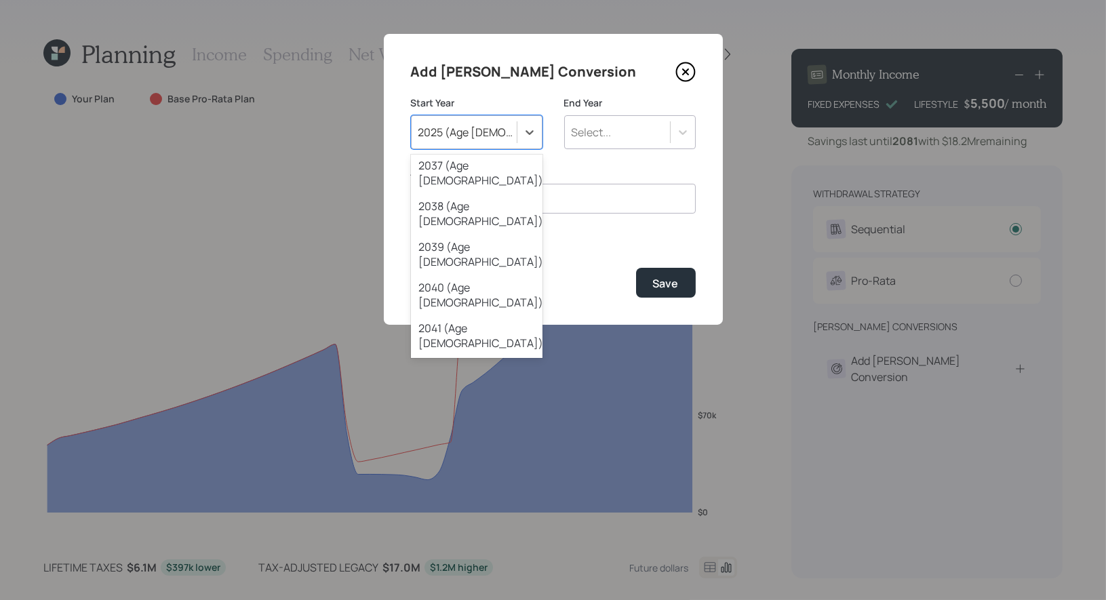
scroll to position [635, 0]
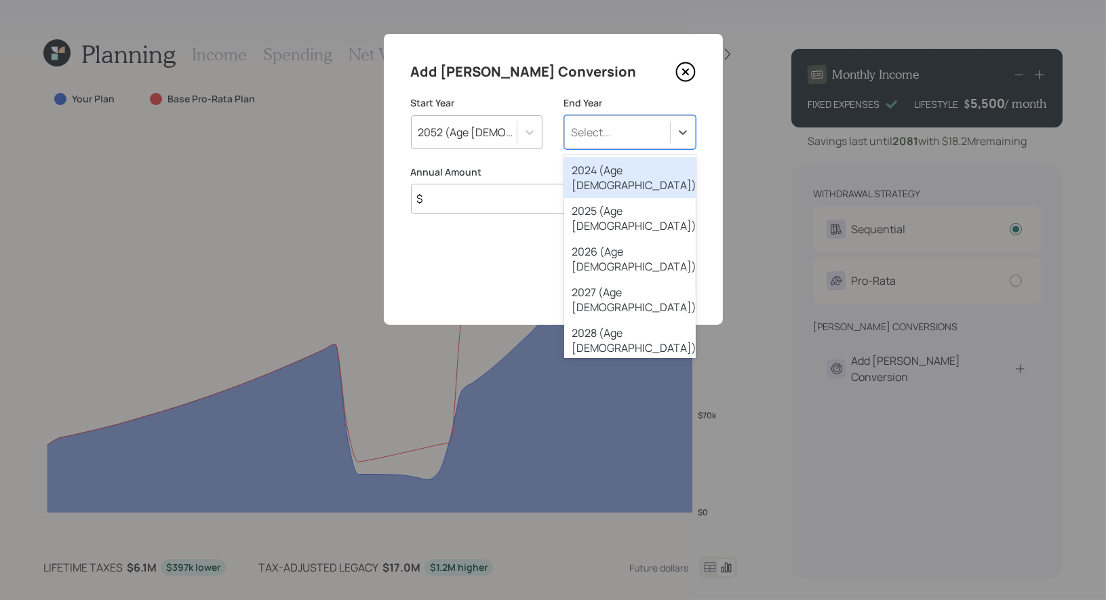
click at [601, 132] on div "Select..." at bounding box center [592, 132] width 40 height 15
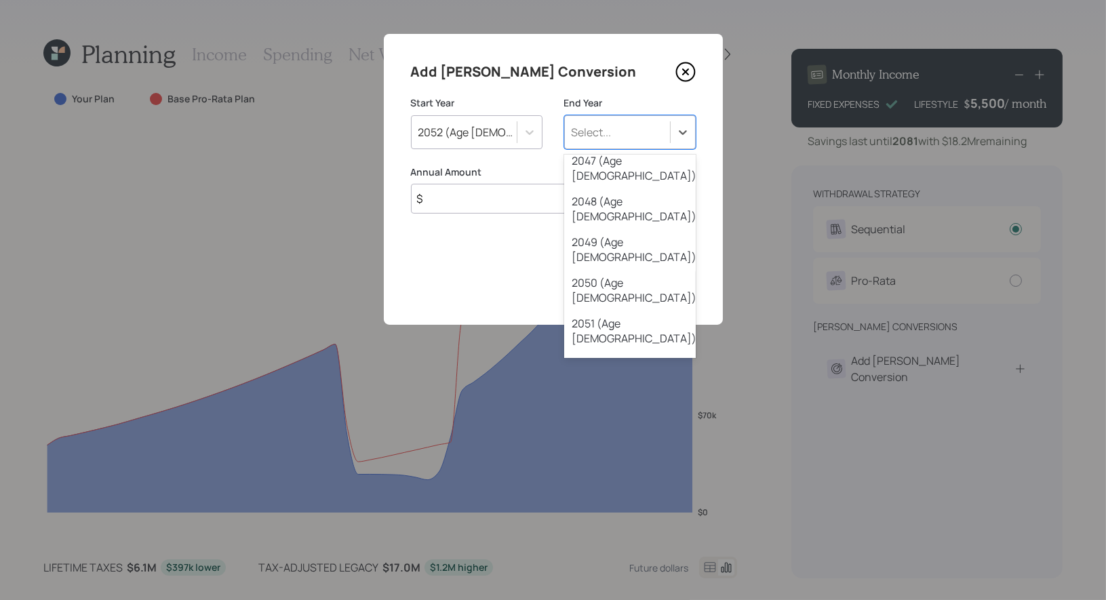
scroll to position [931, 0]
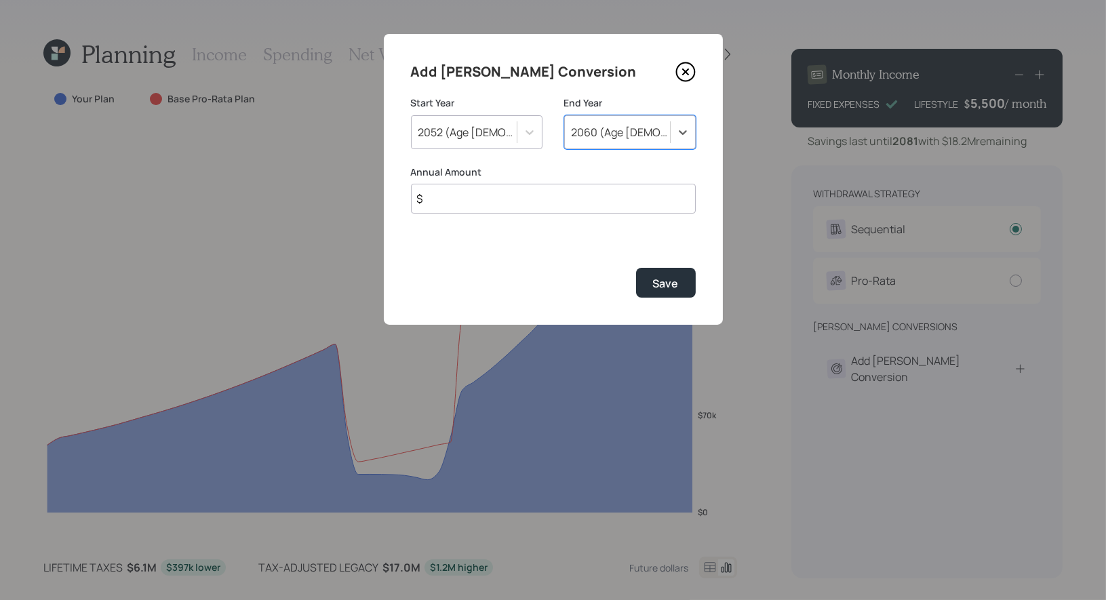
click at [512, 202] on input "$" at bounding box center [553, 199] width 285 height 30
type input "$ 40,000"
click at [679, 283] on button "Save" at bounding box center [666, 282] width 60 height 29
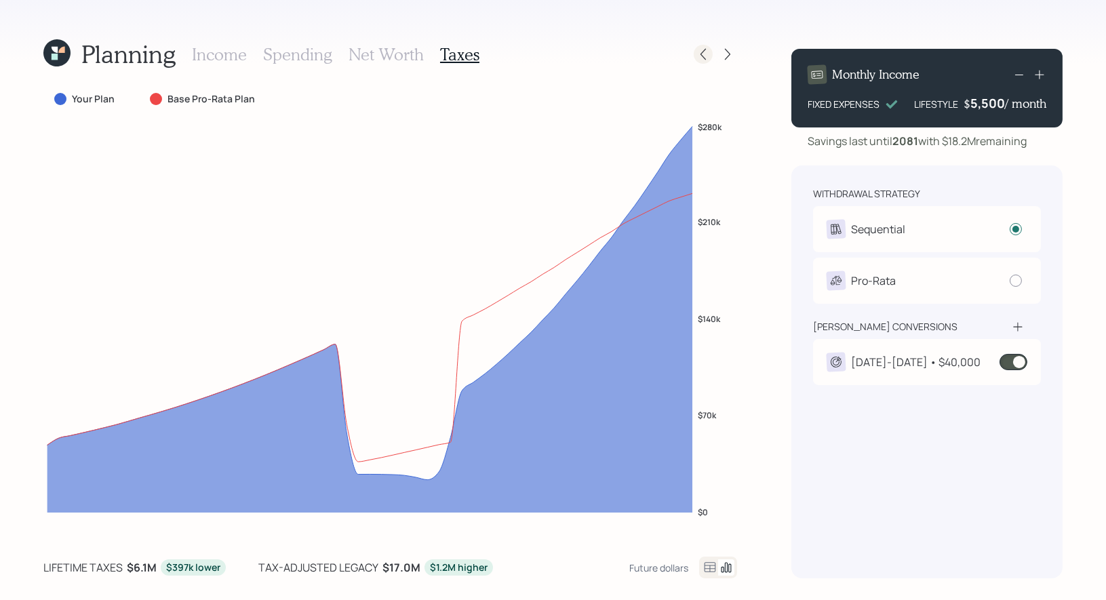
click at [701, 52] on icon at bounding box center [703, 54] width 14 height 14
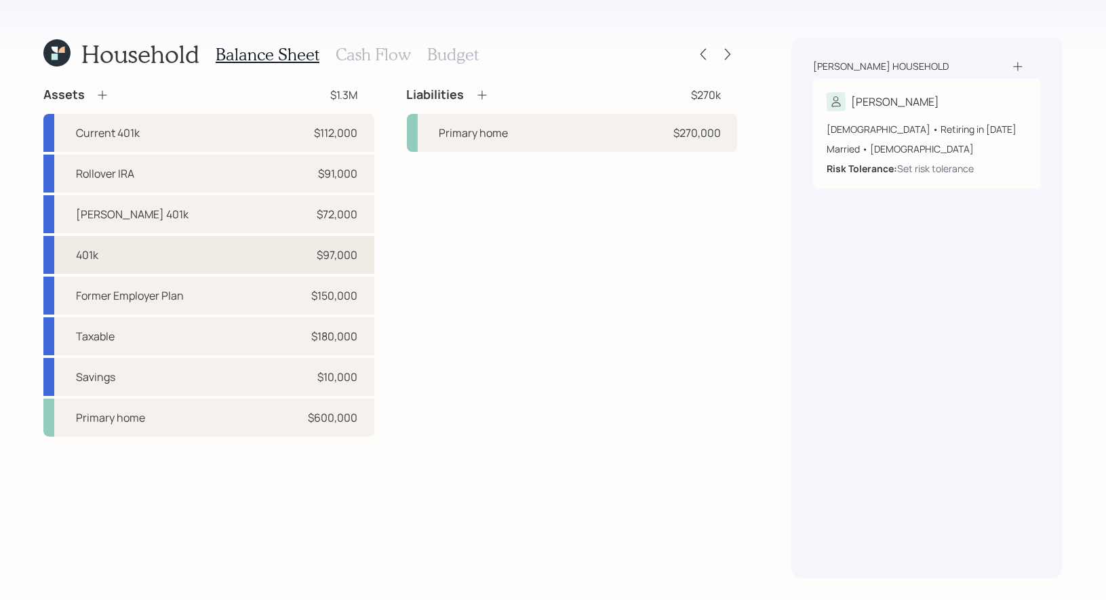
click at [175, 252] on div "401k $97,000" at bounding box center [208, 255] width 331 height 38
select select "company_sponsored"
select select "balanced"
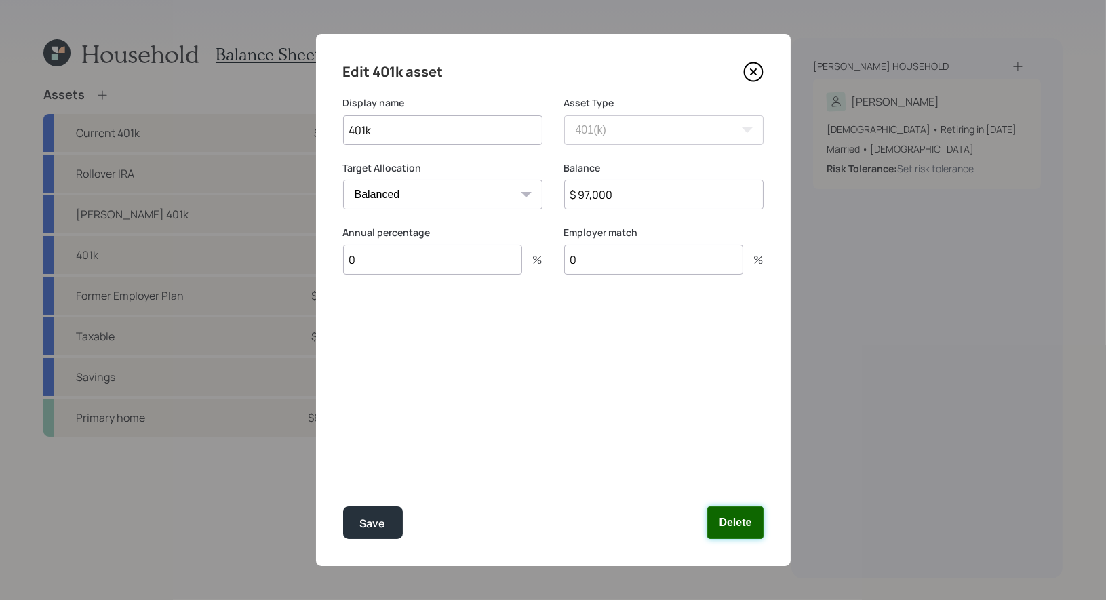
click at [735, 523] on button "Delete" at bounding box center [735, 522] width 56 height 33
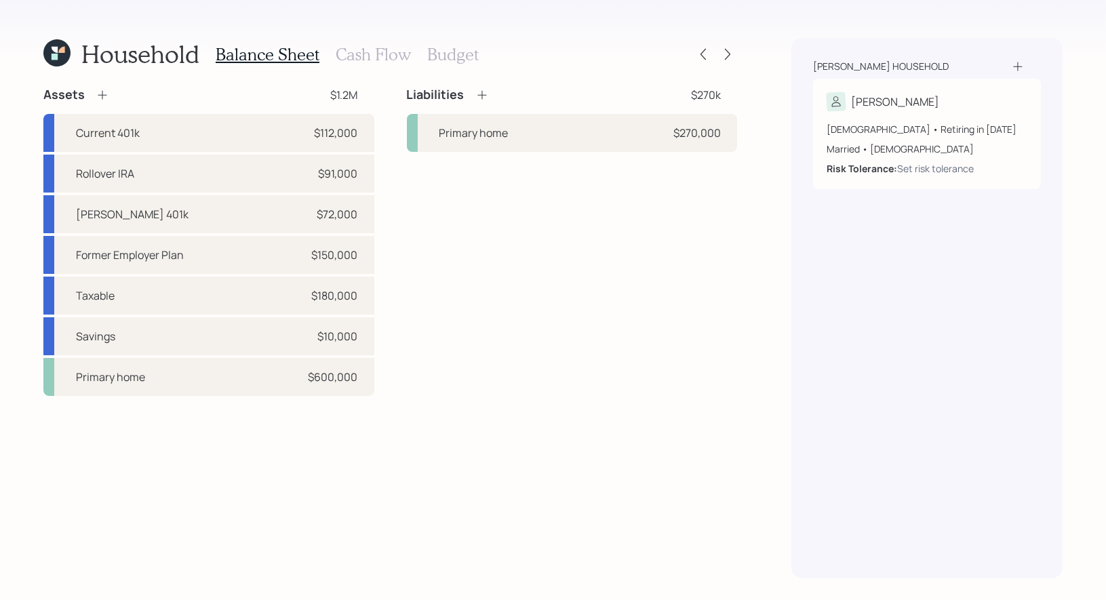
click at [101, 94] on icon at bounding box center [102, 95] width 9 height 9
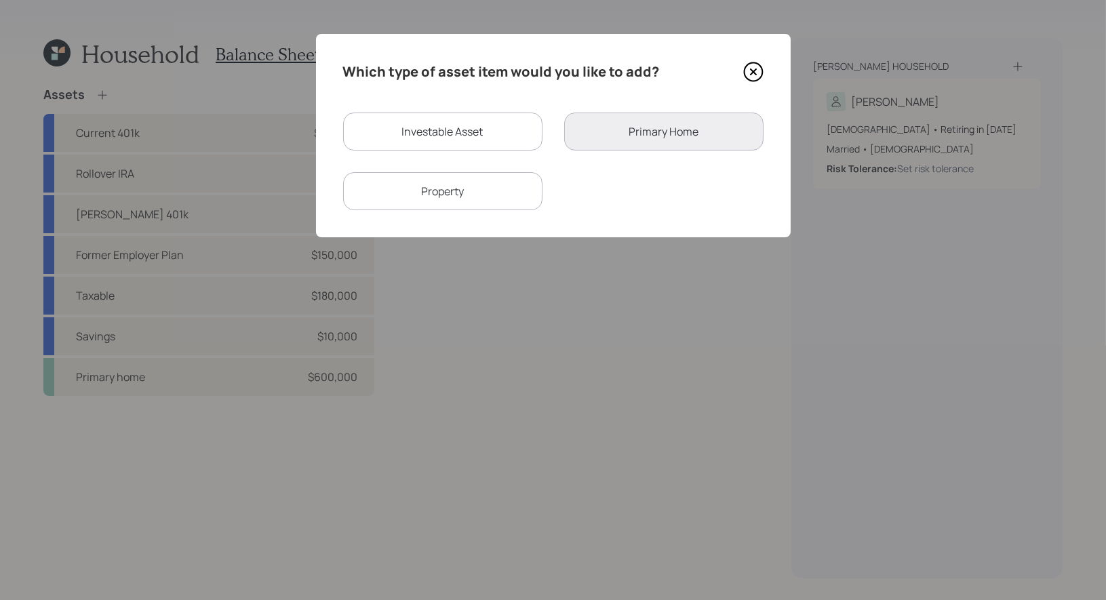
click at [421, 138] on div "Investable Asset" at bounding box center [442, 132] width 199 height 38
select select "taxable"
select select "balanced"
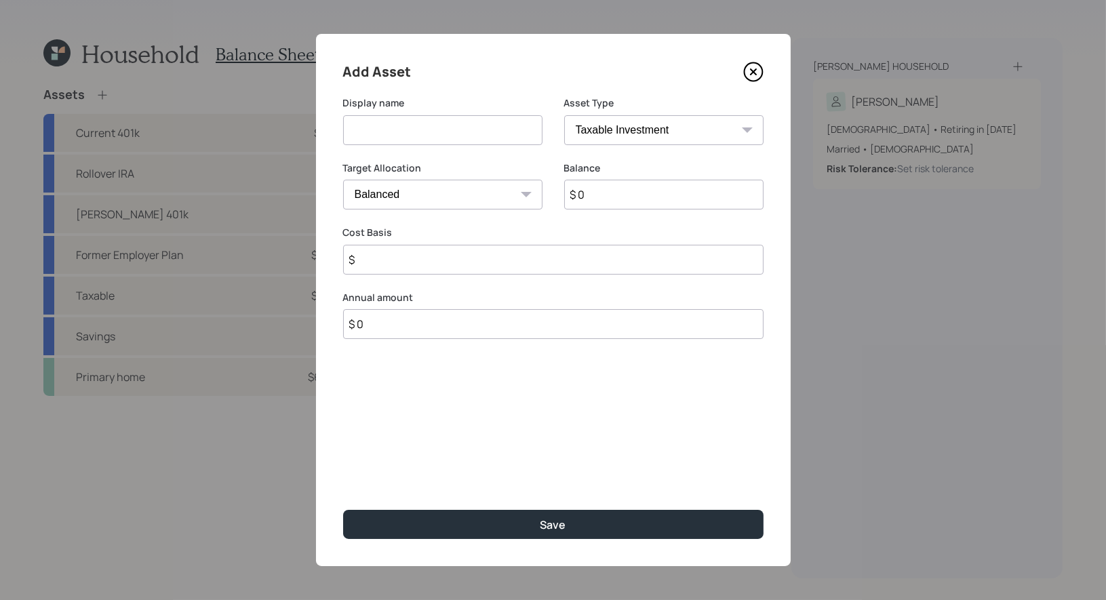
click at [464, 130] on input at bounding box center [442, 130] width 199 height 30
type input "IRA"
click at [690, 201] on input "$ 0" at bounding box center [663, 195] width 199 height 30
type input "$ 97,000"
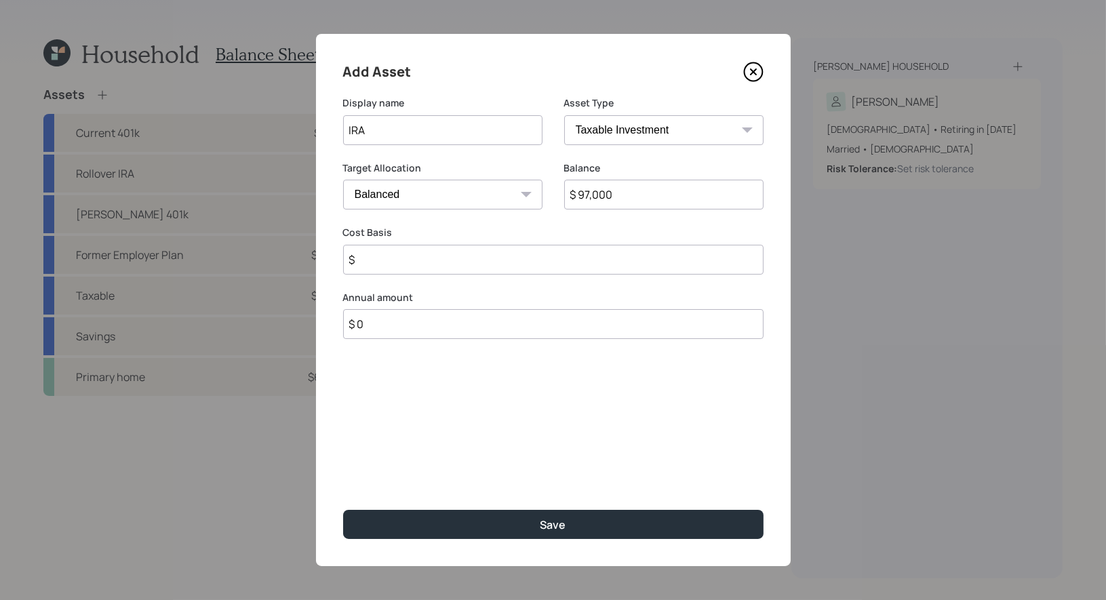
click at [704, 137] on select "SEP [PERSON_NAME] IRA 401(k) [PERSON_NAME] 401(k) 403(b) [PERSON_NAME] 403(b) 4…" at bounding box center [663, 130] width 199 height 30
select select "ira"
click at [564, 115] on select "SEP [PERSON_NAME] IRA 401(k) [PERSON_NAME] 401(k) 403(b) [PERSON_NAME] 403(b) 4…" at bounding box center [663, 130] width 199 height 30
click at [476, 253] on input "$" at bounding box center [553, 260] width 420 height 30
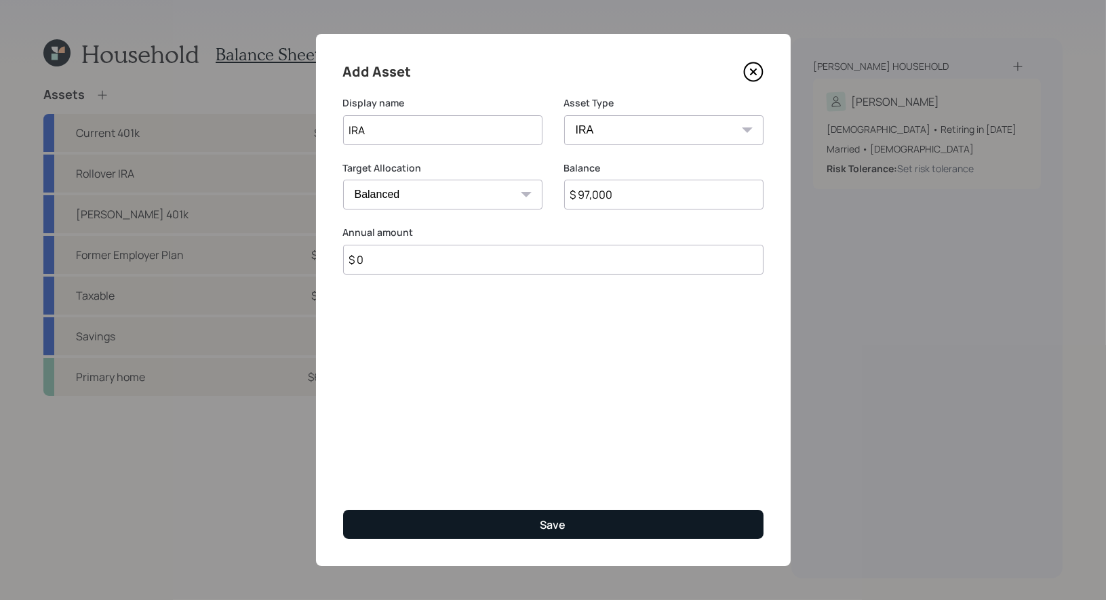
type input "$ 0"
click at [473, 526] on button "Save" at bounding box center [553, 524] width 420 height 29
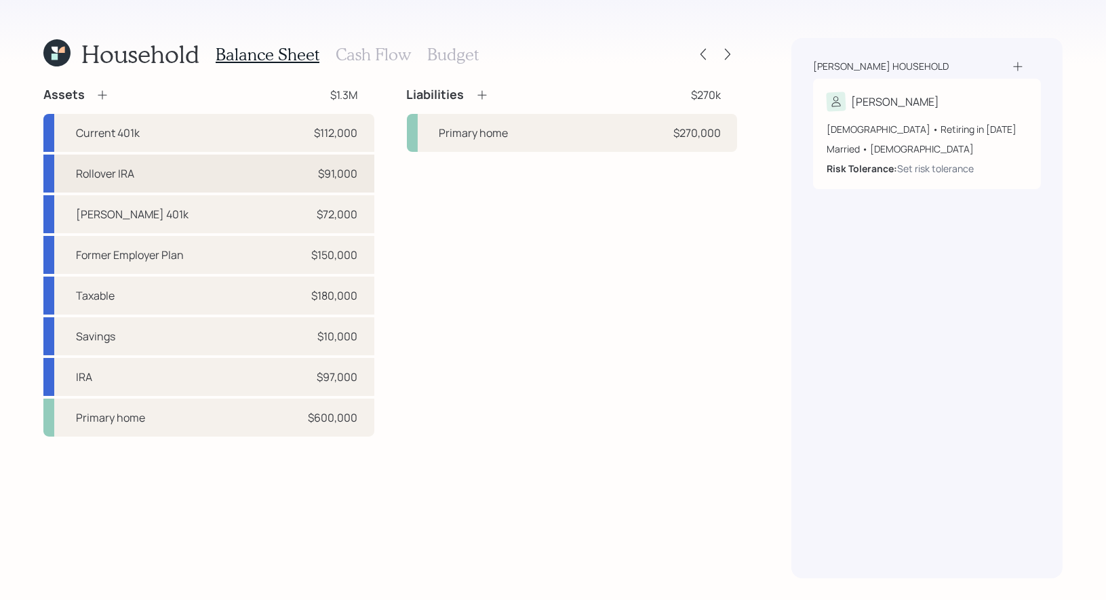
click at [253, 180] on div "Rollover IRA $91,000" at bounding box center [208, 174] width 331 height 38
select select "company_sponsored"
select select "balanced"
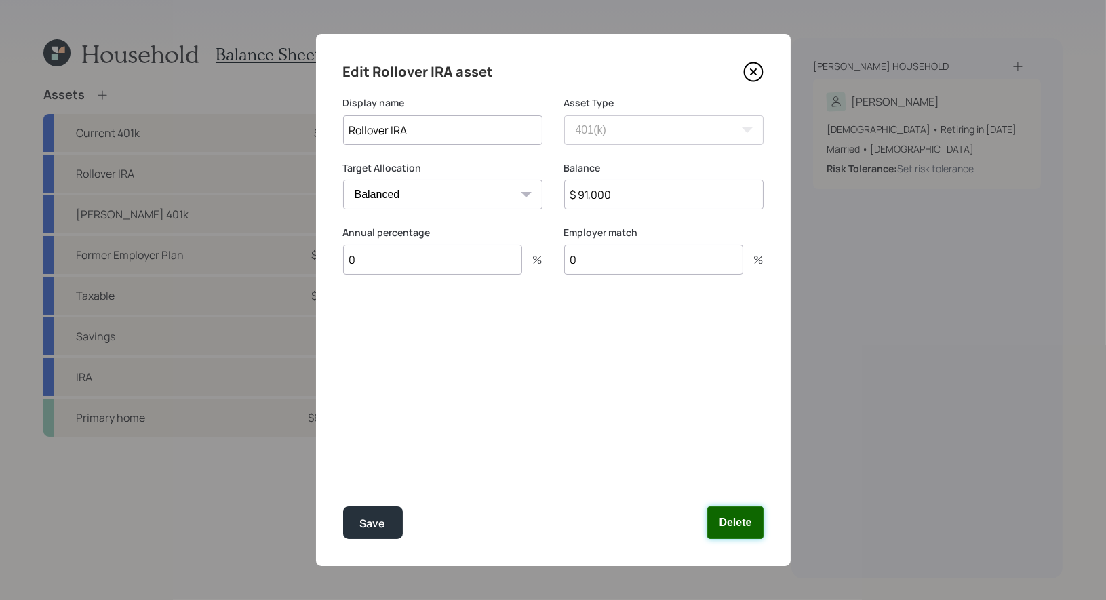
click at [738, 520] on button "Delete" at bounding box center [735, 522] width 56 height 33
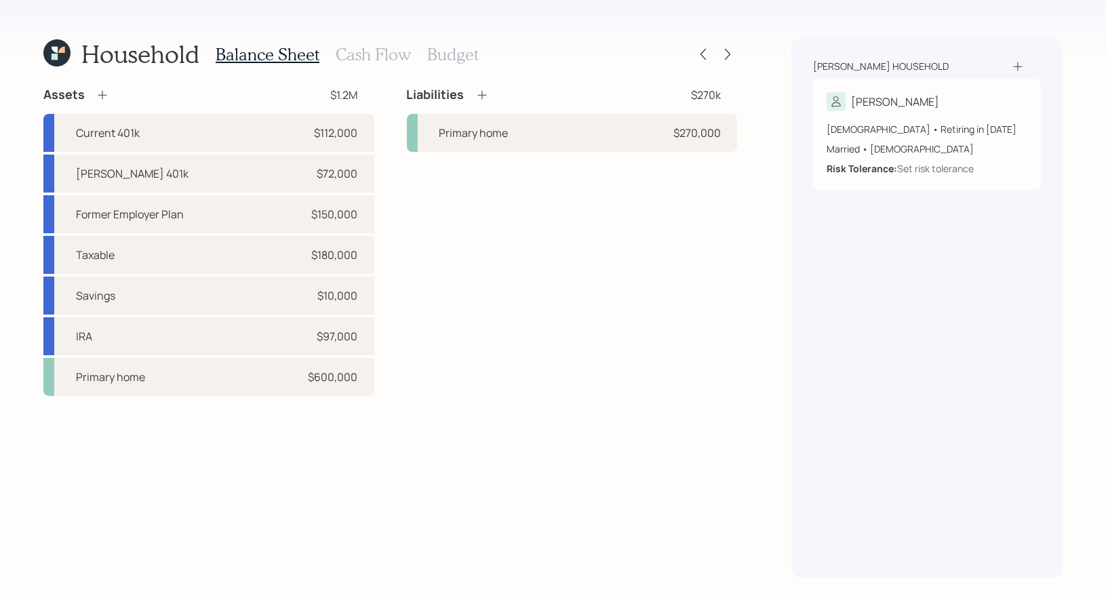
click at [98, 94] on icon at bounding box center [103, 95] width 14 height 14
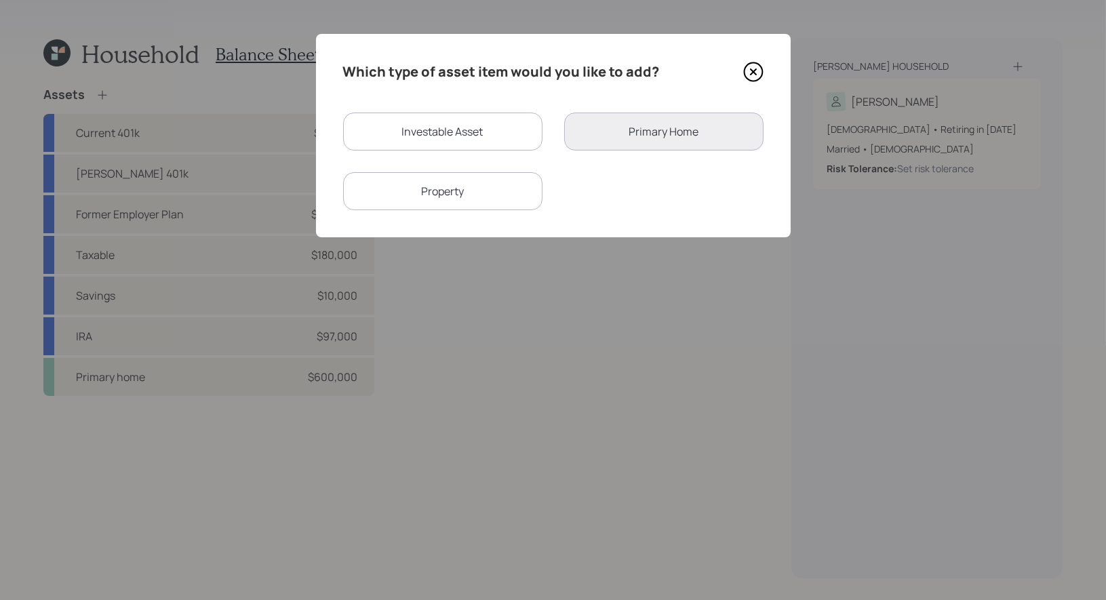
click at [379, 130] on div "Investable Asset" at bounding box center [442, 132] width 199 height 38
select select "taxable"
select select "balanced"
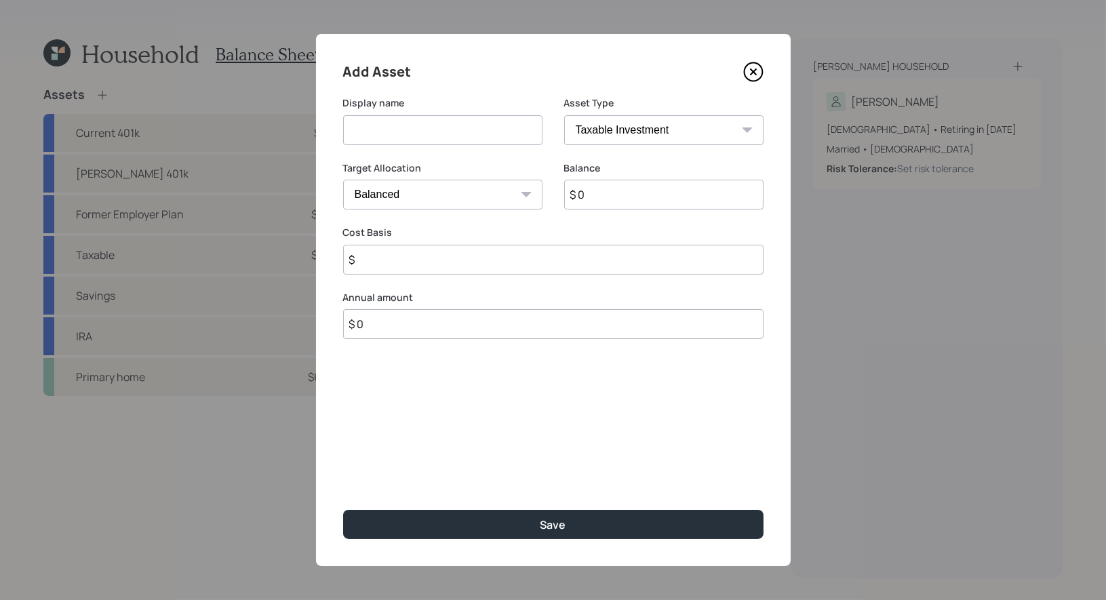
click at [429, 140] on input at bounding box center [442, 130] width 199 height 30
type input "IRA"
click at [685, 133] on select "SEP [PERSON_NAME] IRA 401(k) [PERSON_NAME] 401(k) 403(b) [PERSON_NAME] 403(b) 4…" at bounding box center [663, 130] width 199 height 30
select select "ira"
click at [564, 115] on select "SEP [PERSON_NAME] IRA 401(k) [PERSON_NAME] 401(k) 403(b) [PERSON_NAME] 403(b) 4…" at bounding box center [663, 130] width 199 height 30
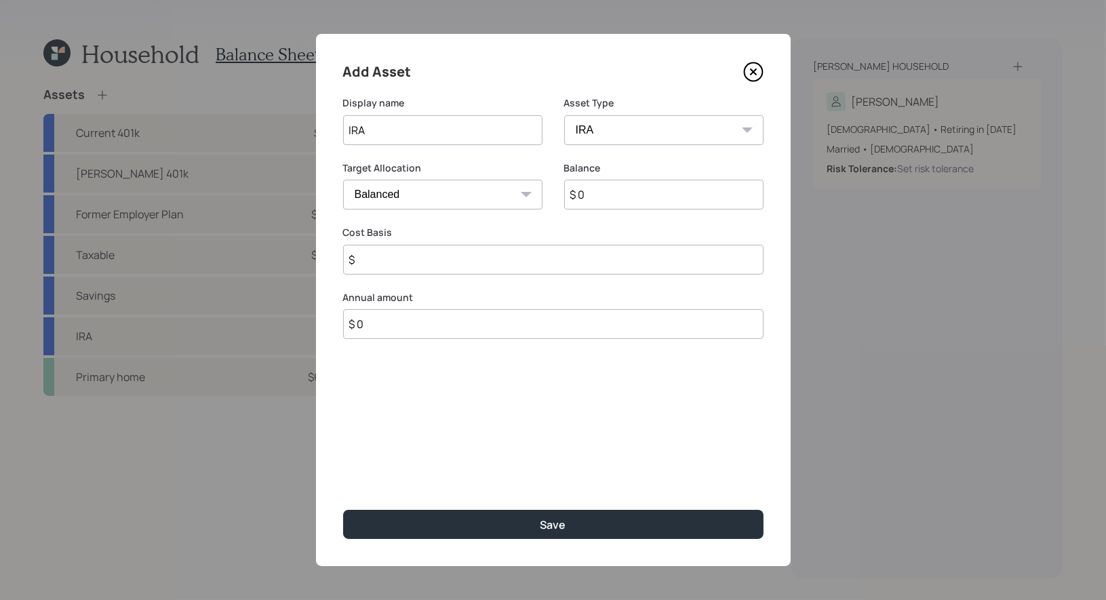
type input "$"
click at [623, 193] on input "$ 0" at bounding box center [663, 195] width 199 height 30
type input "$ 91,000"
click at [479, 193] on select "Cash Conservative Balanced Aggressive" at bounding box center [442, 195] width 199 height 30
click at [343, 180] on select "Cash Conservative Balanced Aggressive" at bounding box center [442, 195] width 199 height 30
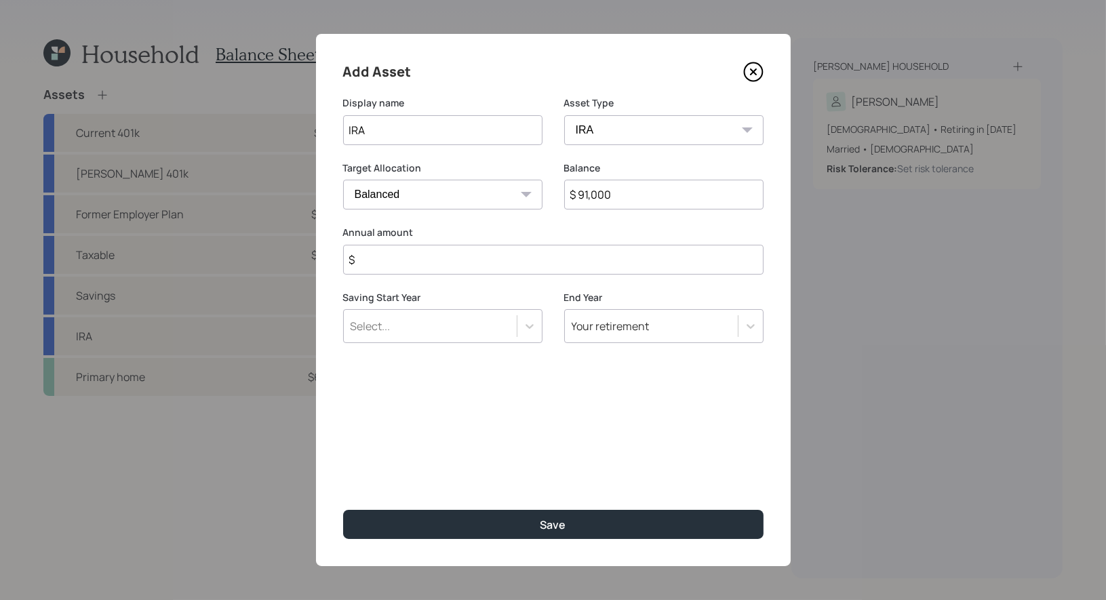
click at [455, 260] on input "$" at bounding box center [553, 260] width 420 height 30
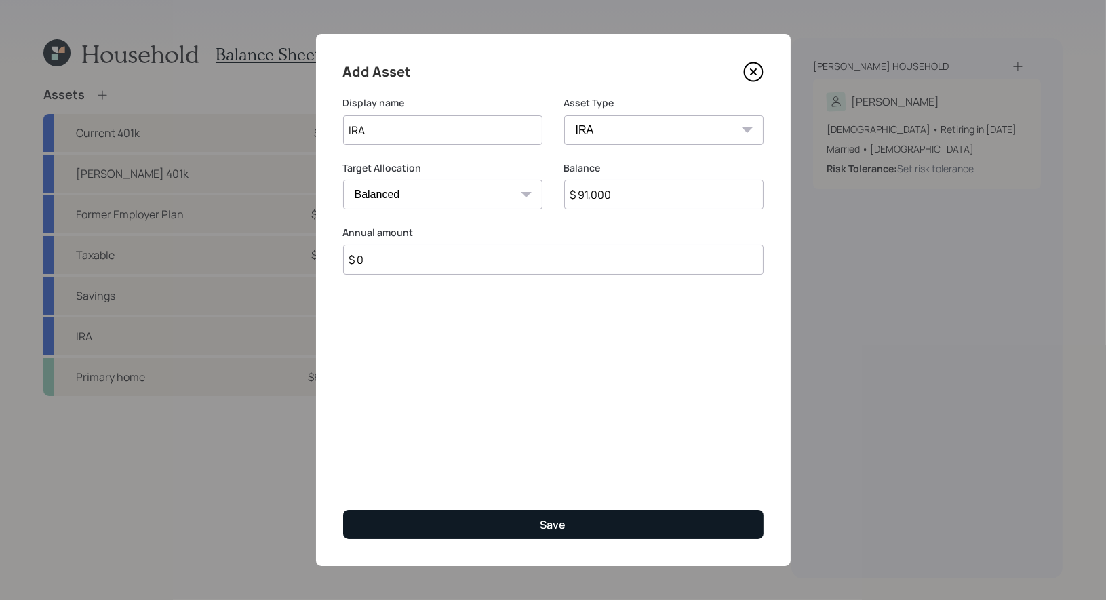
type input "$ 0"
click at [454, 522] on button "Save" at bounding box center [553, 524] width 420 height 29
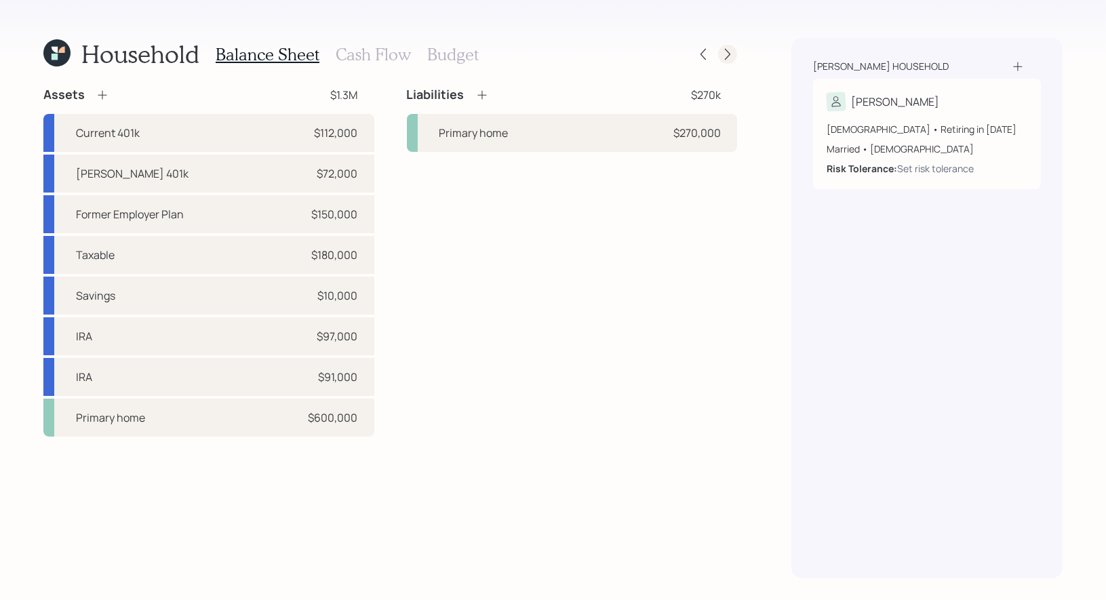
click at [728, 58] on icon at bounding box center [728, 54] width 14 height 14
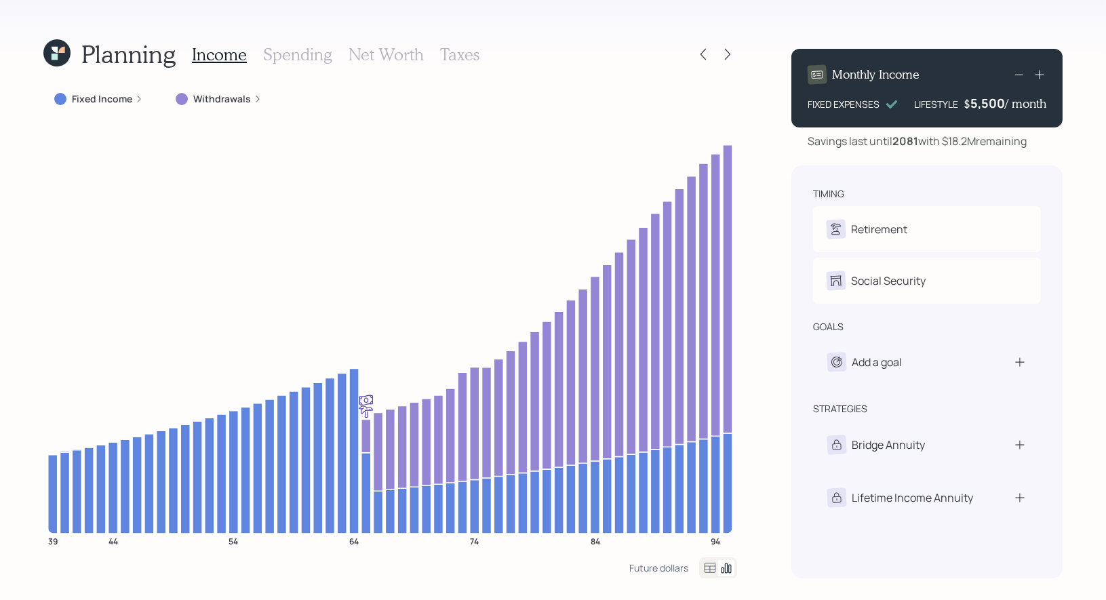
click at [454, 54] on h3 "Taxes" at bounding box center [459, 55] width 39 height 20
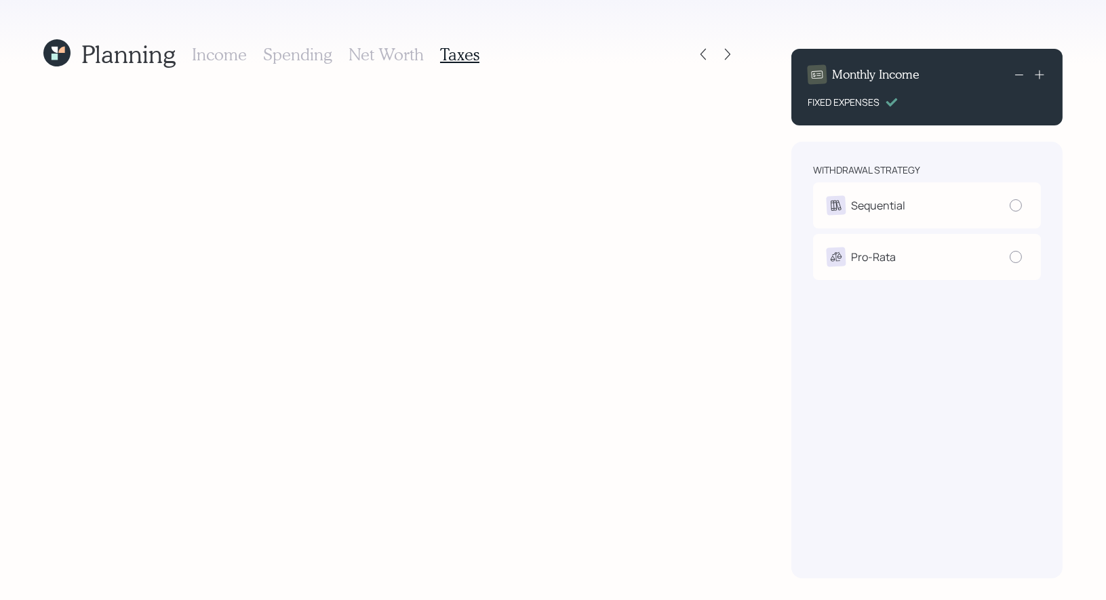
radio input "true"
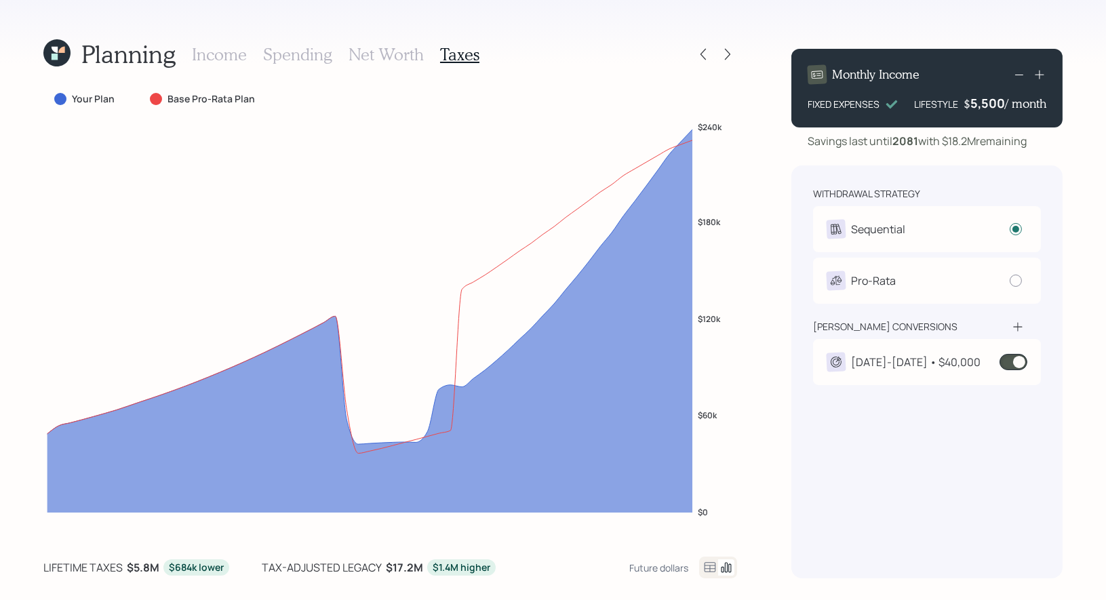
click at [1020, 361] on span at bounding box center [1013, 362] width 28 height 16
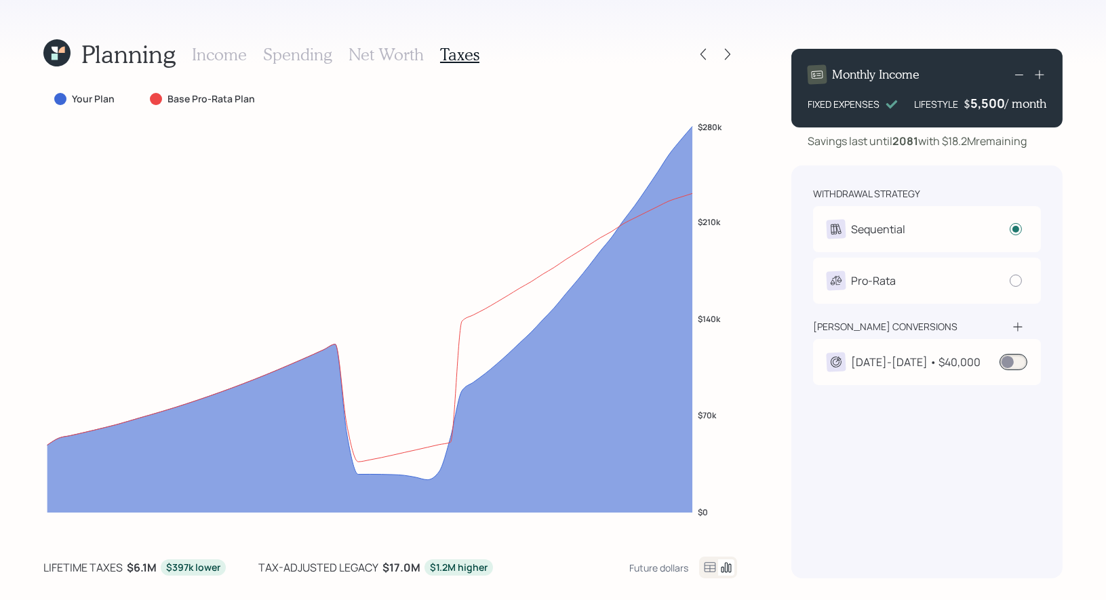
click at [1007, 363] on span at bounding box center [1013, 362] width 28 height 16
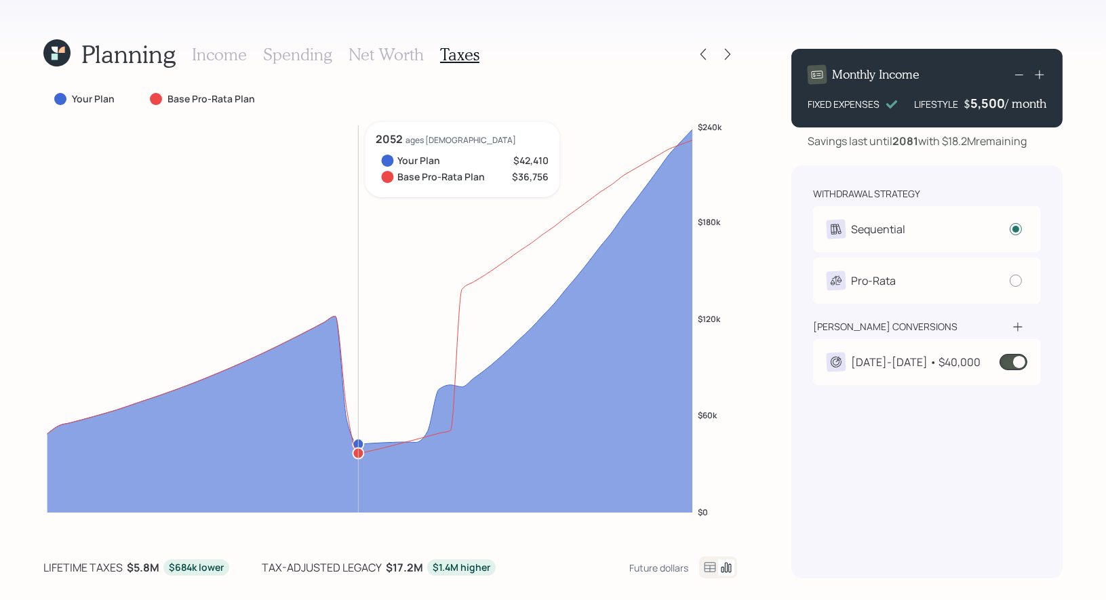
click at [392, 49] on h3 "Net Worth" at bounding box center [385, 55] width 75 height 20
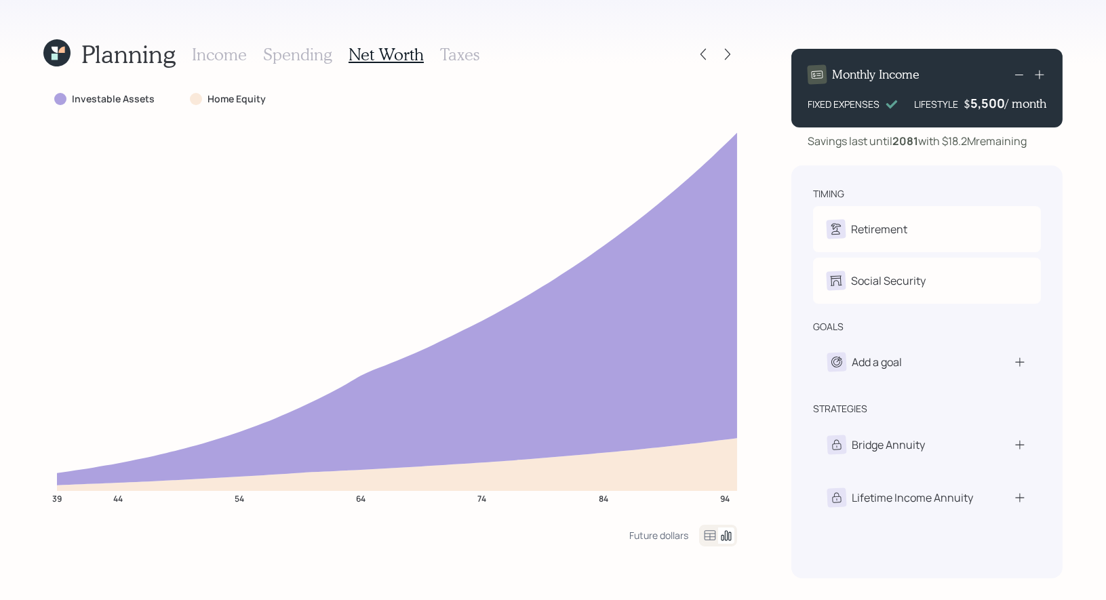
click at [451, 54] on h3 "Taxes" at bounding box center [459, 55] width 39 height 20
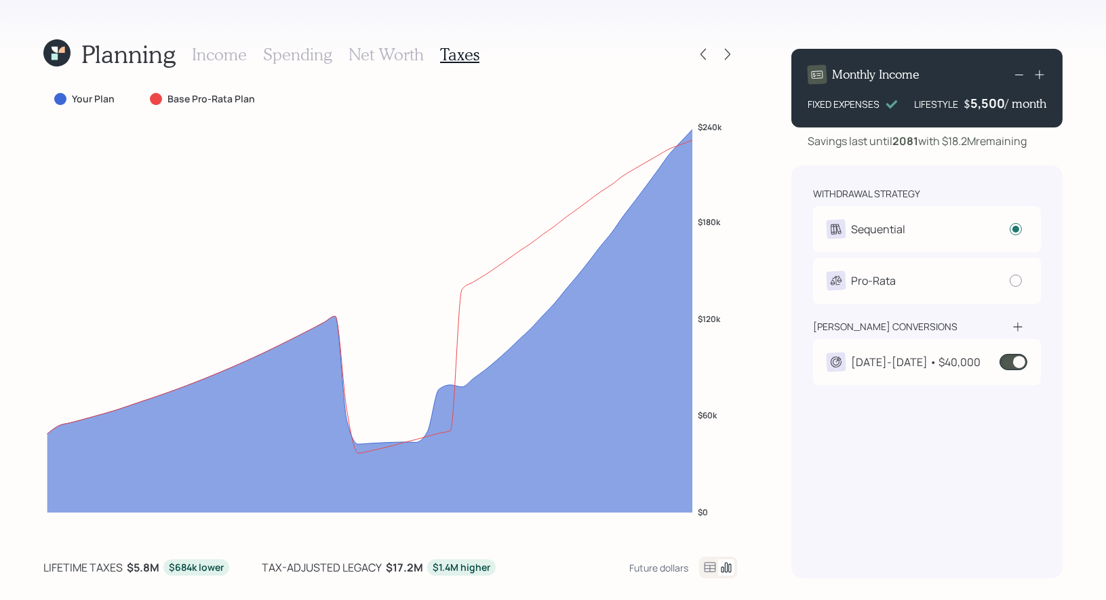
click at [388, 54] on h3 "Net Worth" at bounding box center [385, 55] width 75 height 20
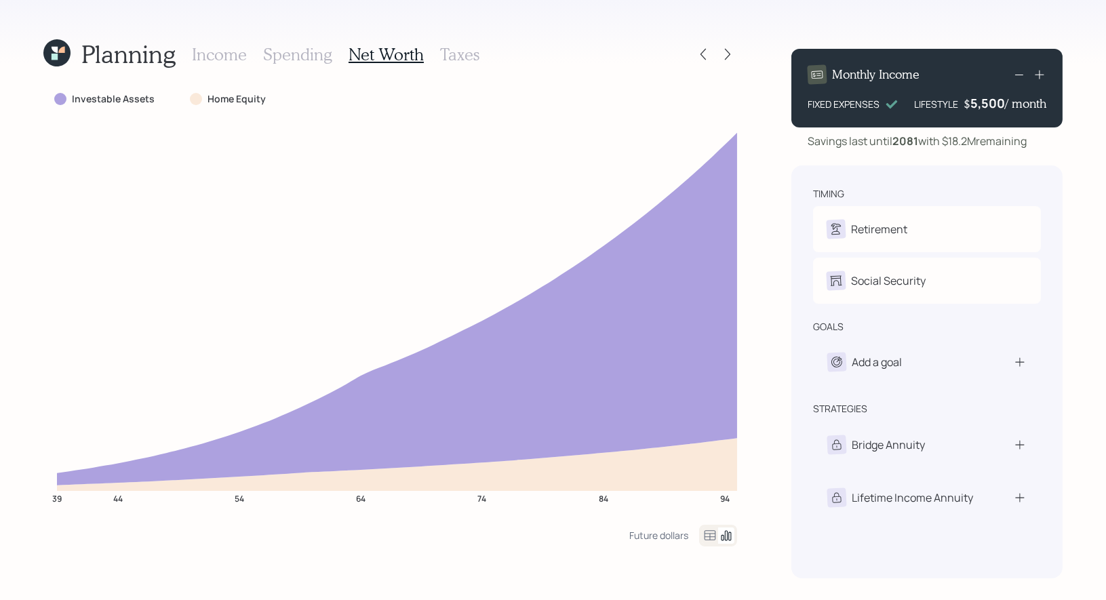
click at [458, 48] on h3 "Taxes" at bounding box center [459, 55] width 39 height 20
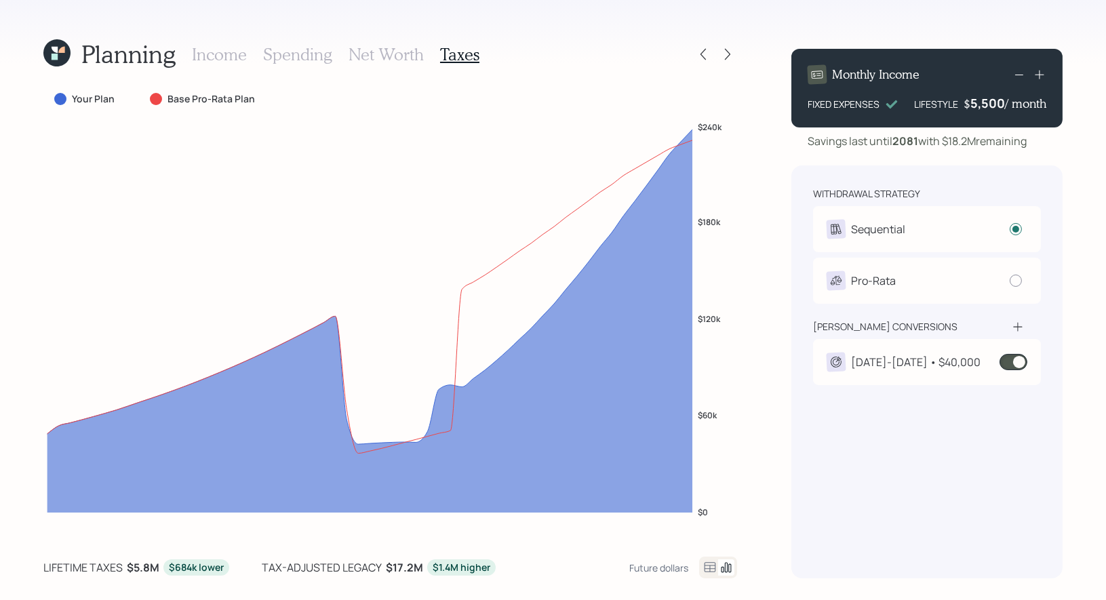
click at [1014, 359] on span at bounding box center [1013, 362] width 28 height 16
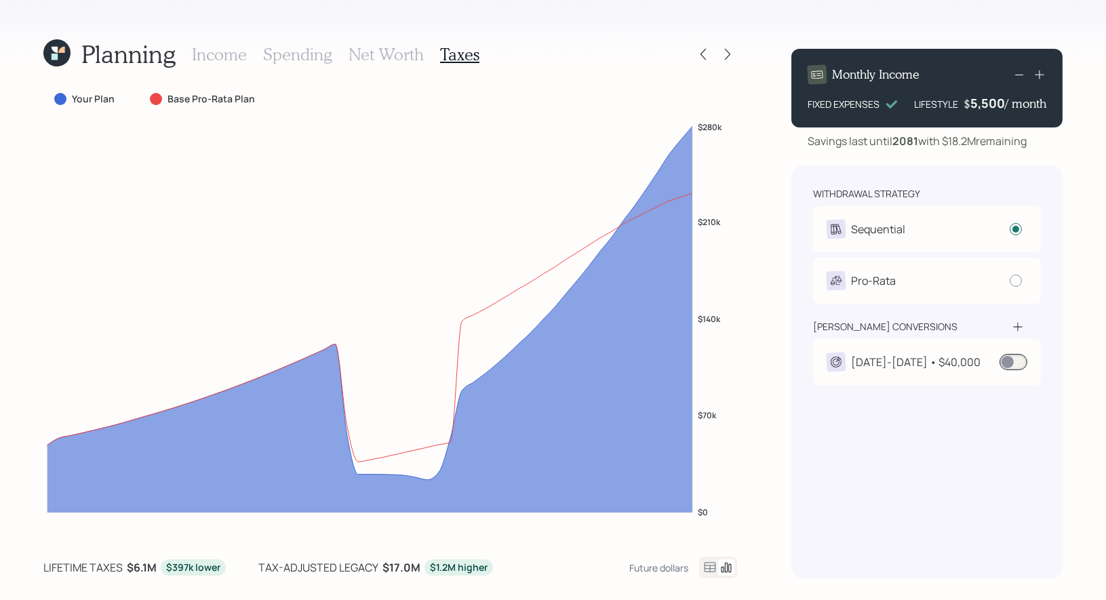
click at [708, 567] on icon at bounding box center [710, 567] width 16 height 16
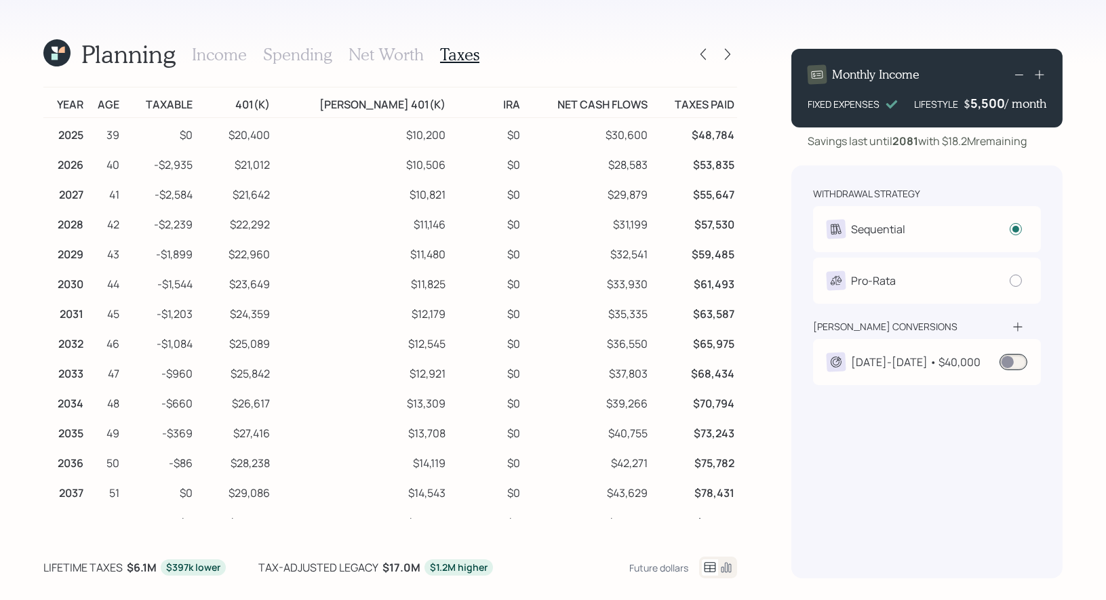
click at [363, 51] on h3 "Net Worth" at bounding box center [385, 55] width 75 height 20
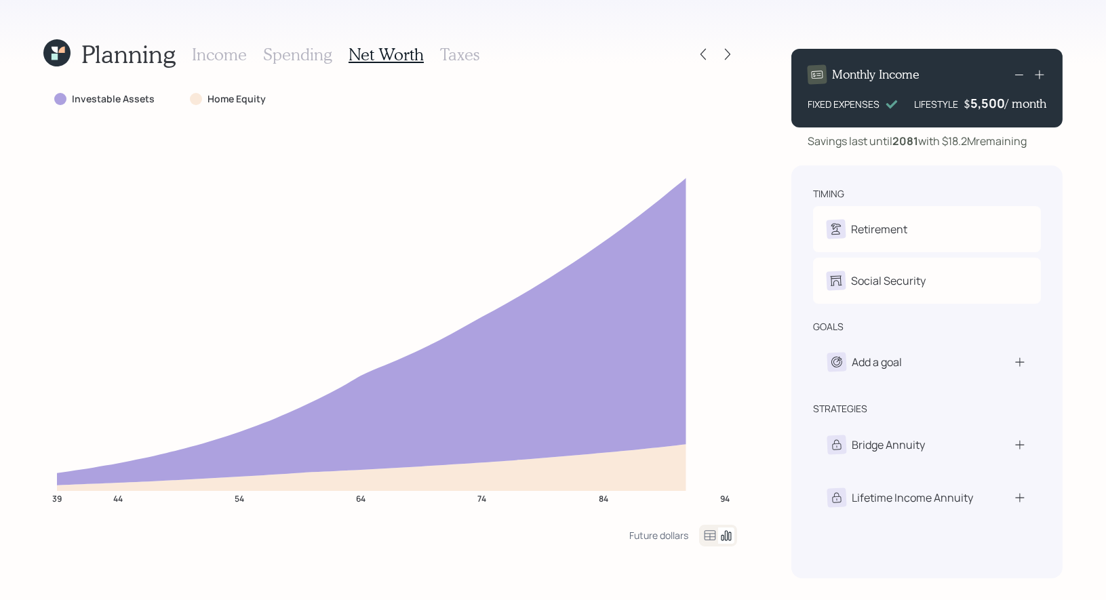
click at [709, 534] on icon at bounding box center [710, 535] width 16 height 16
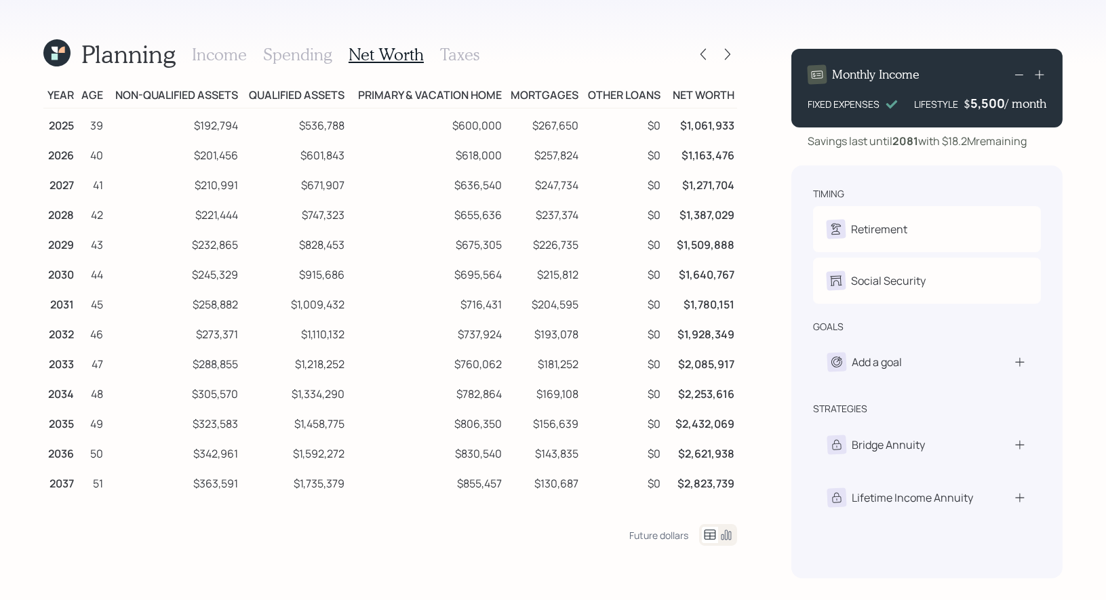
scroll to position [10, 0]
click at [711, 535] on icon at bounding box center [710, 535] width 16 height 16
click at [728, 534] on icon at bounding box center [726, 535] width 16 height 16
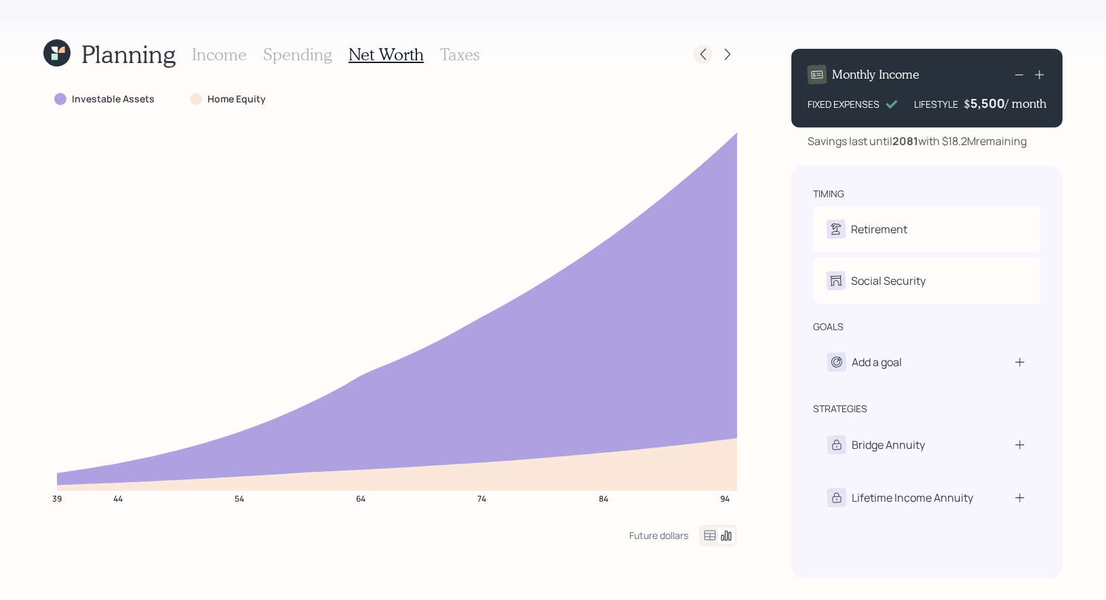
click at [702, 51] on icon at bounding box center [703, 54] width 14 height 14
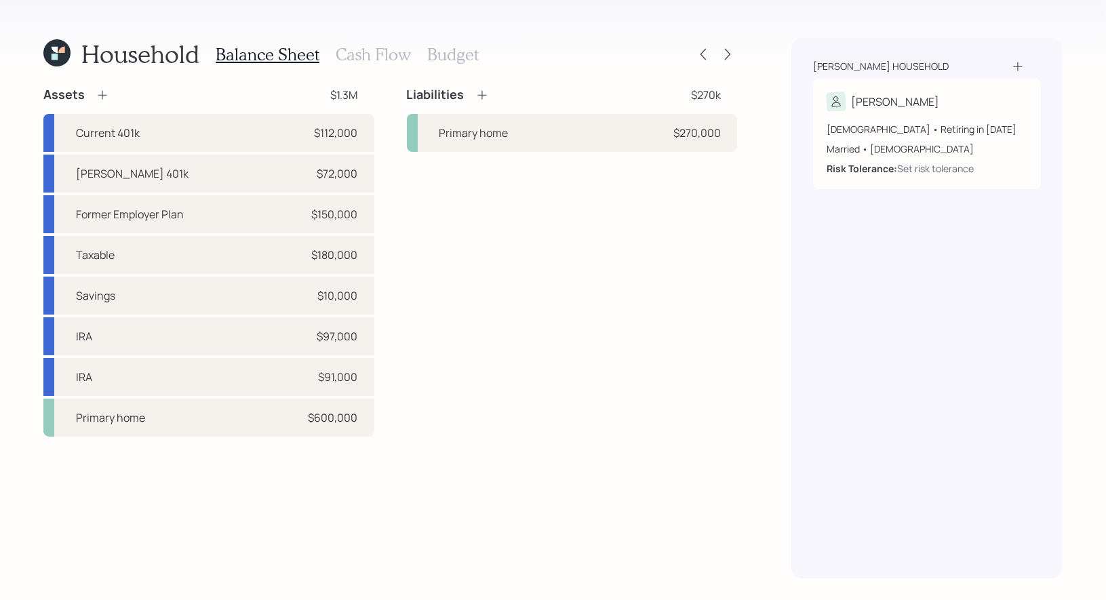
click at [365, 52] on h3 "Cash Flow" at bounding box center [373, 55] width 75 height 20
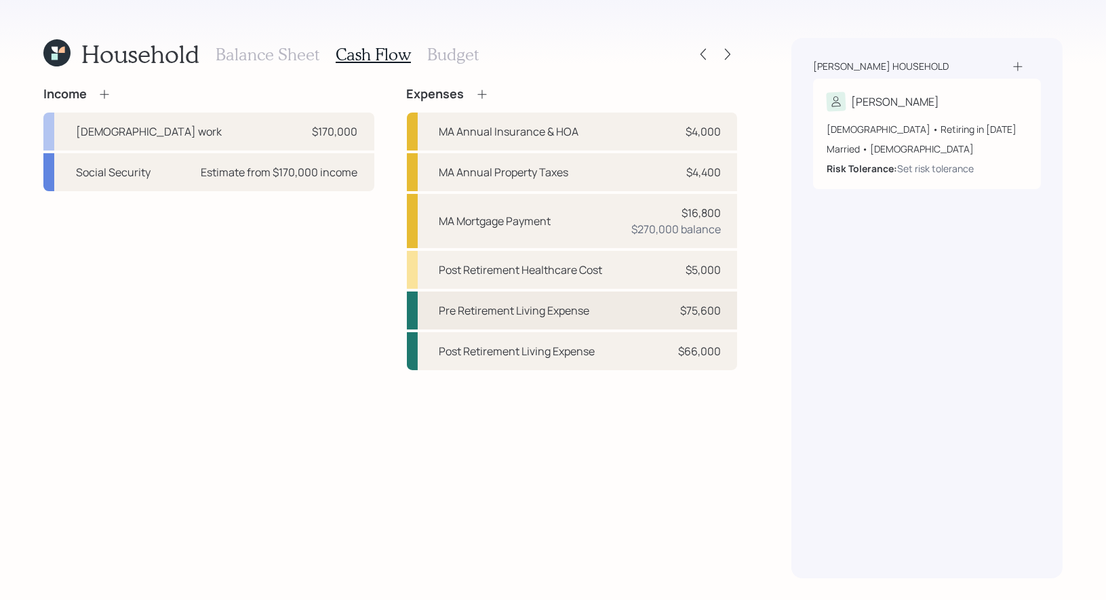
click at [565, 317] on div "Pre Retirement Living Expense" at bounding box center [514, 310] width 151 height 16
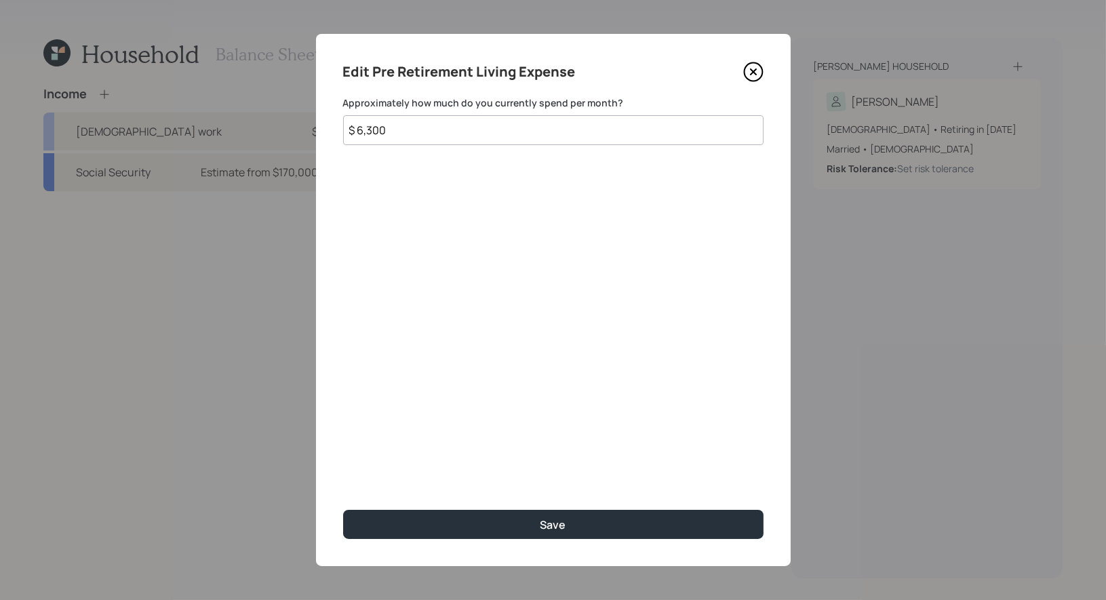
click at [751, 70] on icon at bounding box center [752, 71] width 5 height 5
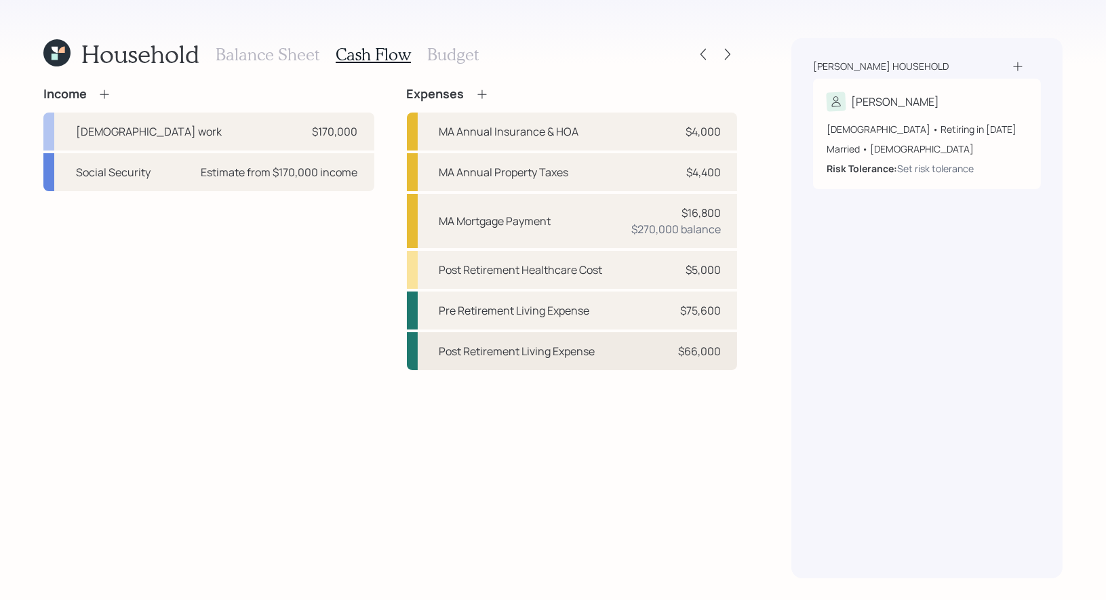
click at [545, 355] on div "Post Retirement Living Expense" at bounding box center [517, 351] width 156 height 16
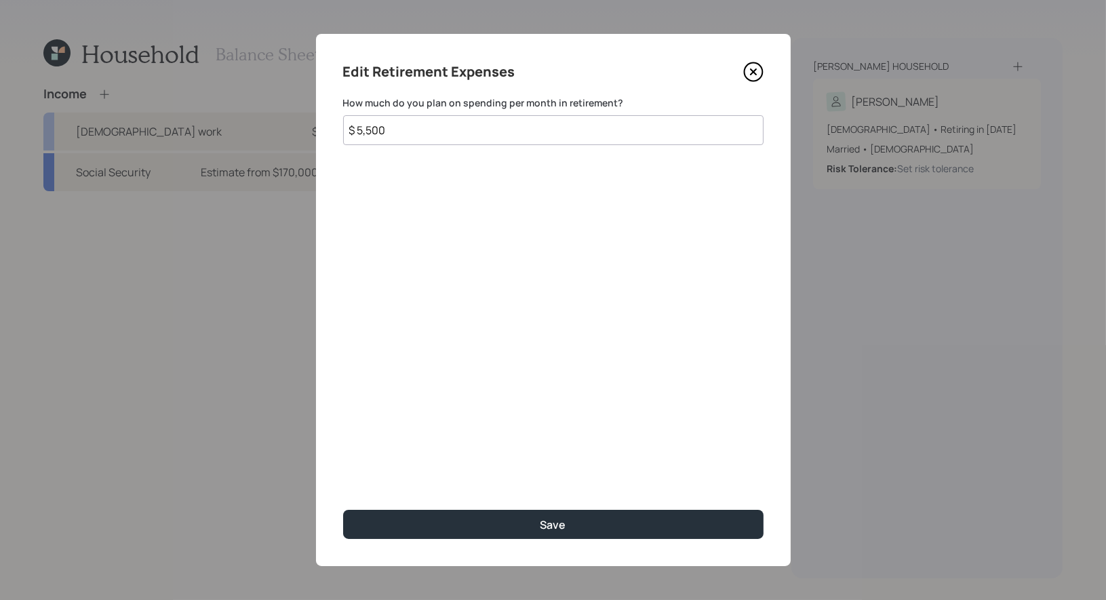
click at [448, 131] on input "$ 5,500" at bounding box center [553, 130] width 420 height 30
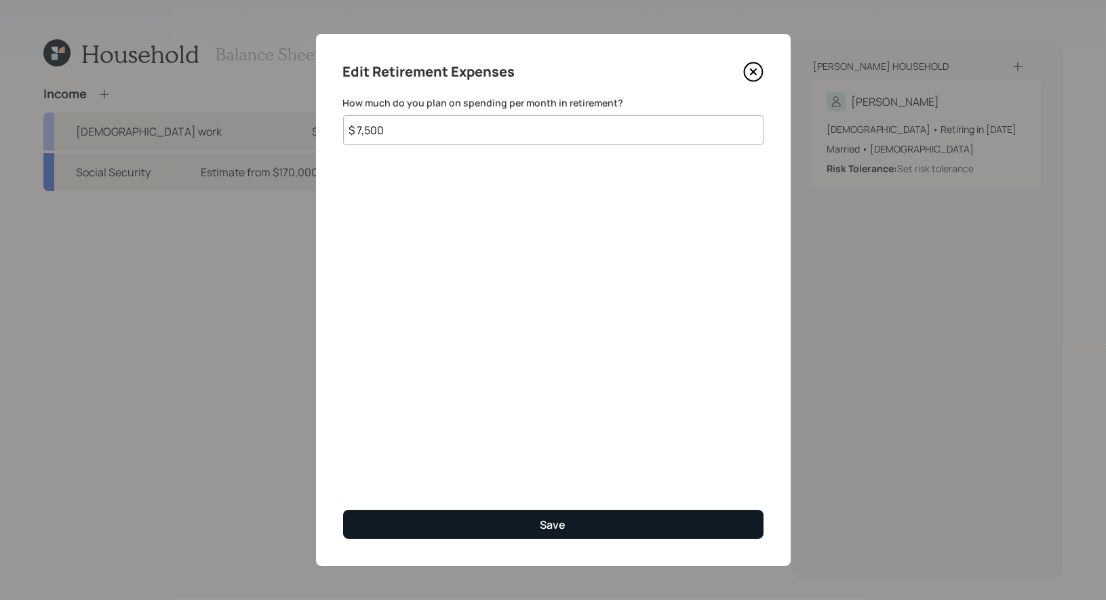
type input "$ 7,500"
click at [462, 521] on button "Save" at bounding box center [553, 524] width 420 height 29
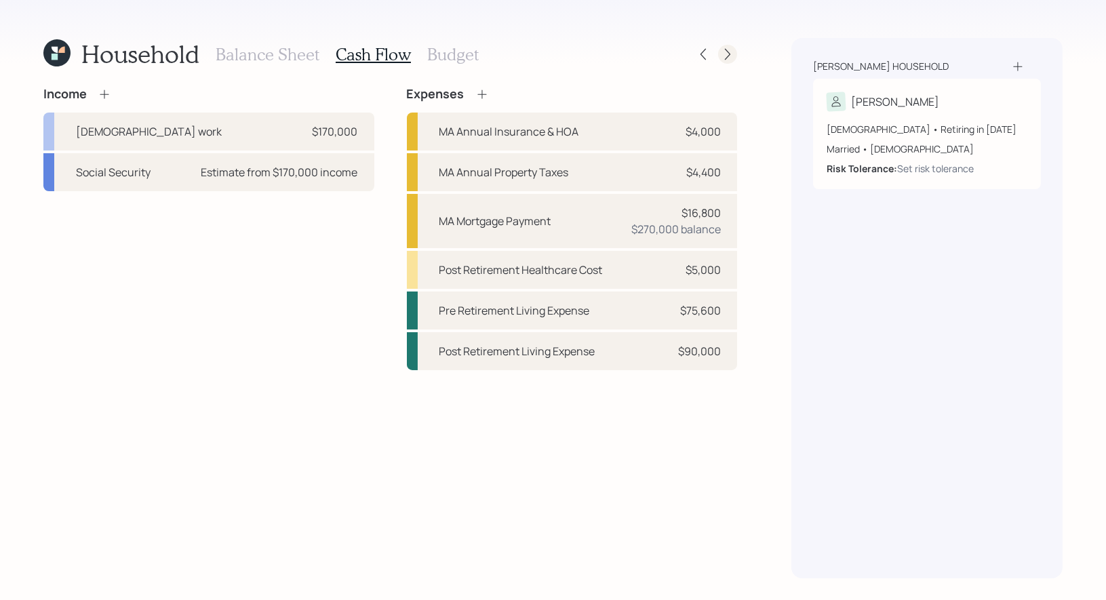
click at [727, 59] on icon at bounding box center [728, 54] width 14 height 14
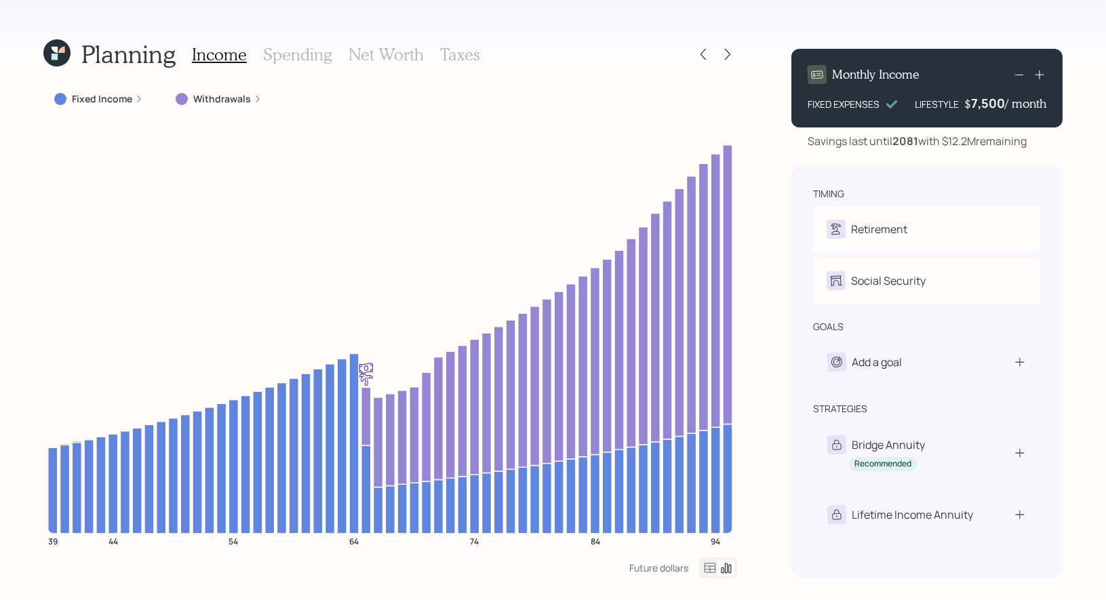
click at [372, 52] on h3 "Net Worth" at bounding box center [385, 55] width 75 height 20
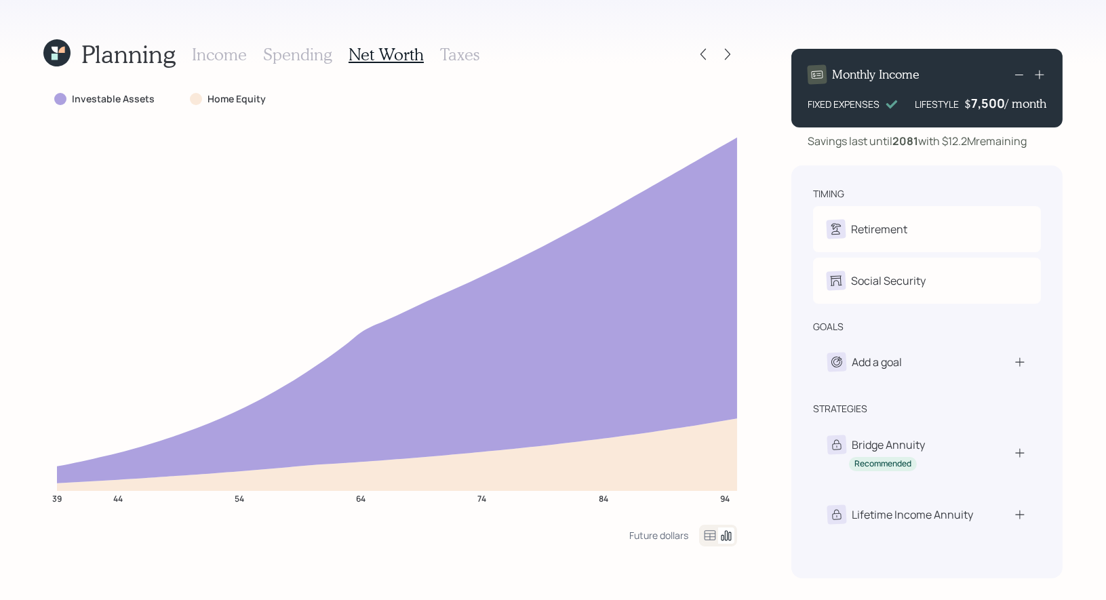
click at [709, 531] on icon at bounding box center [710, 535] width 16 height 16
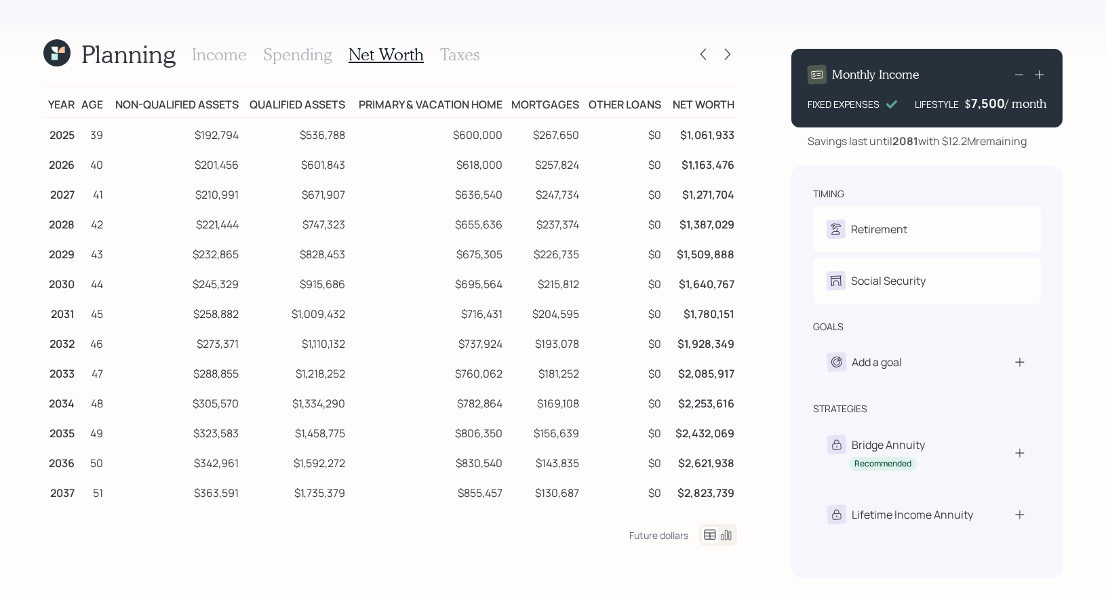
click at [730, 535] on icon at bounding box center [726, 535] width 16 height 16
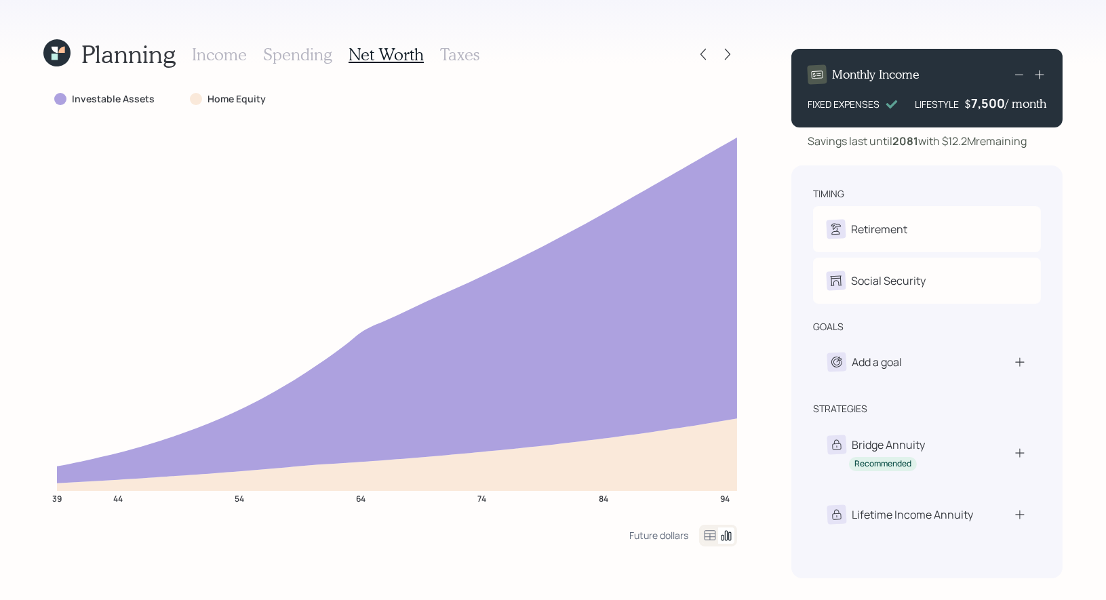
click at [57, 49] on icon at bounding box center [55, 50] width 6 height 6
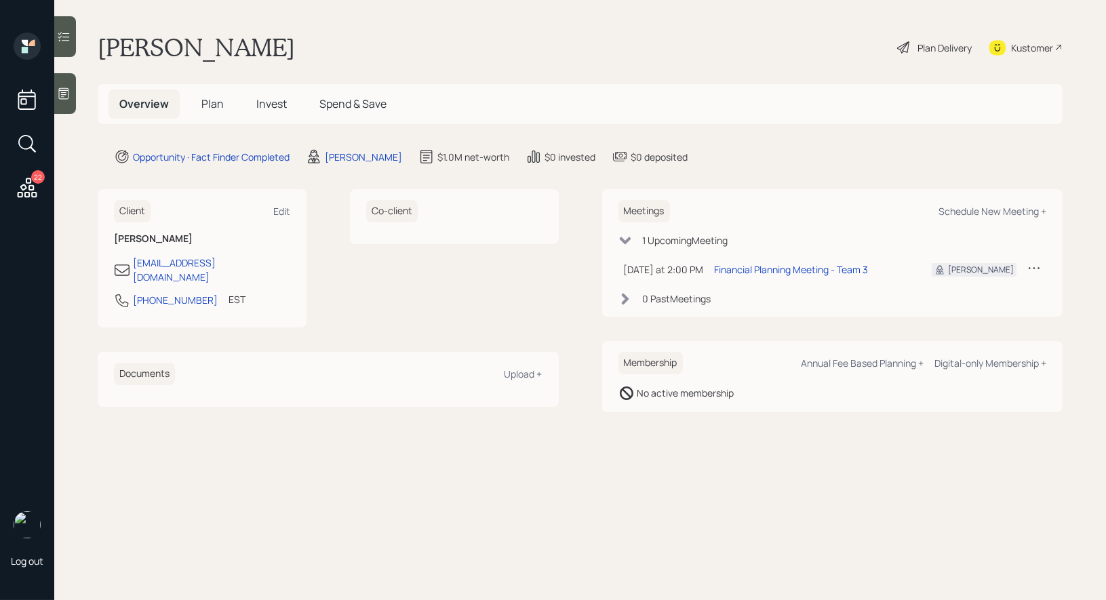
click at [212, 98] on span "Plan" at bounding box center [212, 103] width 22 height 15
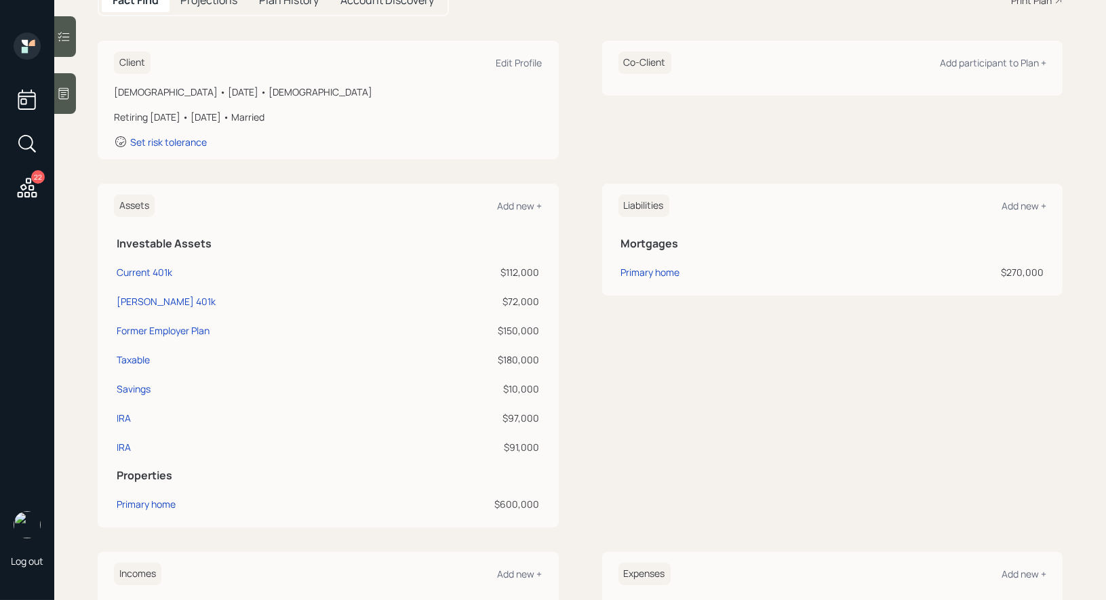
scroll to position [218, 0]
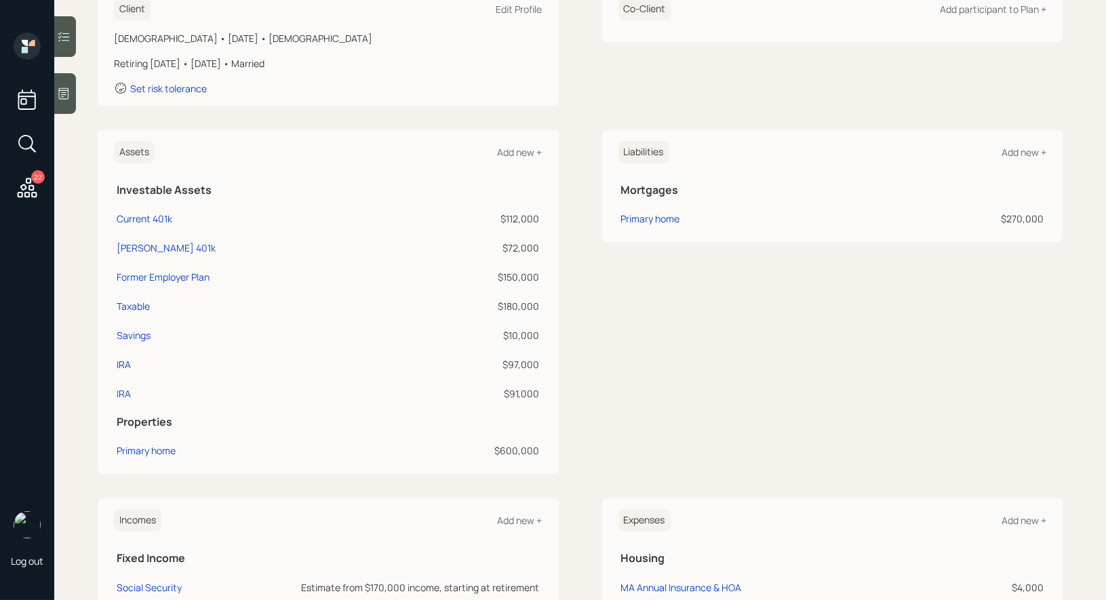
click at [121, 363] on div "IRA" at bounding box center [124, 364] width 14 height 14
select select "ira"
select select "balanced"
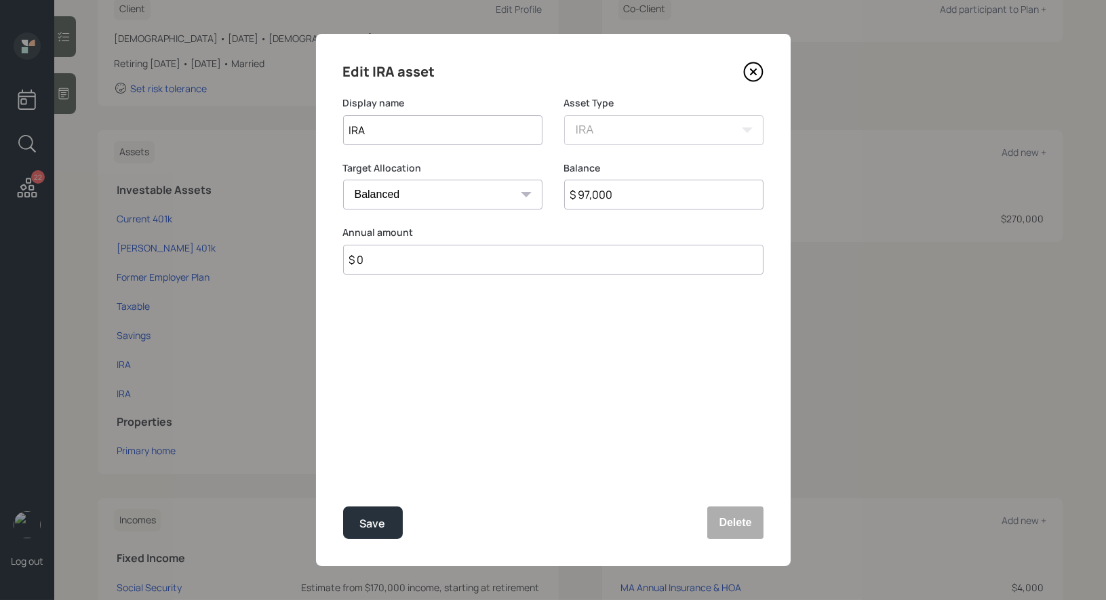
click at [468, 136] on input "IRA" at bounding box center [442, 130] width 199 height 30
click at [738, 517] on button "Delete" at bounding box center [735, 522] width 56 height 33
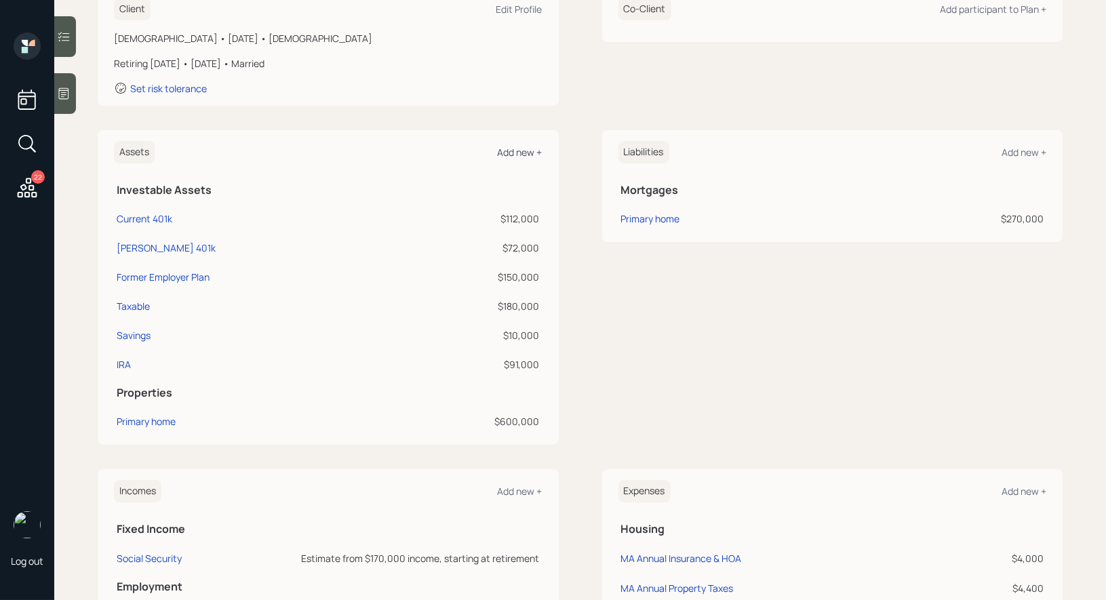
click at [513, 155] on div "Add new +" at bounding box center [520, 152] width 45 height 13
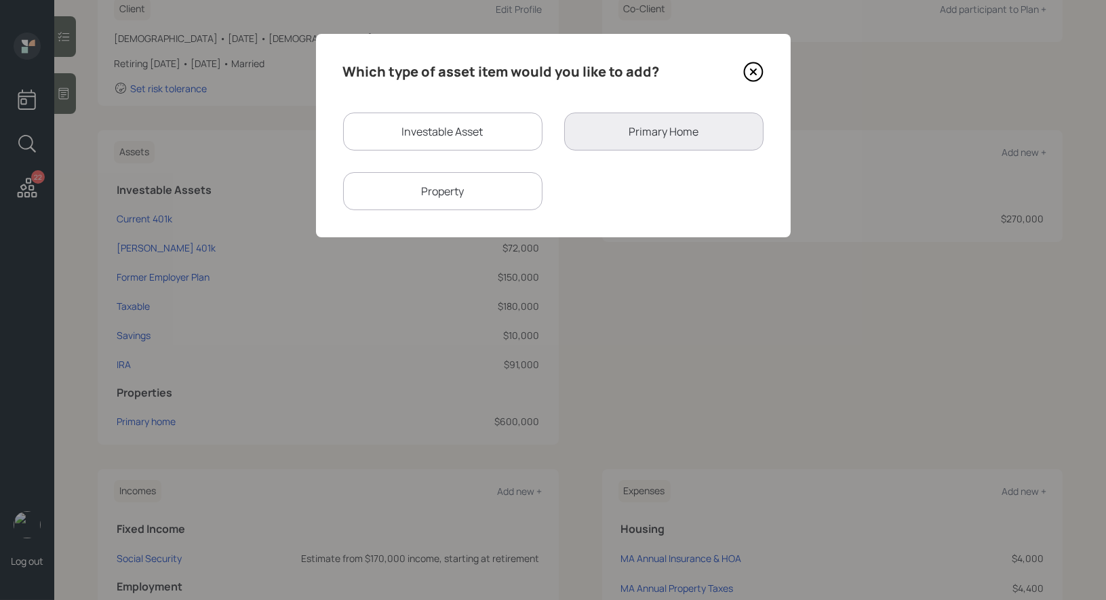
click at [383, 134] on div "Investable Asset" at bounding box center [442, 132] width 199 height 38
select select "taxable"
select select "balanced"
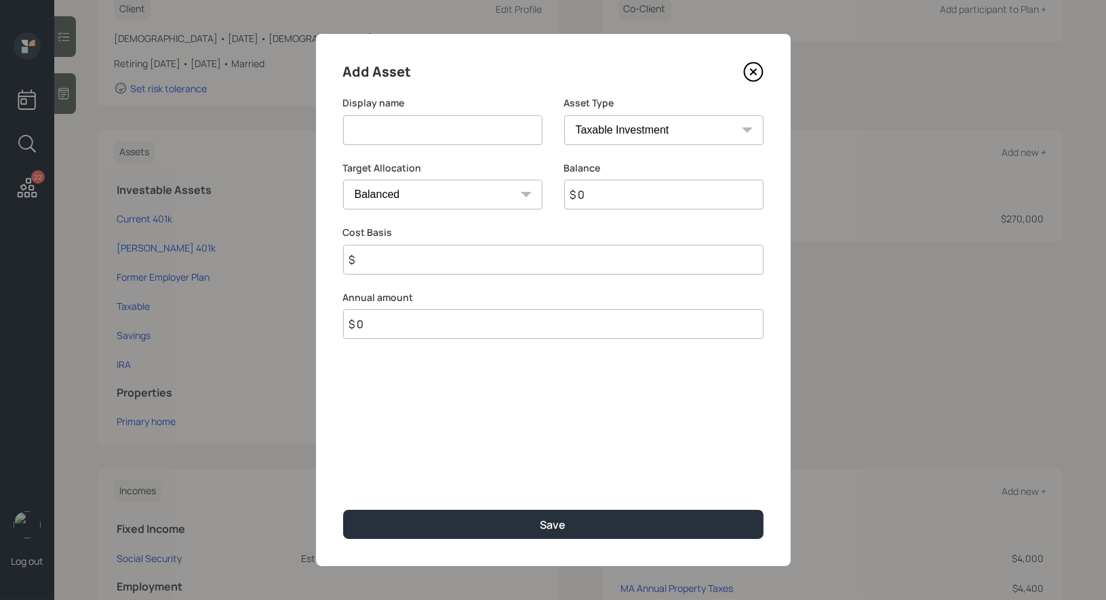
click at [404, 134] on input at bounding box center [442, 130] width 199 height 30
click at [410, 132] on input "Safe Harbour Portion of Current 401k" at bounding box center [442, 130] width 199 height 30
type input "Safe Harbor Portion of Current 401k"
click at [433, 178] on div "Target Allocation Cash Conservative Balanced Aggressive" at bounding box center [442, 185] width 199 height 49
click at [668, 131] on select "SEP [PERSON_NAME] IRA 401(k) [PERSON_NAME] 401(k) 403(b) [PERSON_NAME] 403(b) 4…" at bounding box center [663, 130] width 199 height 30
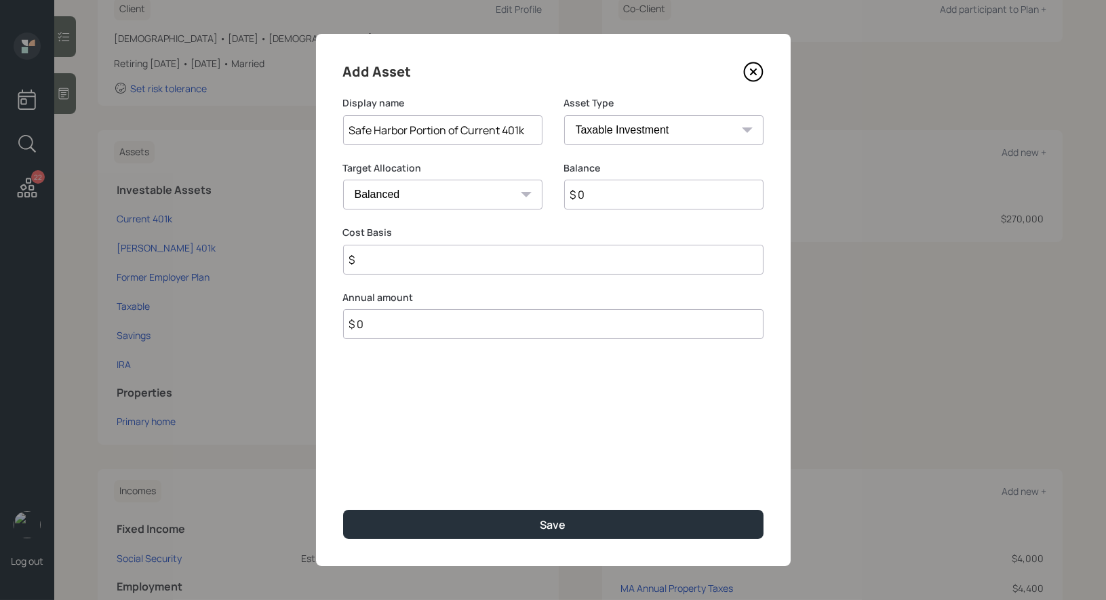
select select "company_sponsored"
click at [564, 115] on select "SEP [PERSON_NAME] IRA 401(k) [PERSON_NAME] 401(k) 403(b) [PERSON_NAME] 403(b) 4…" at bounding box center [663, 130] width 199 height 30
click at [591, 197] on input "$ 0" at bounding box center [663, 195] width 199 height 30
type input "$ 97,000"
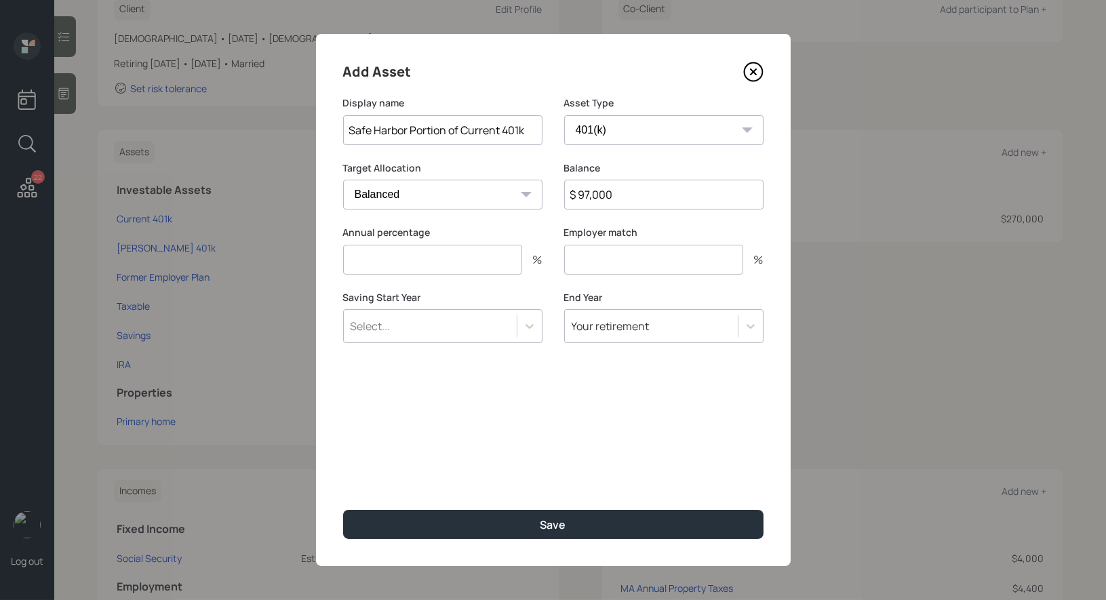
click at [378, 256] on input "number" at bounding box center [432, 260] width 179 height 30
type input "0"
click at [603, 264] on input "number" at bounding box center [653, 260] width 179 height 30
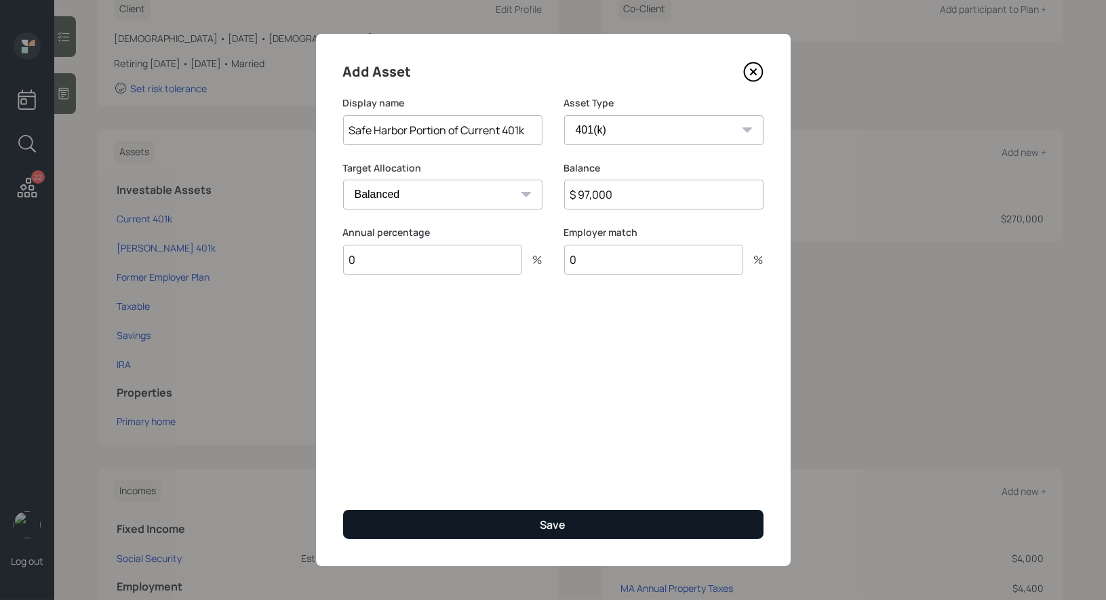
type input "0"
click at [519, 521] on button "Save" at bounding box center [553, 524] width 420 height 29
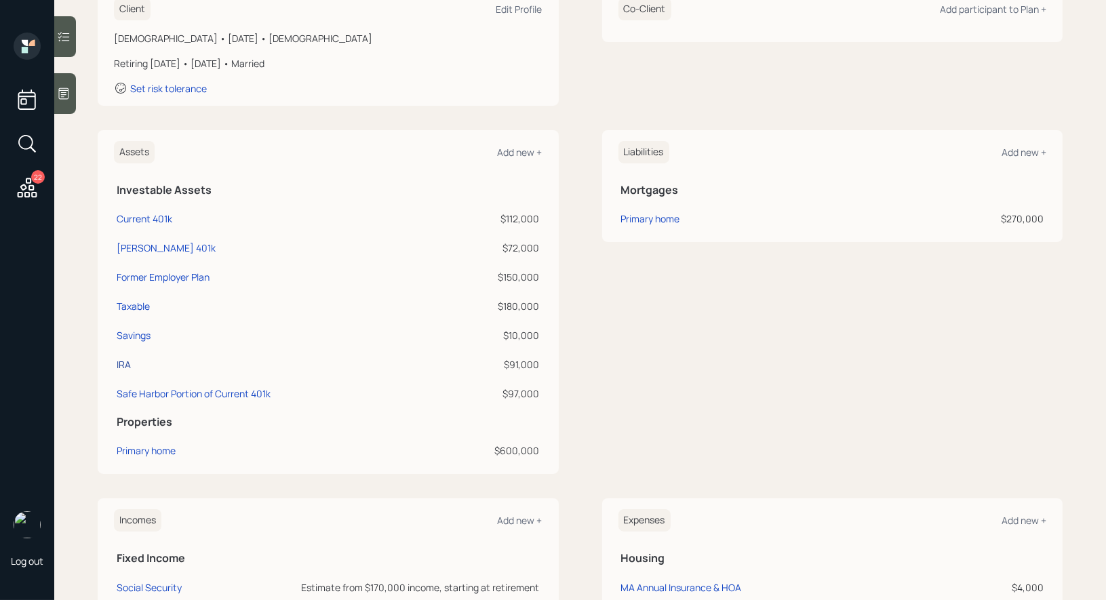
click at [124, 361] on div "IRA" at bounding box center [124, 364] width 14 height 14
select select "ira"
select select "balanced"
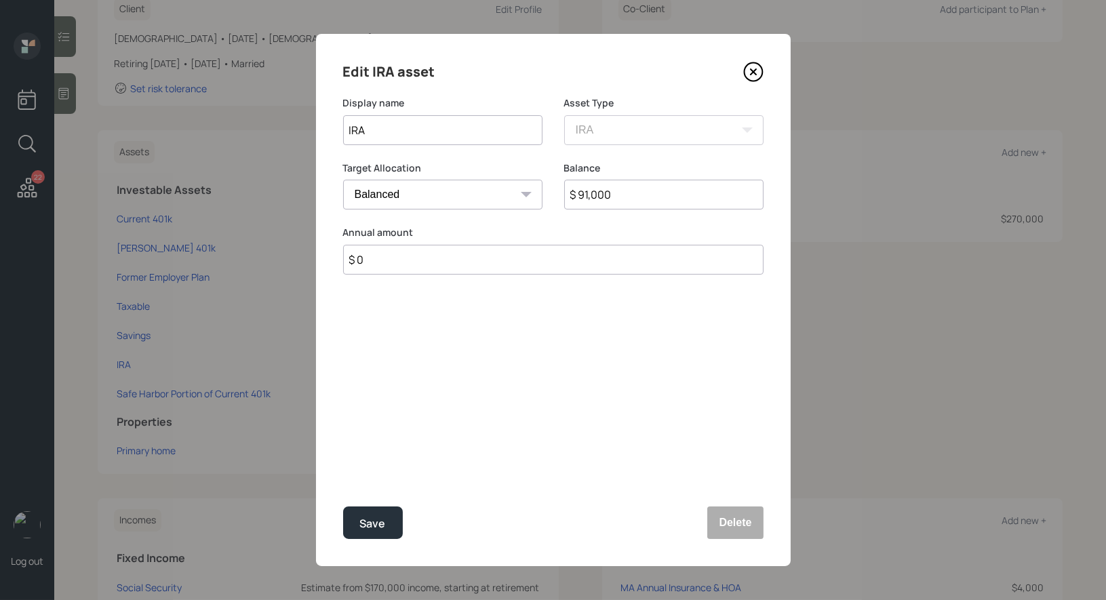
click at [454, 125] on input "IRA" at bounding box center [442, 130] width 199 height 30
type input "Rollover IRA"
click at [376, 525] on div "Save" at bounding box center [373, 524] width 26 height 18
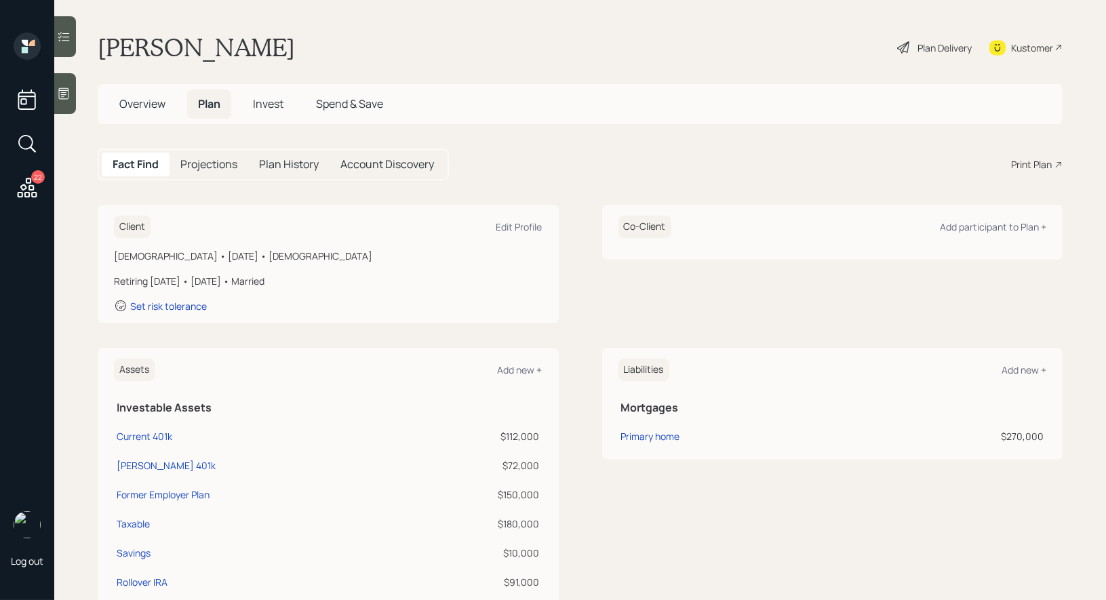
click at [210, 163] on h5 "Projections" at bounding box center [208, 164] width 57 height 13
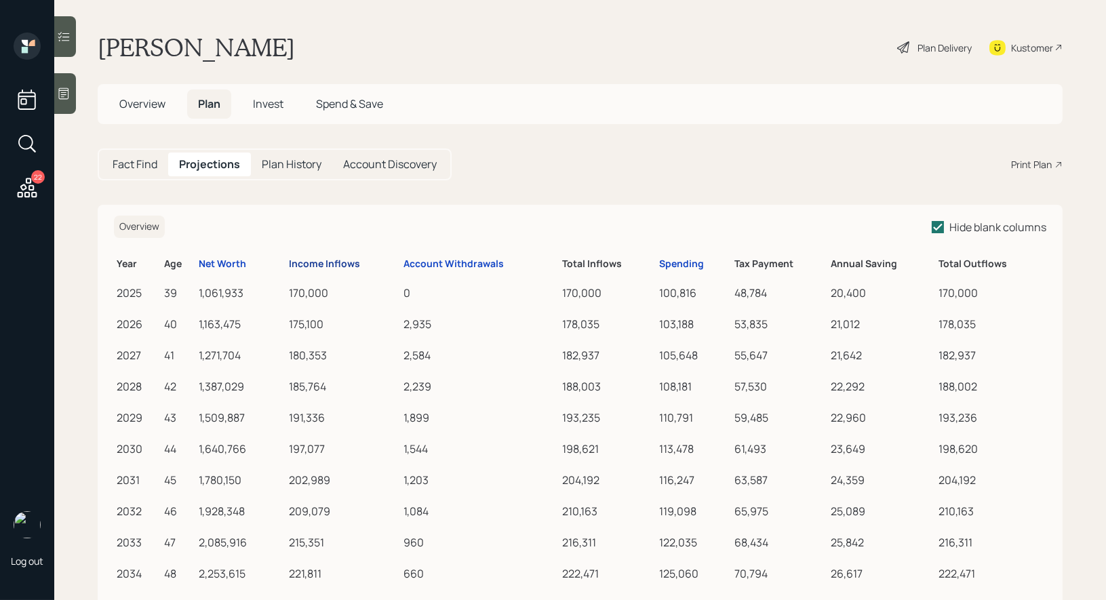
click at [300, 261] on div "Income Inflows" at bounding box center [324, 264] width 71 height 12
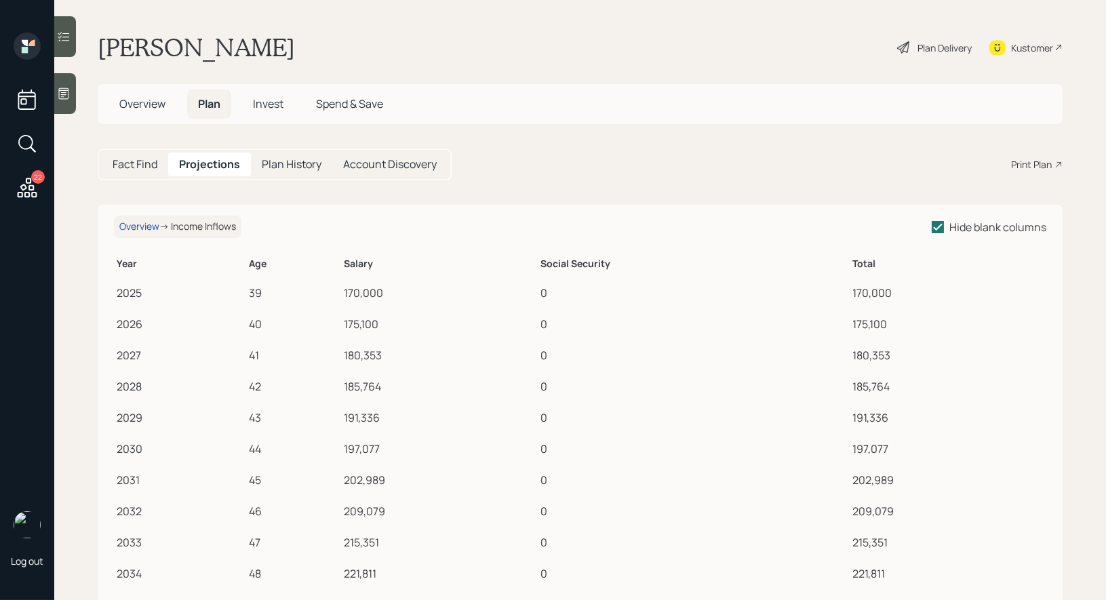
click at [1037, 163] on div "Print Plan" at bounding box center [1031, 164] width 41 height 14
